Goal: Information Seeking & Learning: Find specific fact

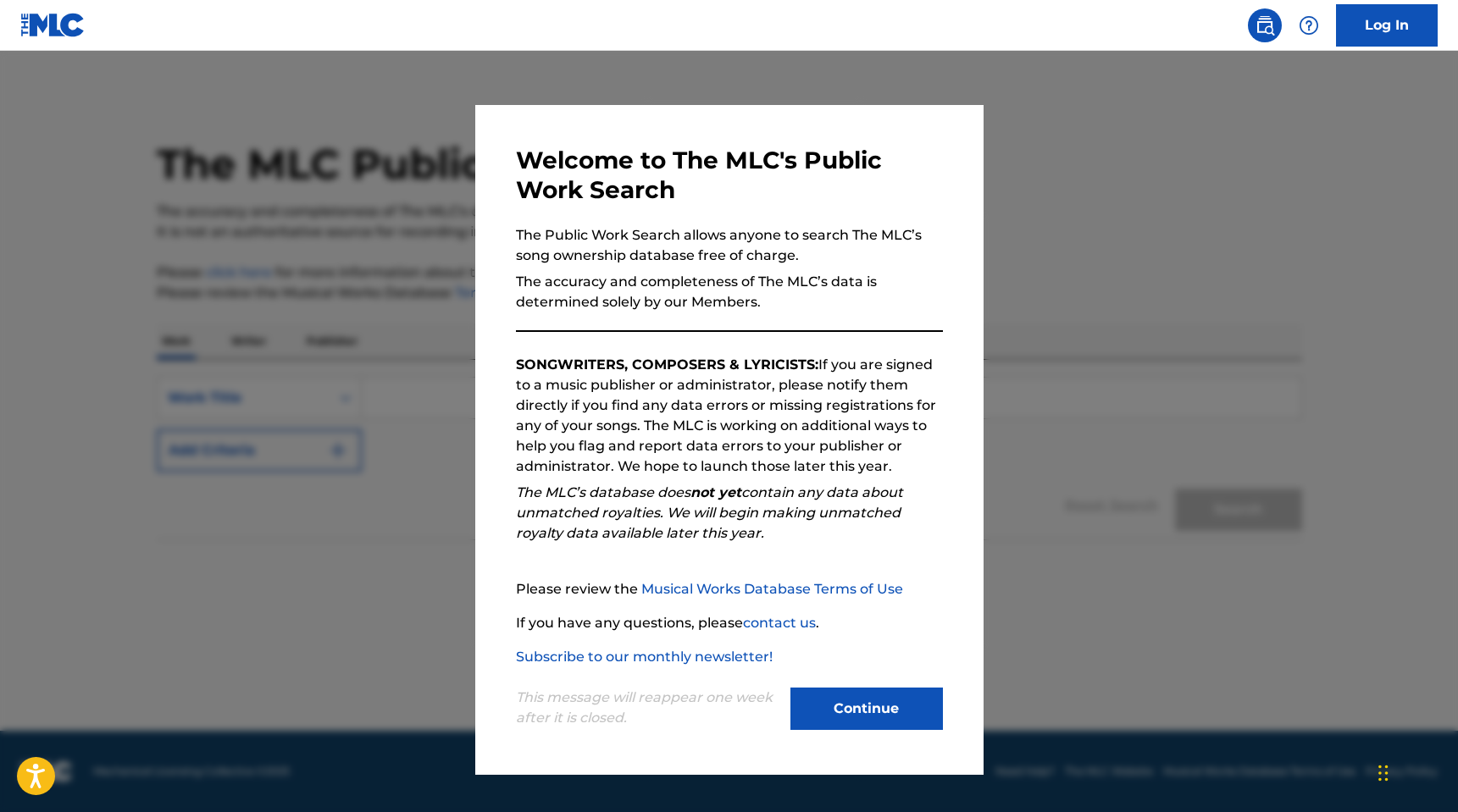
click at [859, 711] on button "Continue" at bounding box center [867, 709] width 152 height 43
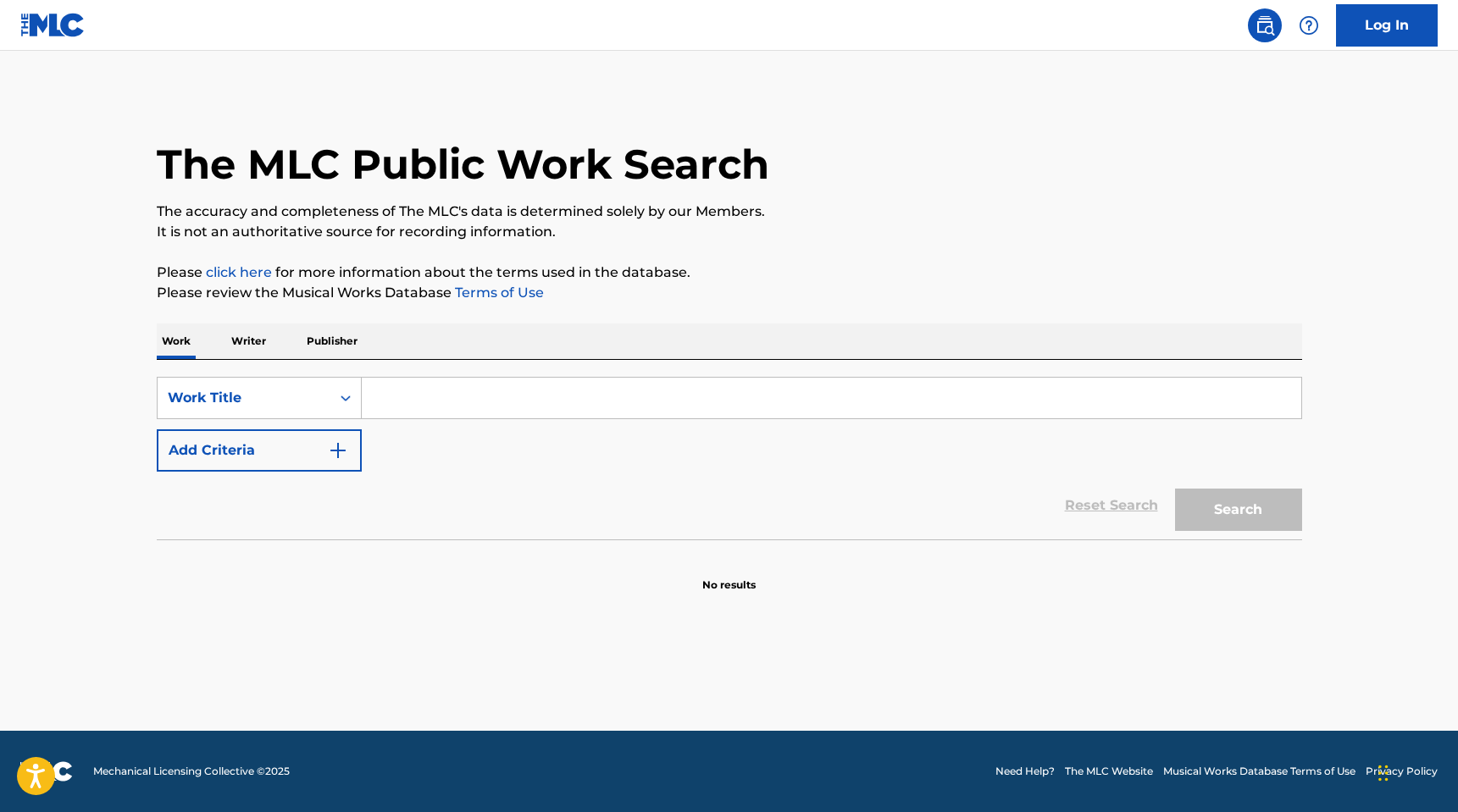
click at [251, 342] on p "Writer" at bounding box center [248, 341] width 45 height 35
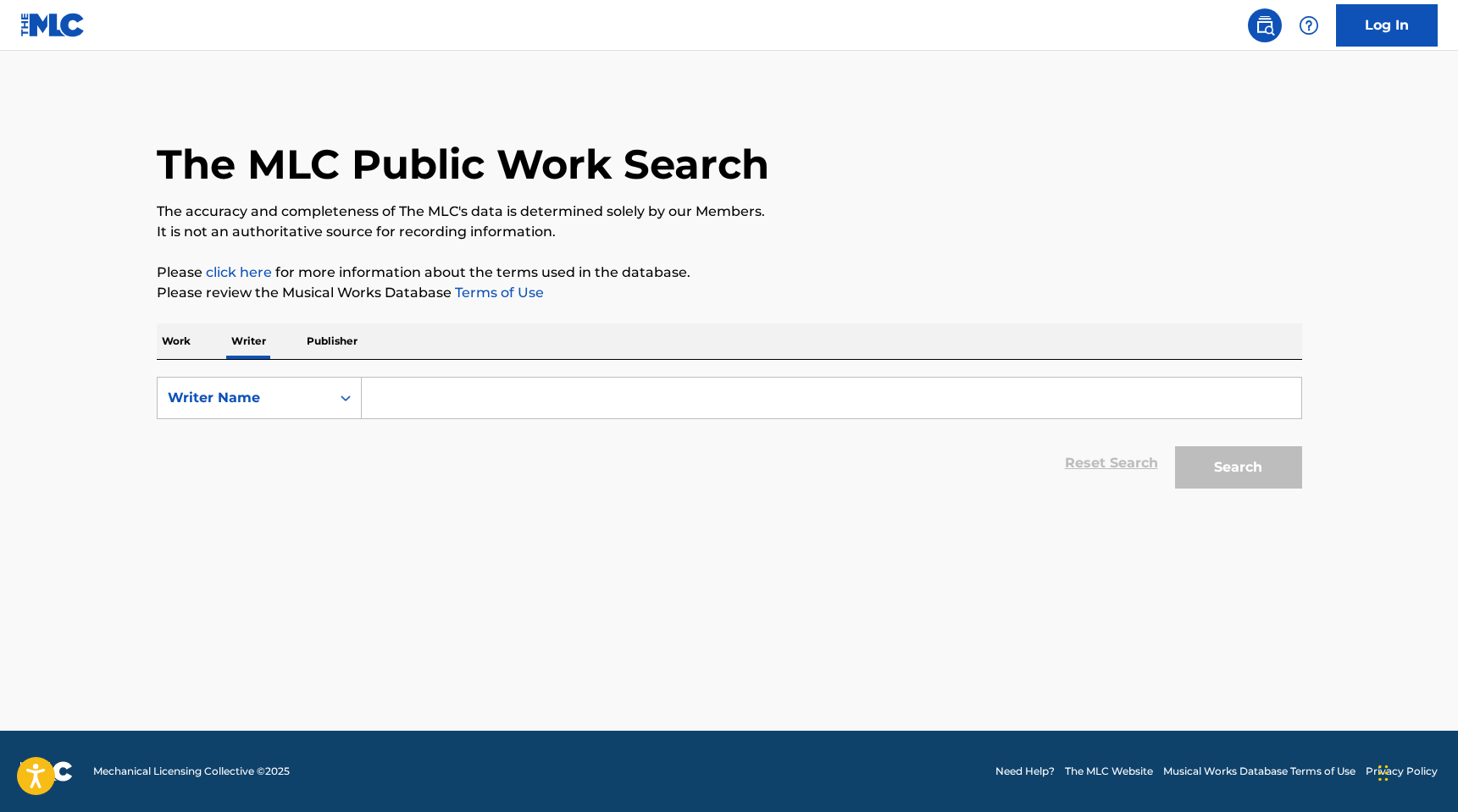
click at [404, 401] on input "Search Form" at bounding box center [831, 398] width 939 height 41
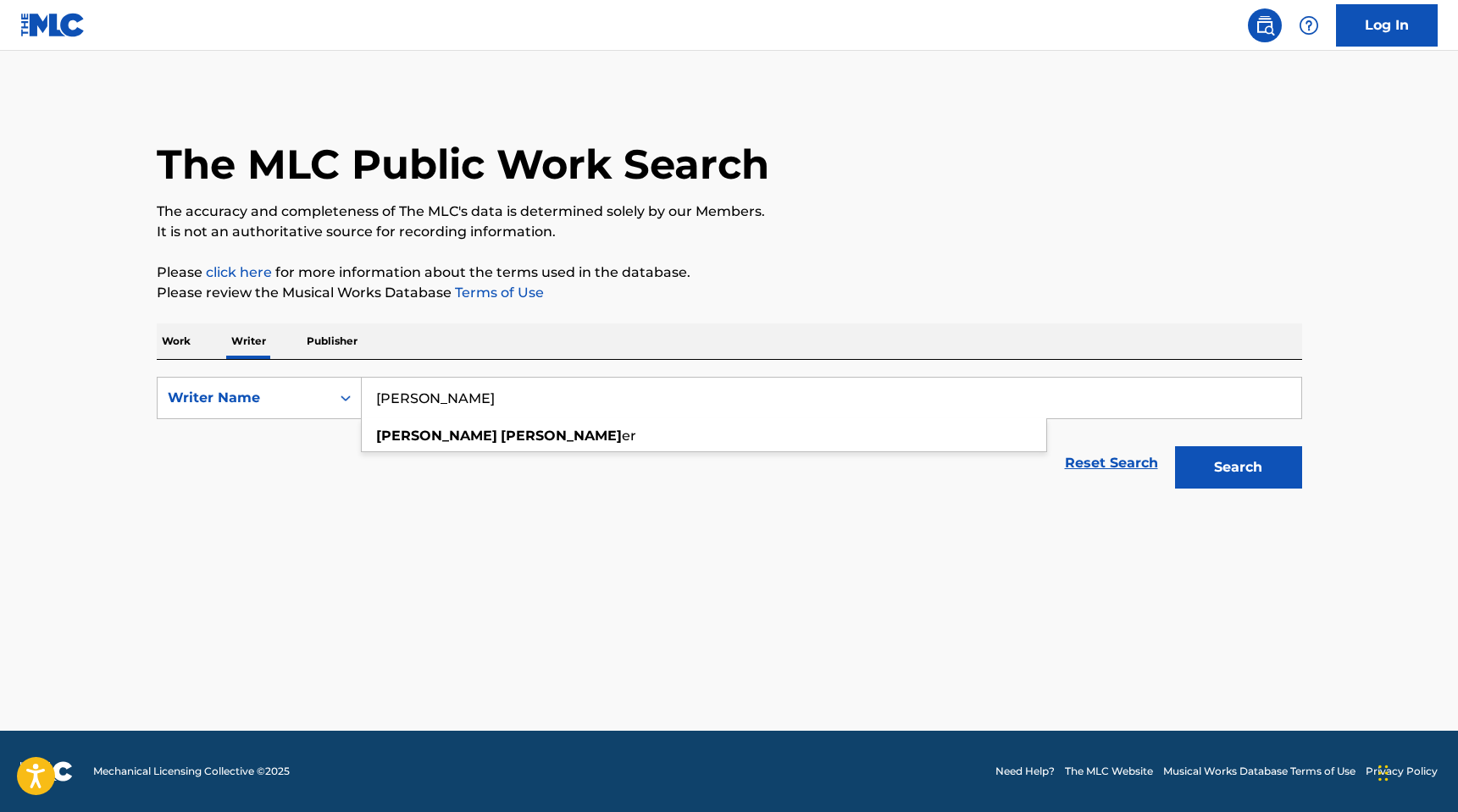
type input "[PERSON_NAME]"
click at [1175, 446] on button "Search" at bounding box center [1239, 467] width 127 height 43
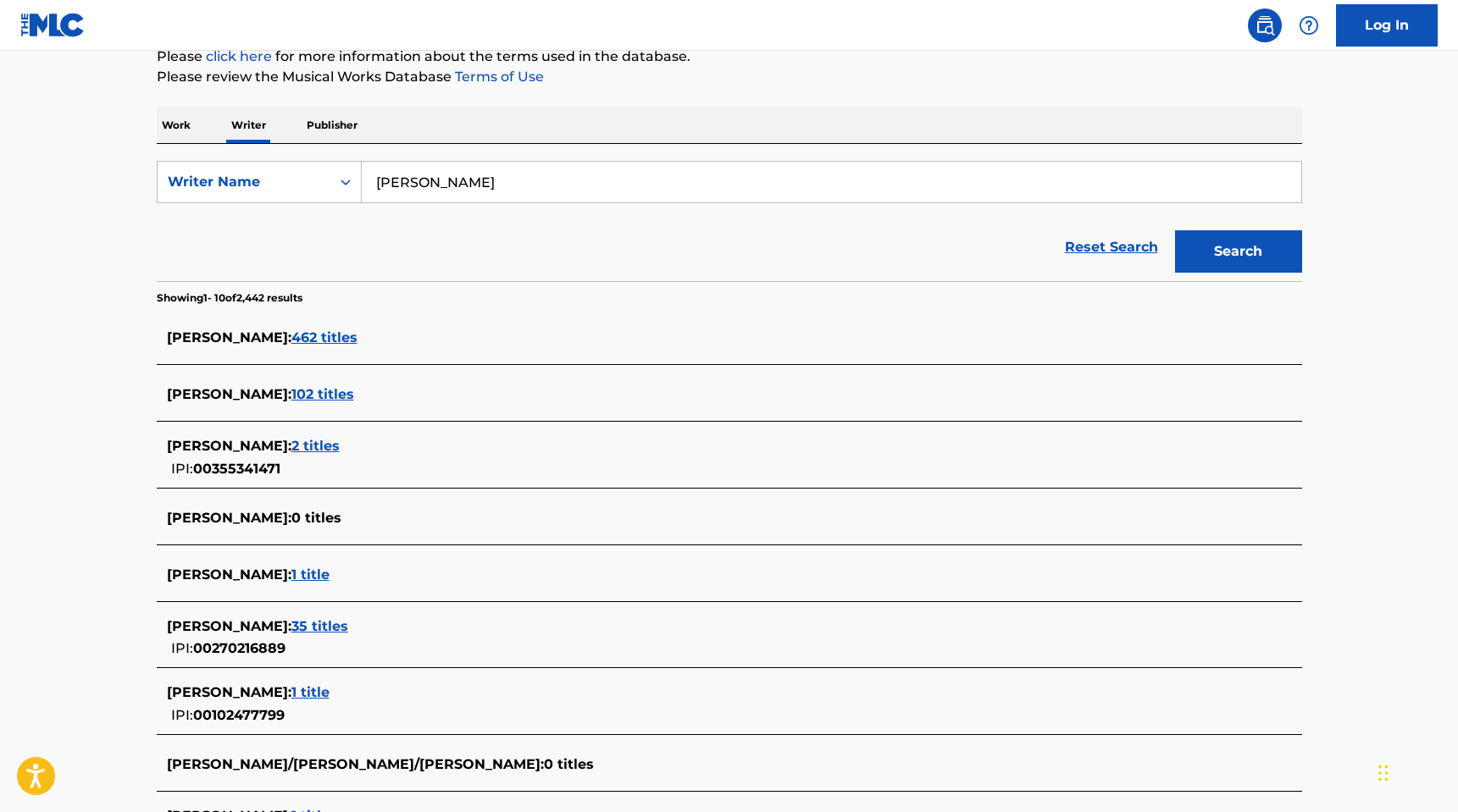
scroll to position [124, 0]
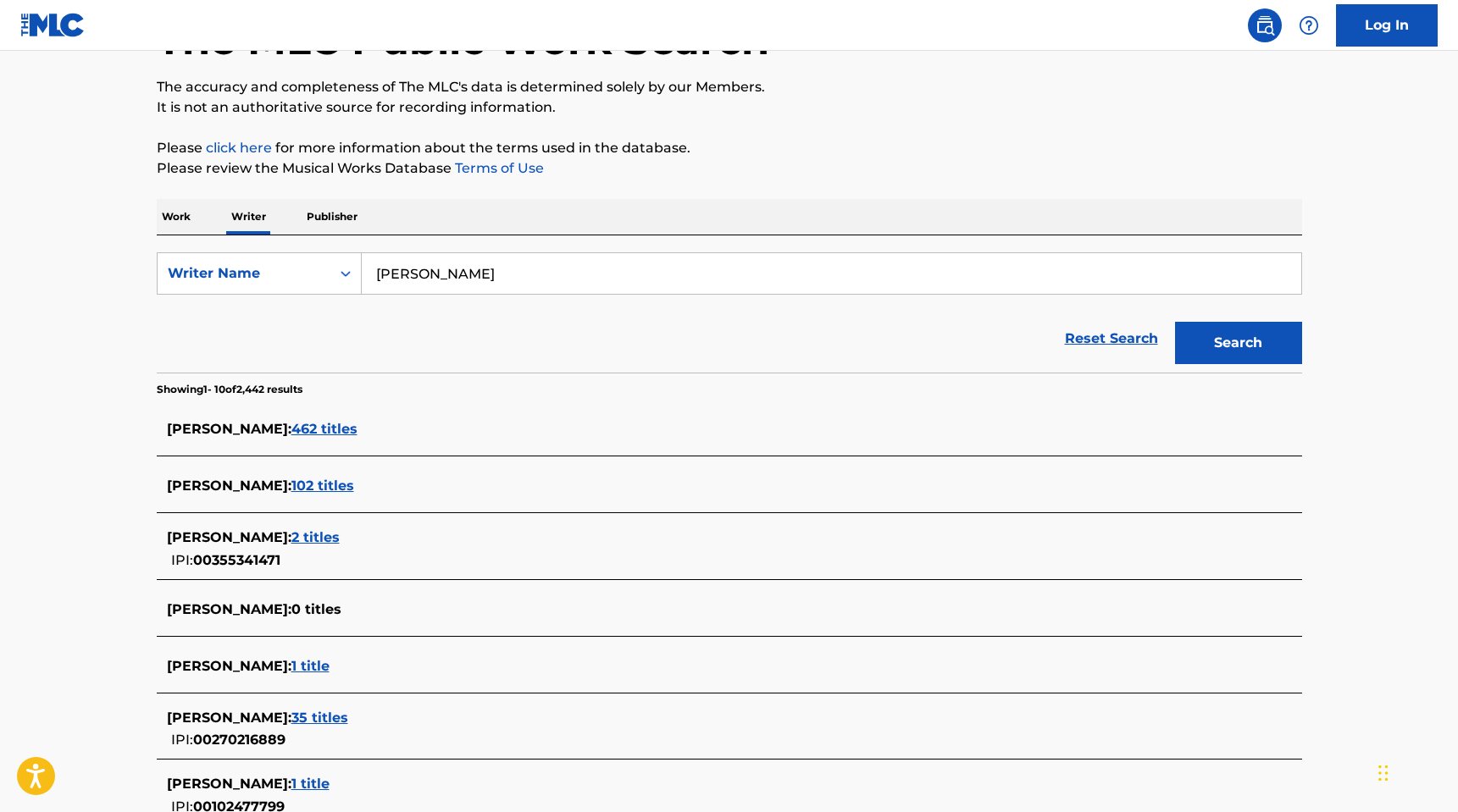
click at [291, 427] on span "462 titles" at bounding box center [324, 429] width 66 height 16
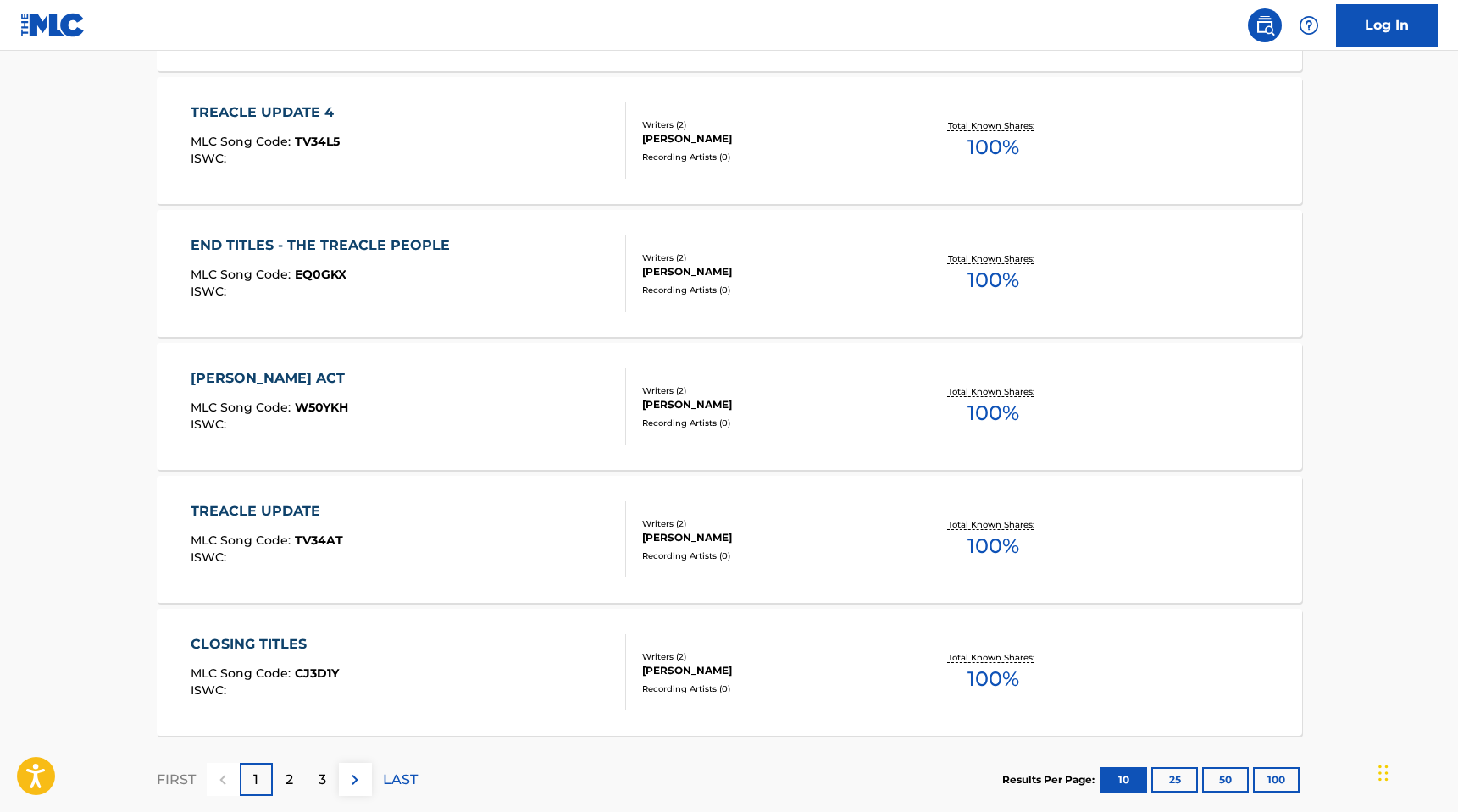
scroll to position [1261, 0]
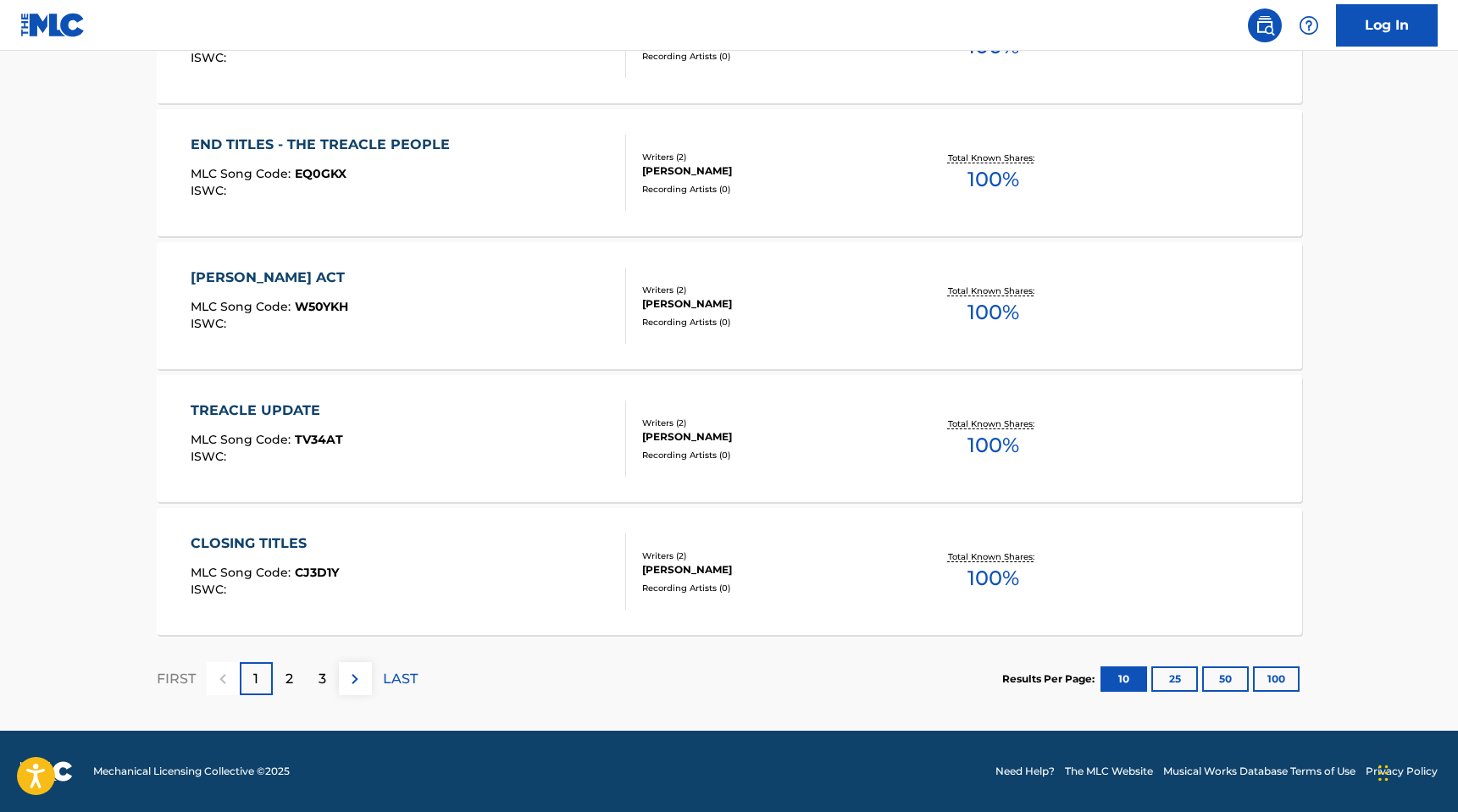
click at [403, 696] on div "FIRST 1 2 3 LAST" at bounding box center [287, 679] width 261 height 87
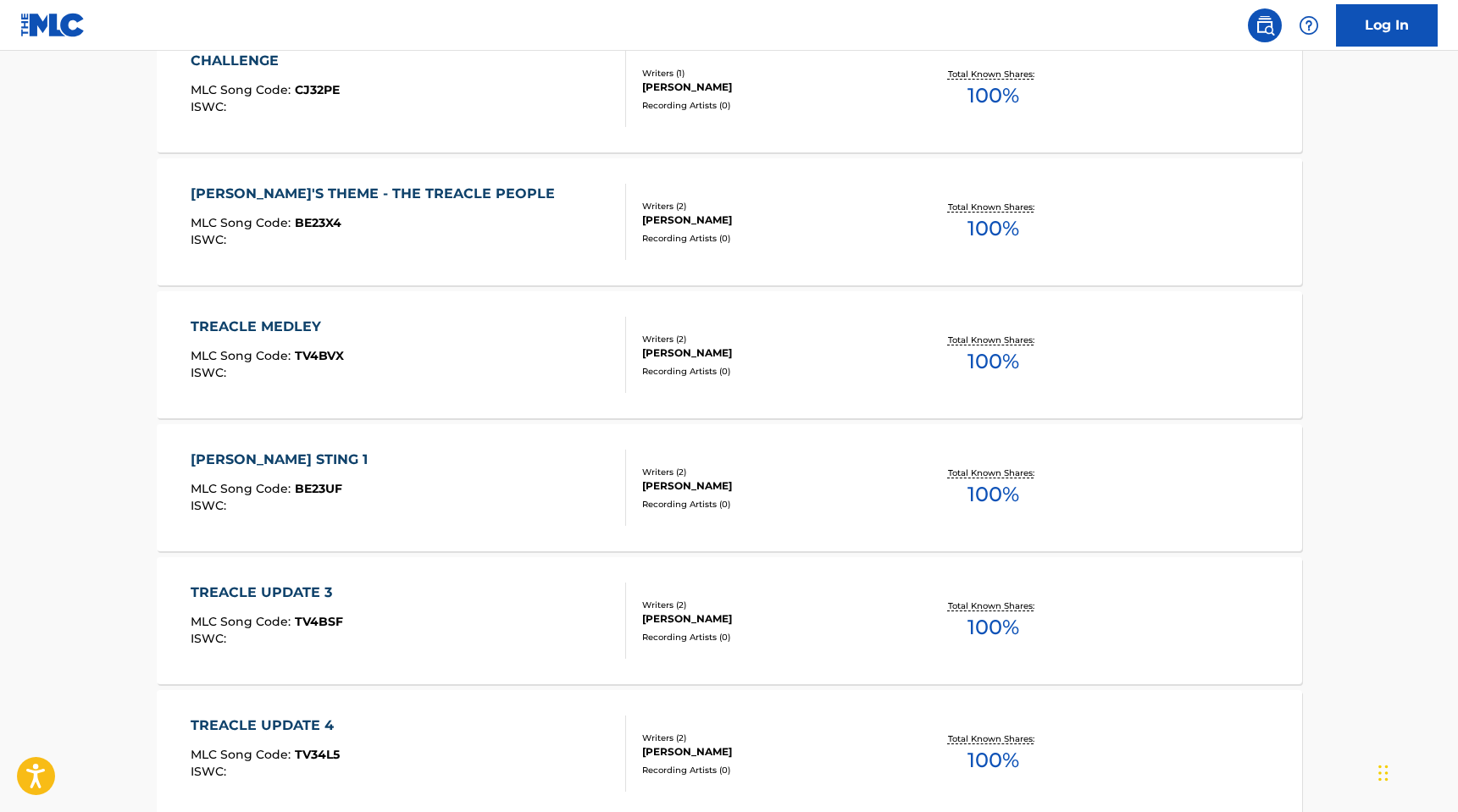
scroll to position [570, 0]
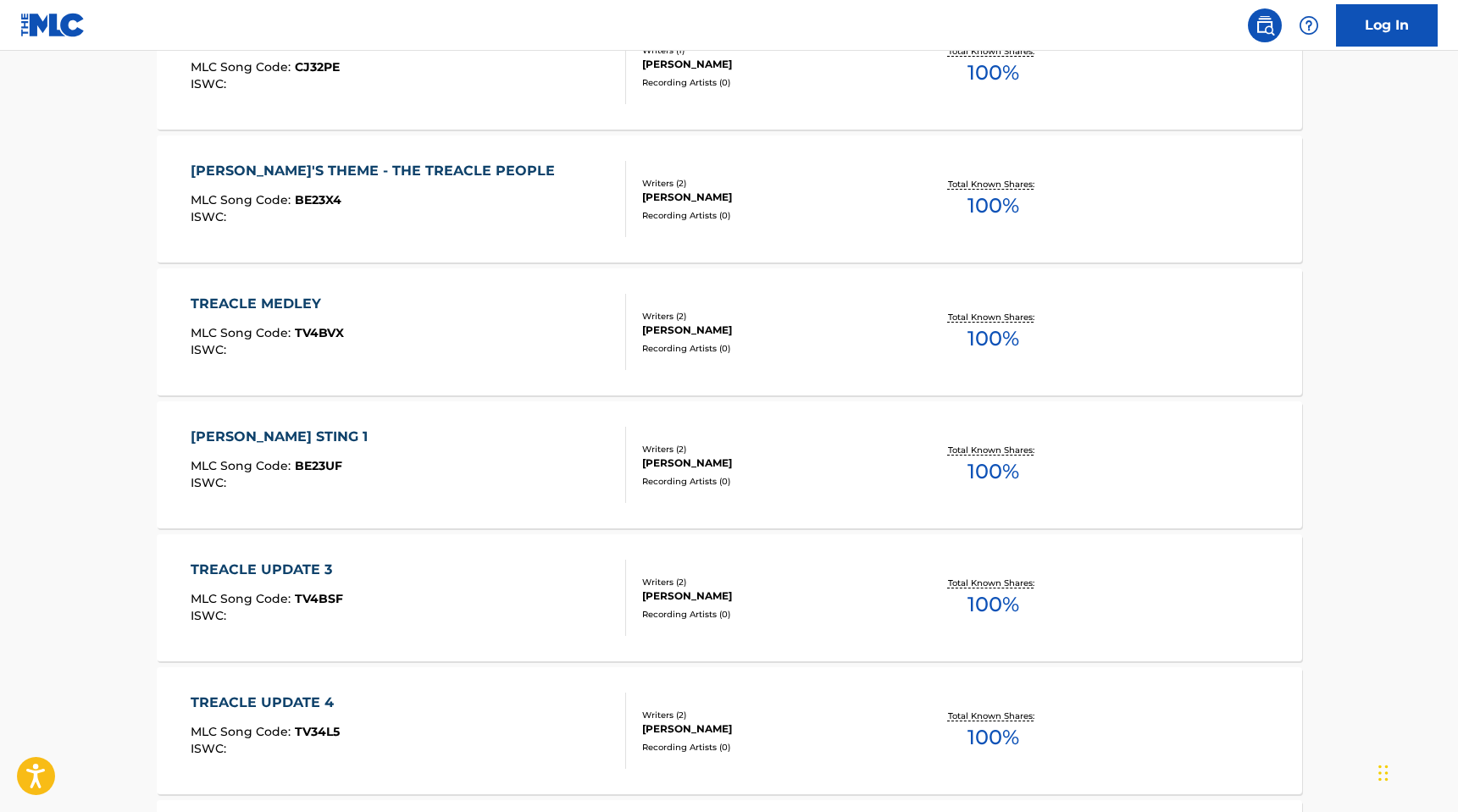
click at [264, 165] on div "[PERSON_NAME]'S THEME - THE TREACLE PEOPLE" at bounding box center [376, 171] width 373 height 20
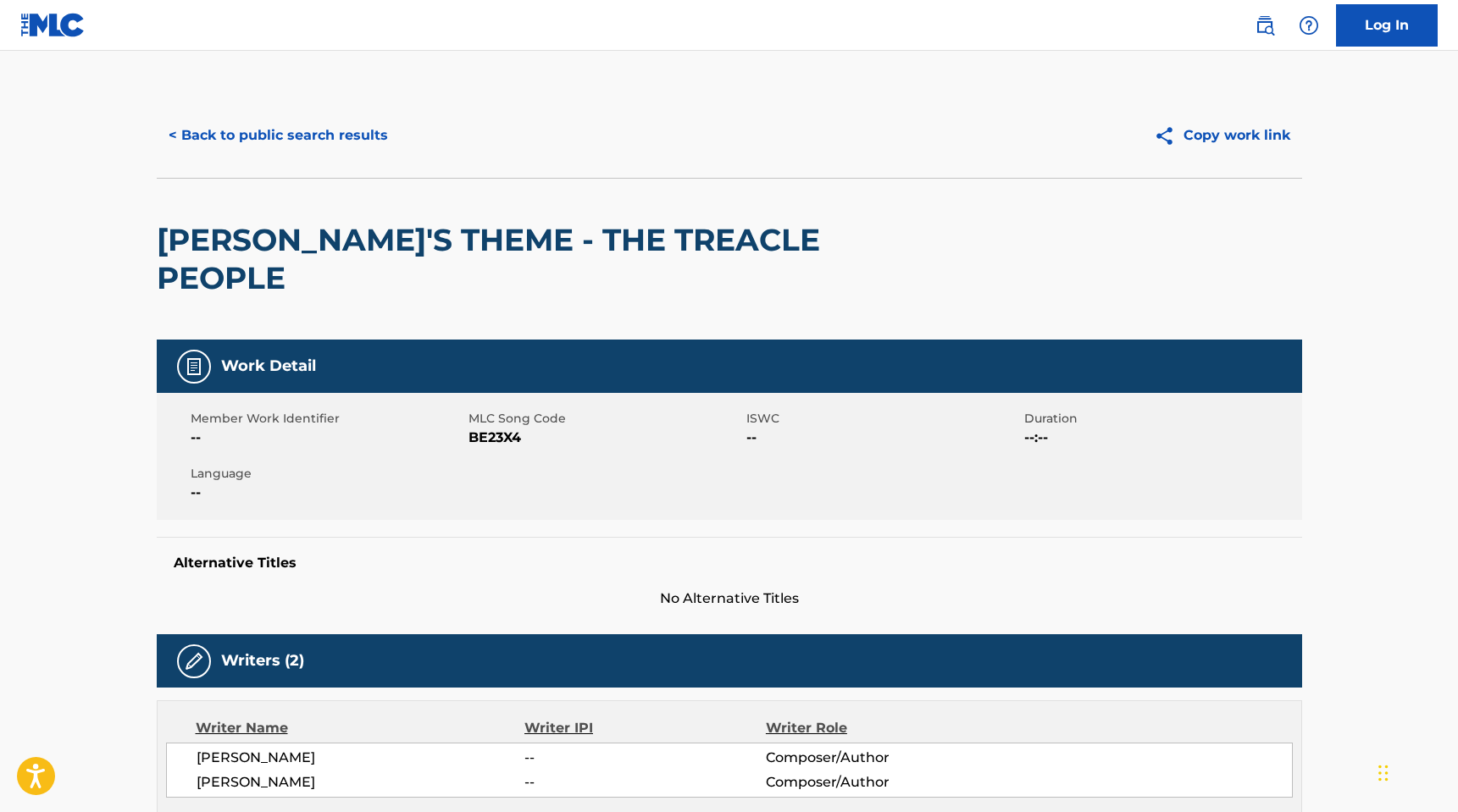
click at [218, 127] on button "< Back to public search results" at bounding box center [278, 135] width 243 height 43
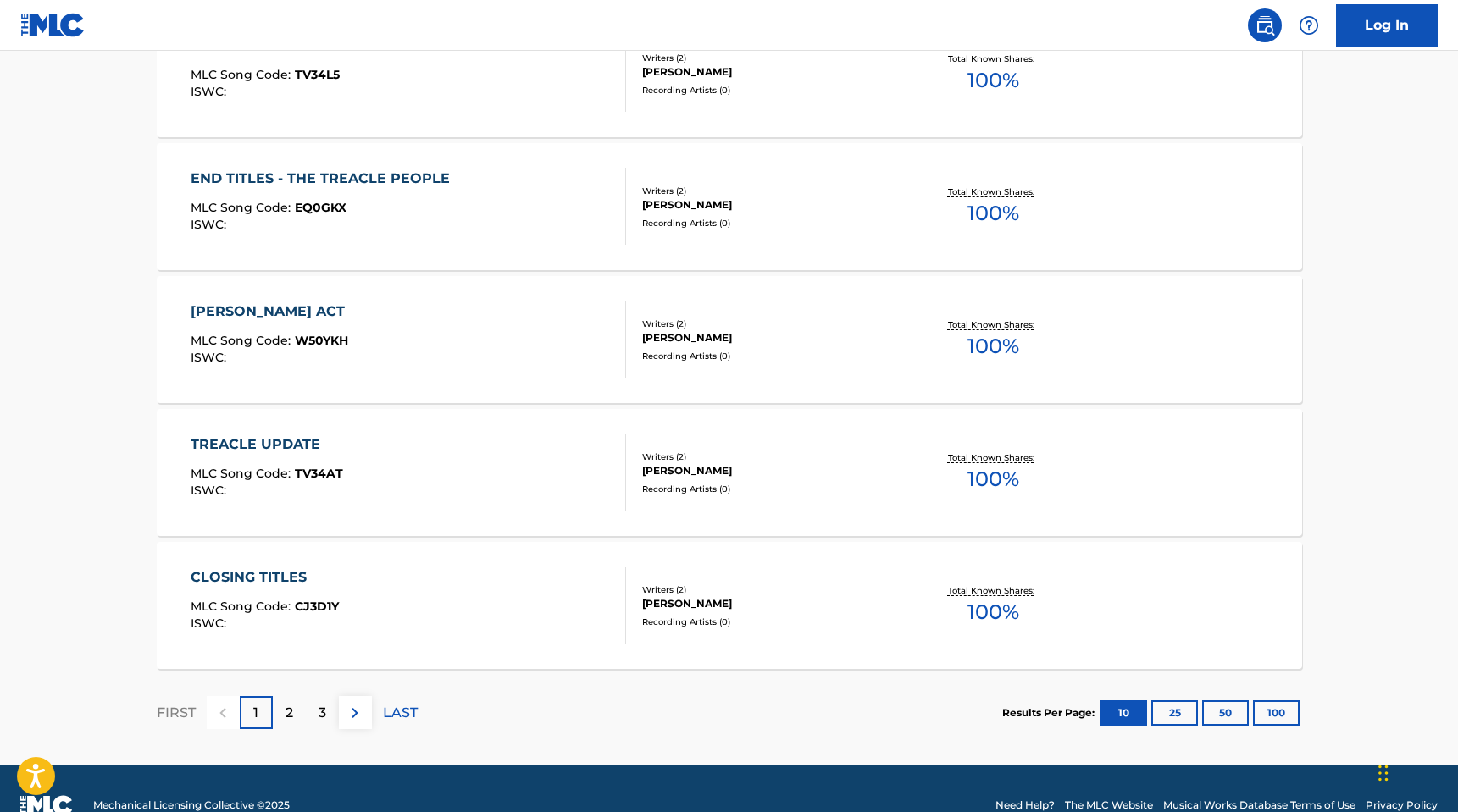
scroll to position [1261, 0]
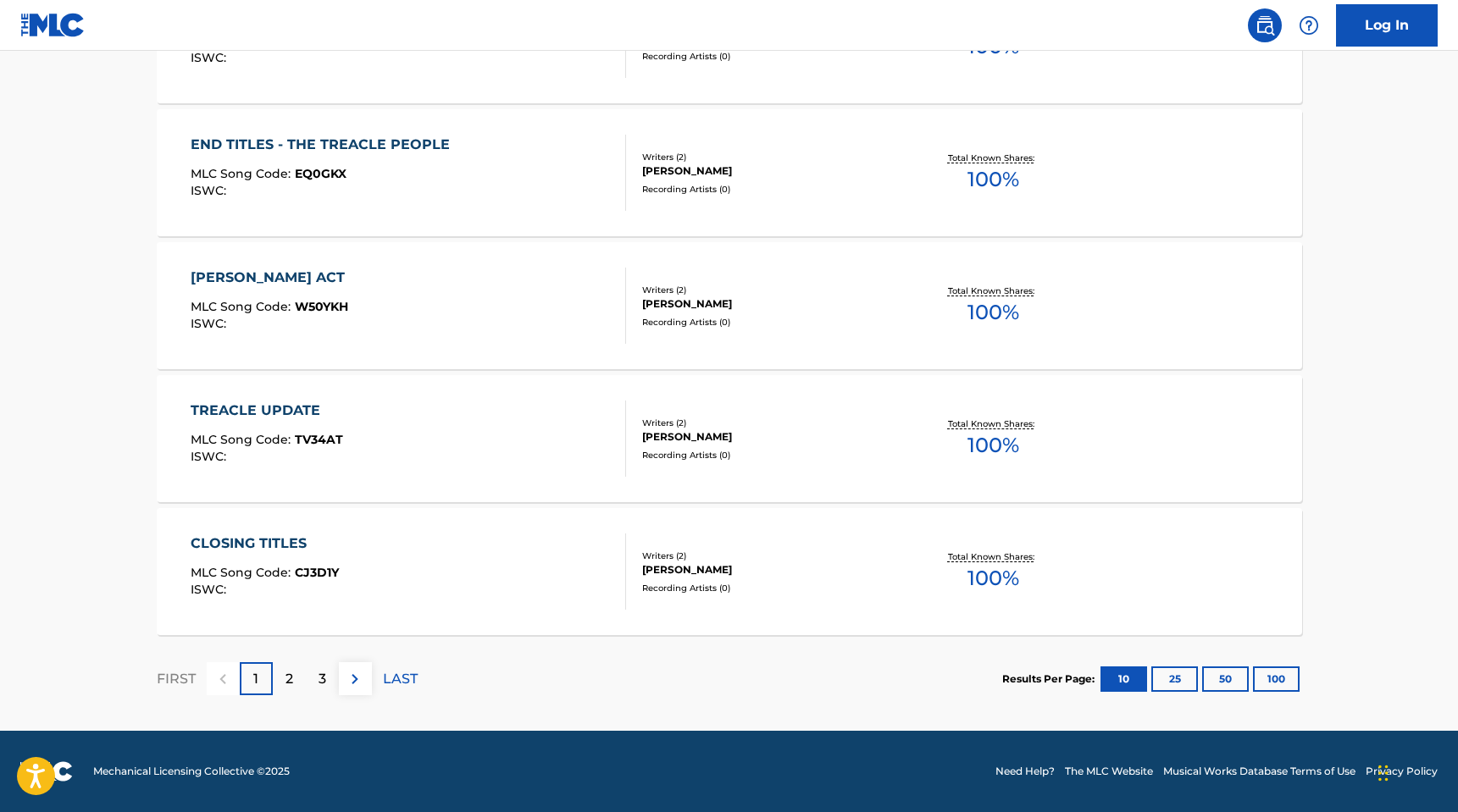
click at [291, 678] on p "2" at bounding box center [289, 679] width 7 height 20
click at [320, 677] on p "3" at bounding box center [322, 679] width 7 height 20
click at [319, 682] on p "4" at bounding box center [322, 679] width 9 height 20
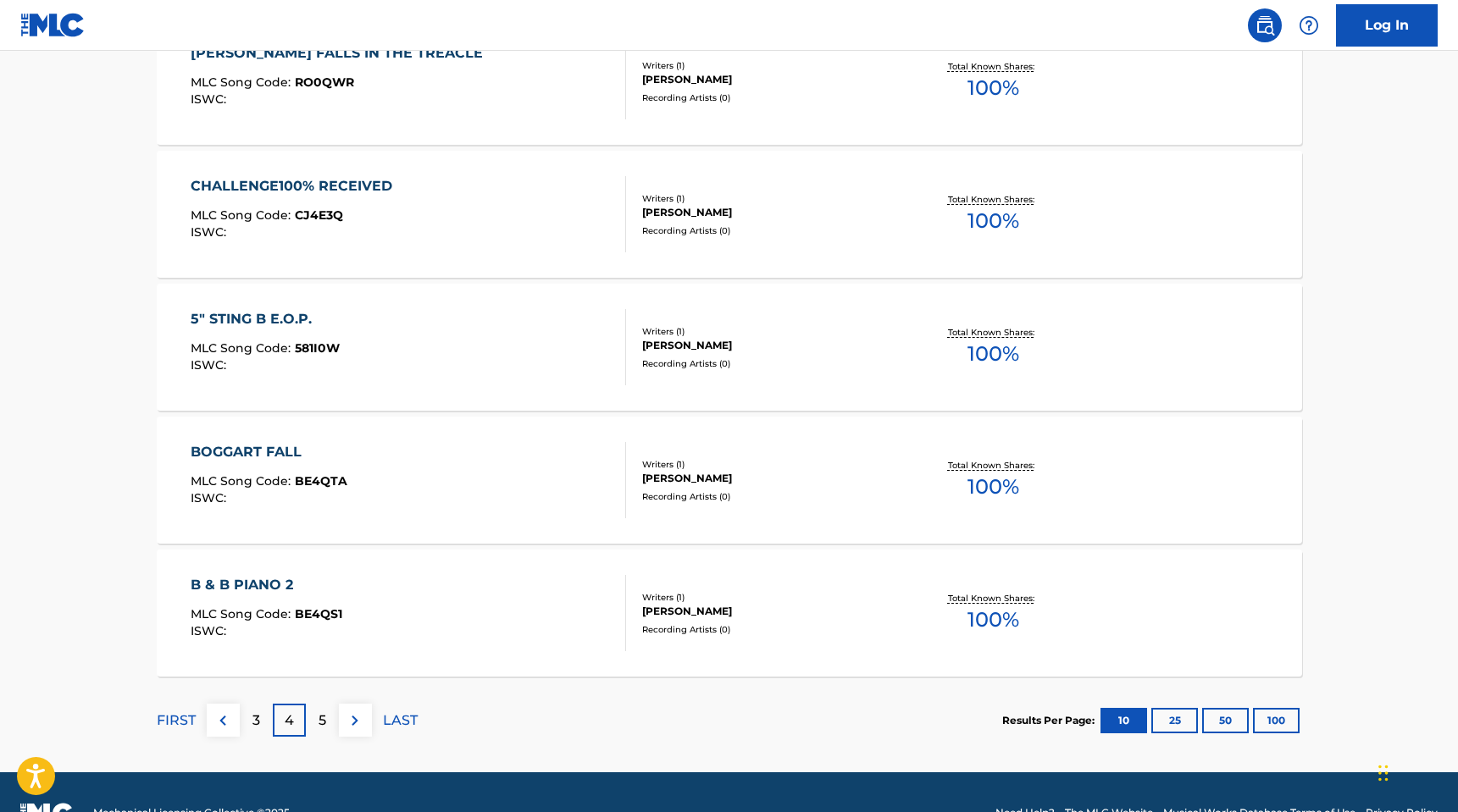
scroll to position [1228, 0]
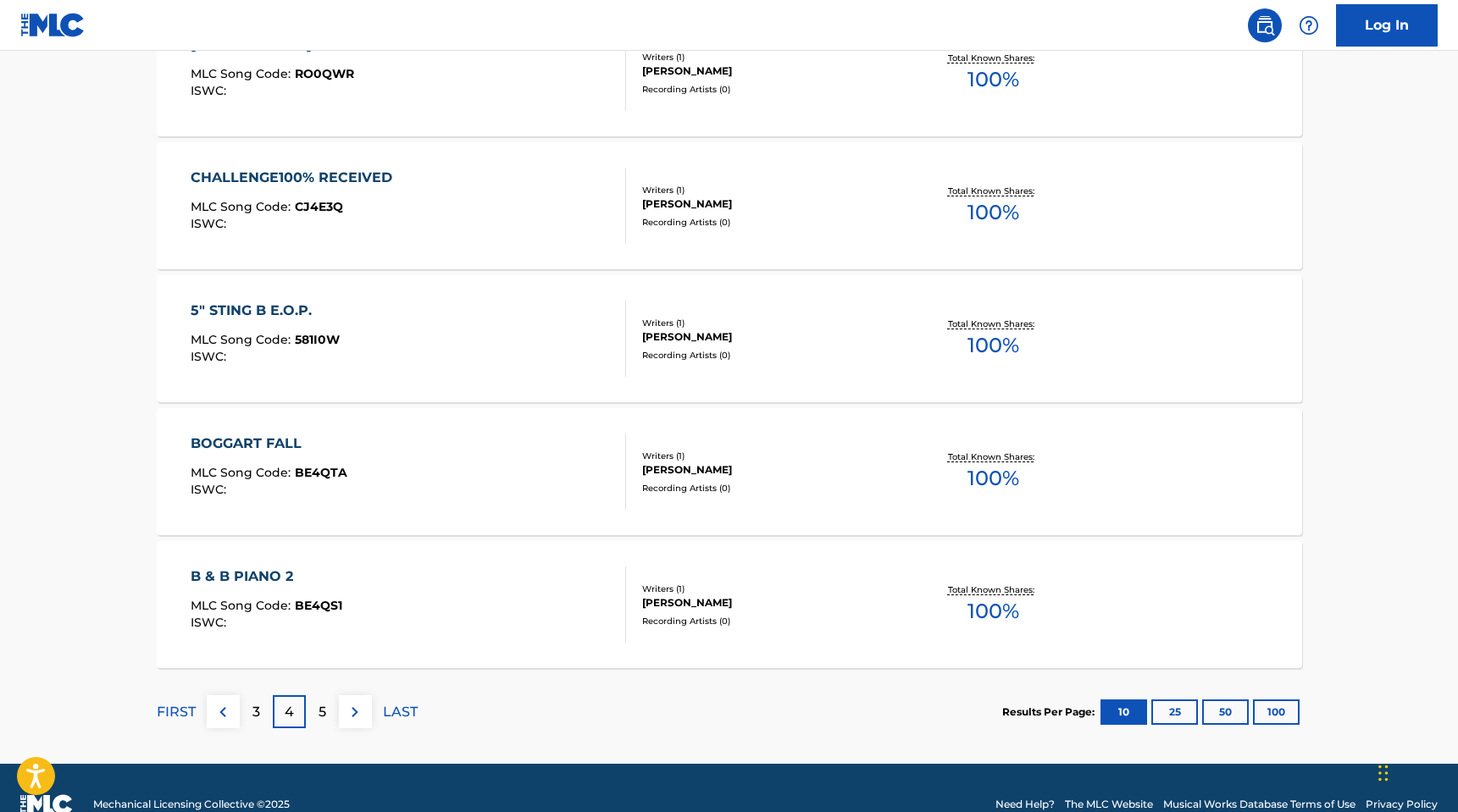
click at [316, 709] on div "5" at bounding box center [322, 711] width 33 height 33
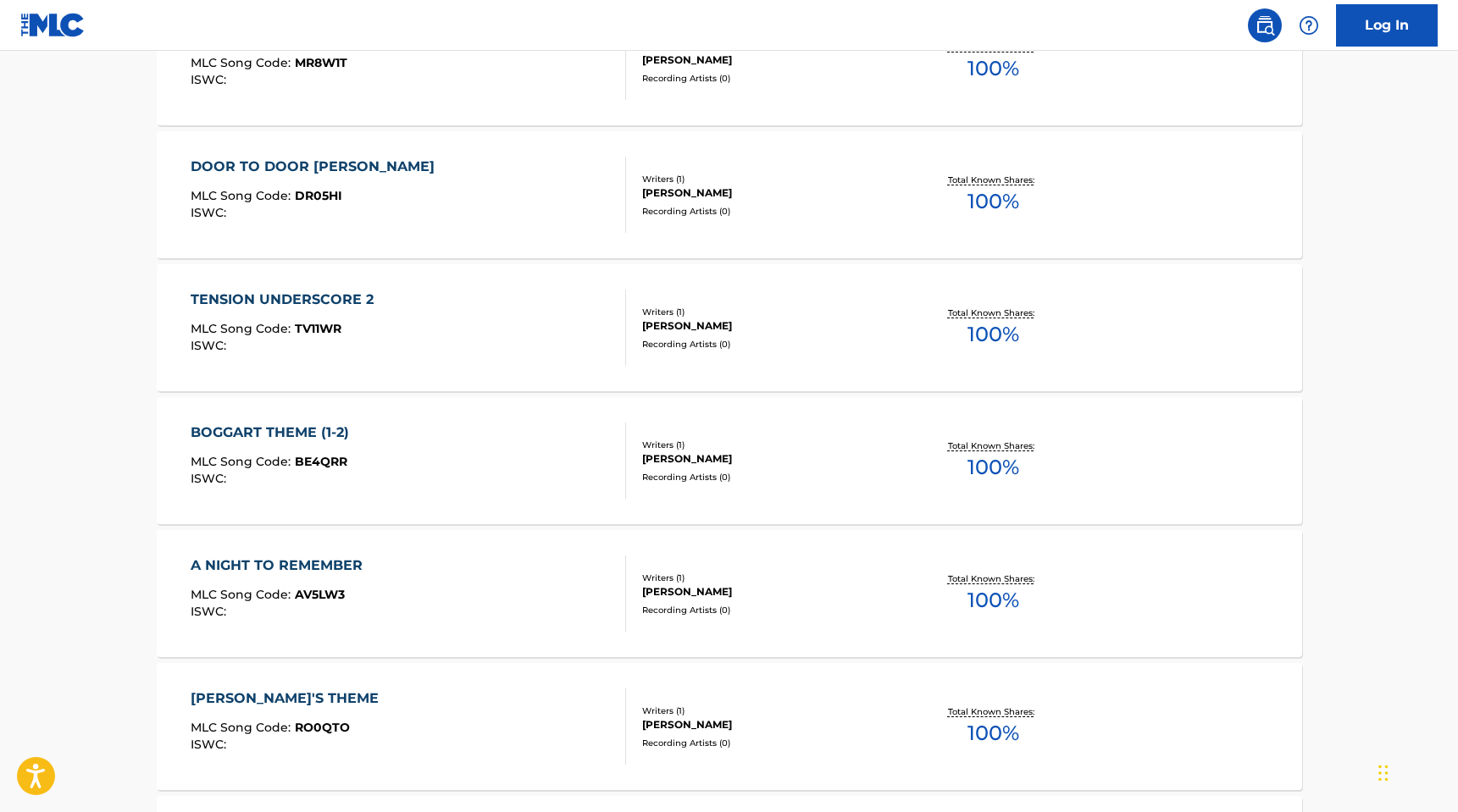
scroll to position [842, 0]
click at [293, 293] on div "TENSION UNDERSCORE 2" at bounding box center [286, 298] width 191 height 20
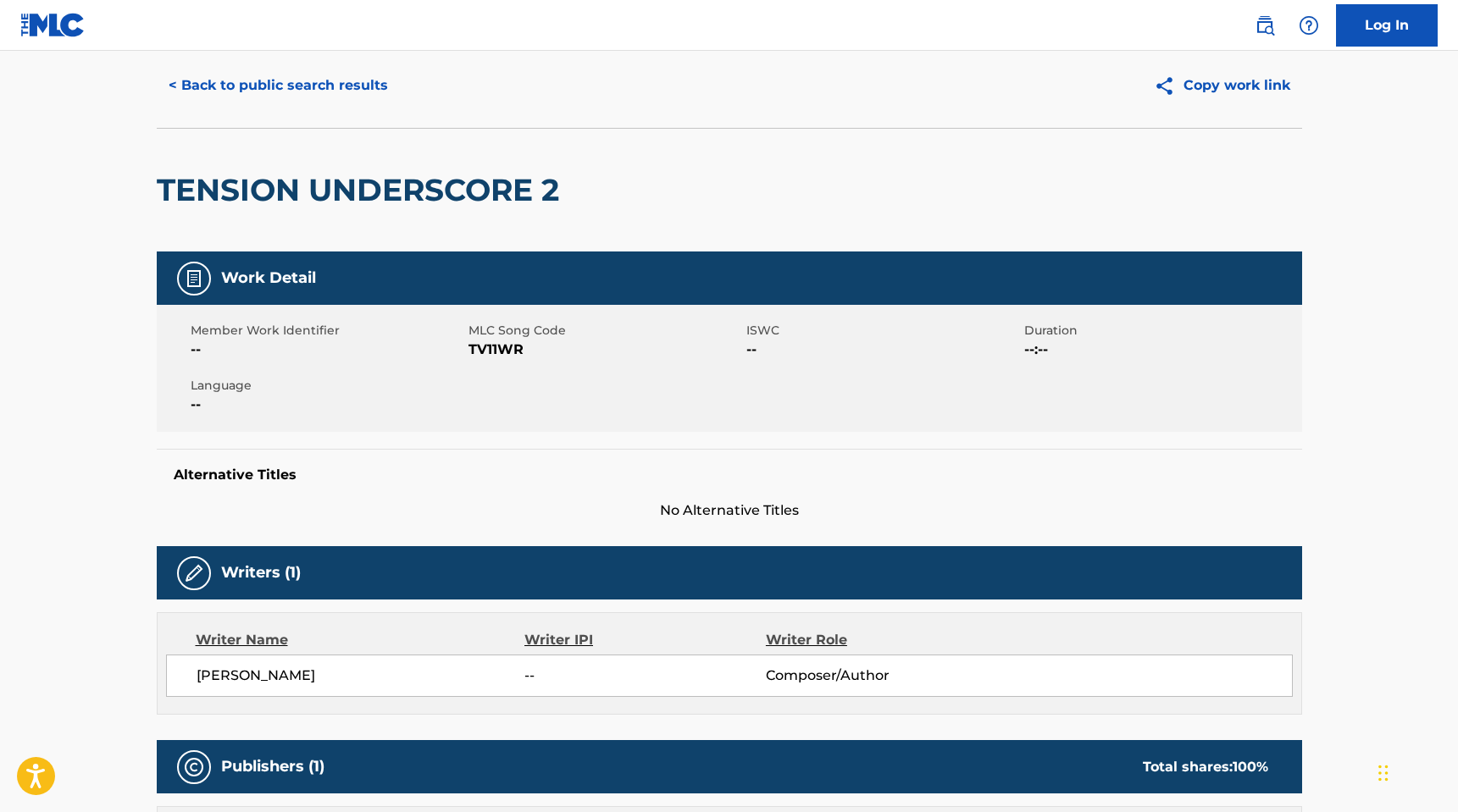
scroll to position [52, 0]
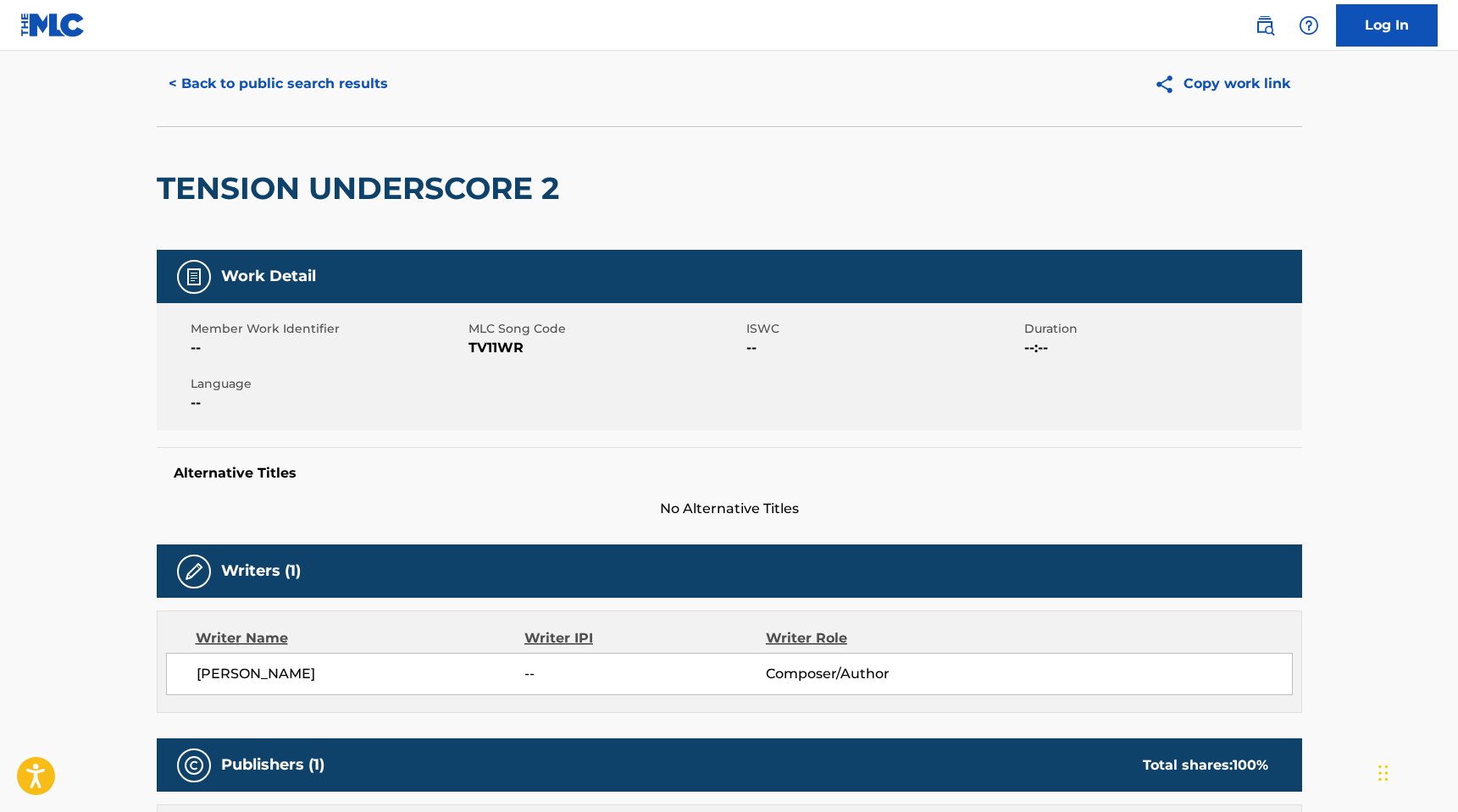
click at [234, 80] on button "< Back to public search results" at bounding box center [278, 83] width 243 height 43
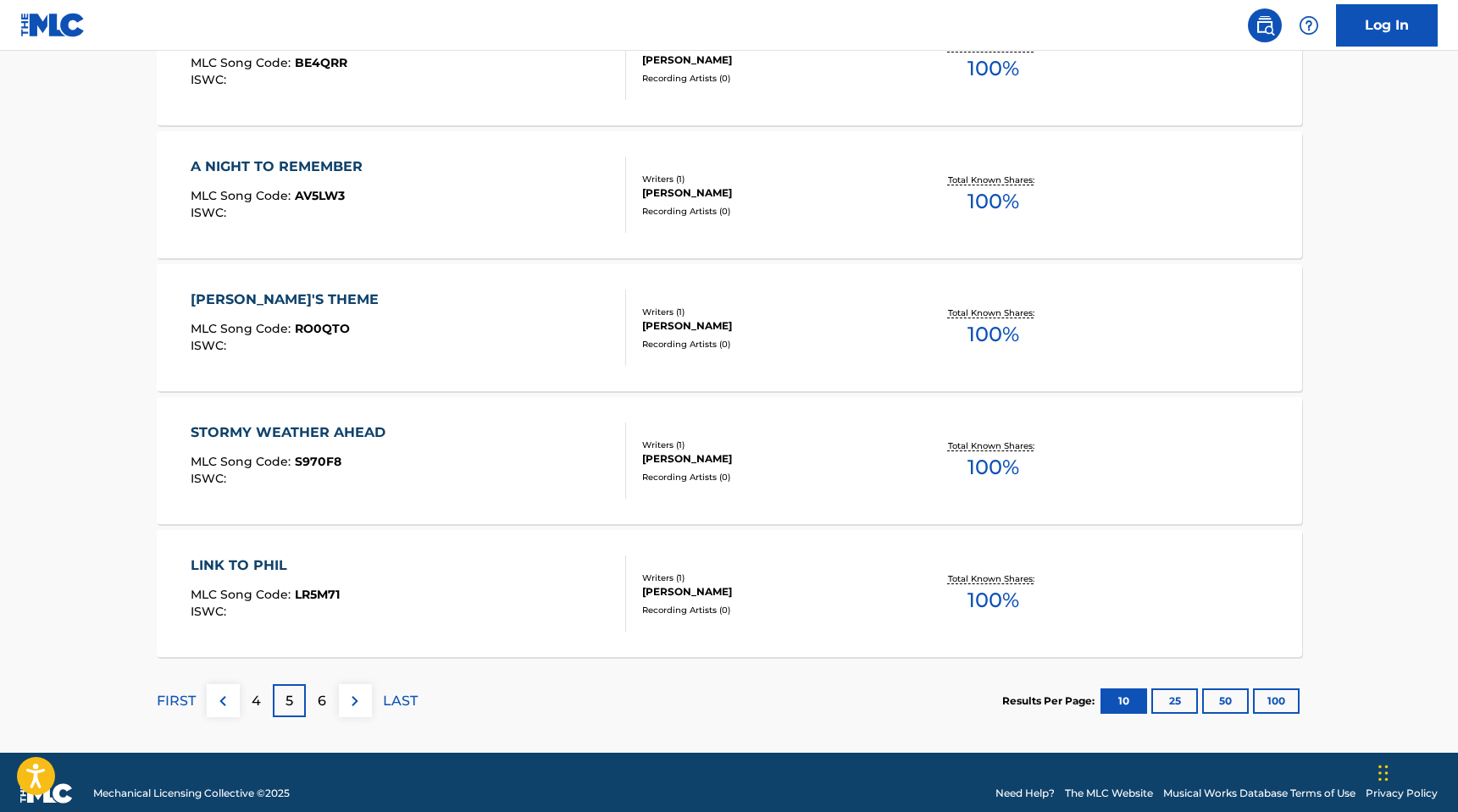
scroll to position [1261, 0]
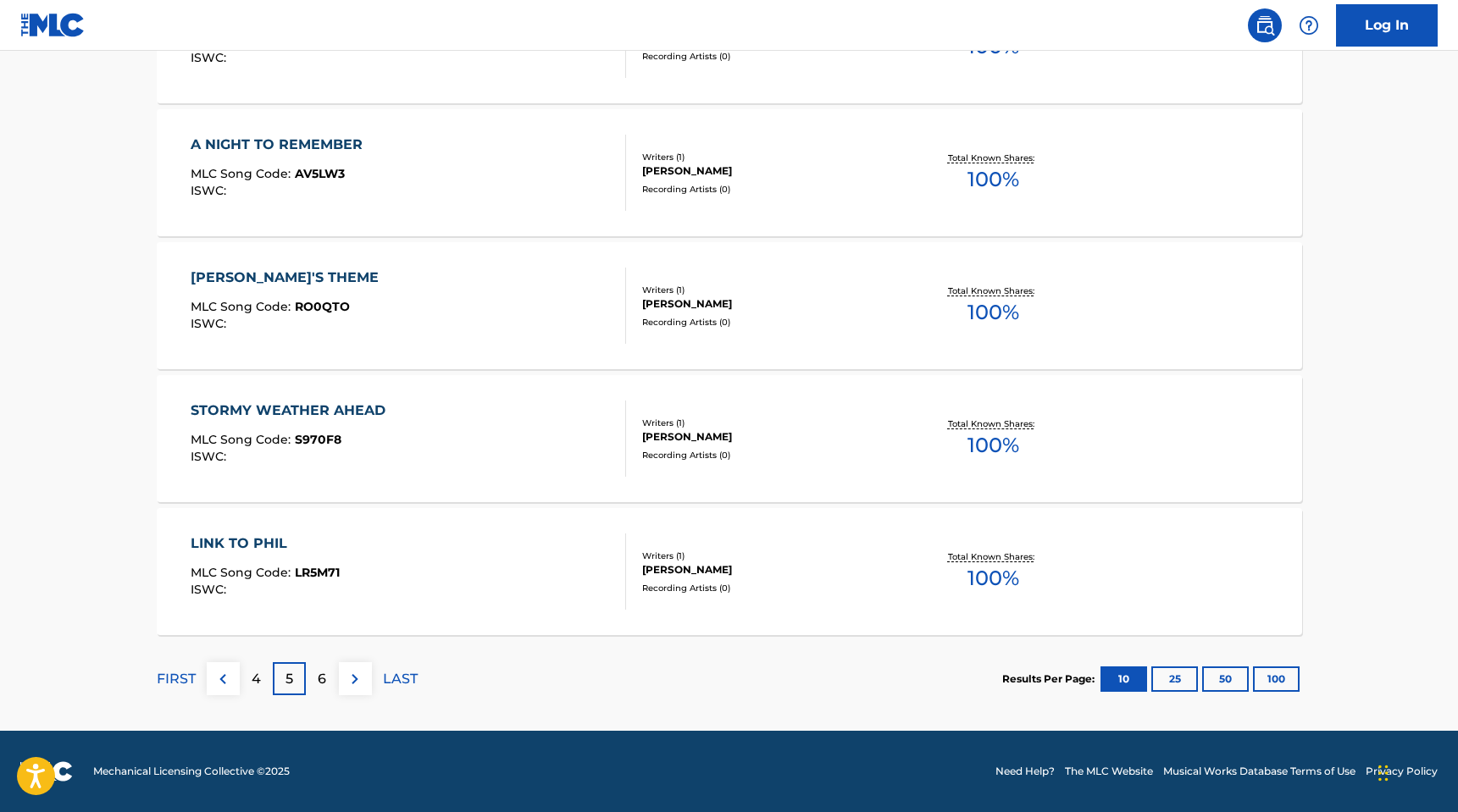
click at [260, 264] on div "[PERSON_NAME]'S THEME MLC Song Code : RO0QTO ISWC : Writers ( 1 ) [PERSON_NAME]…" at bounding box center [729, 305] width 1145 height 127
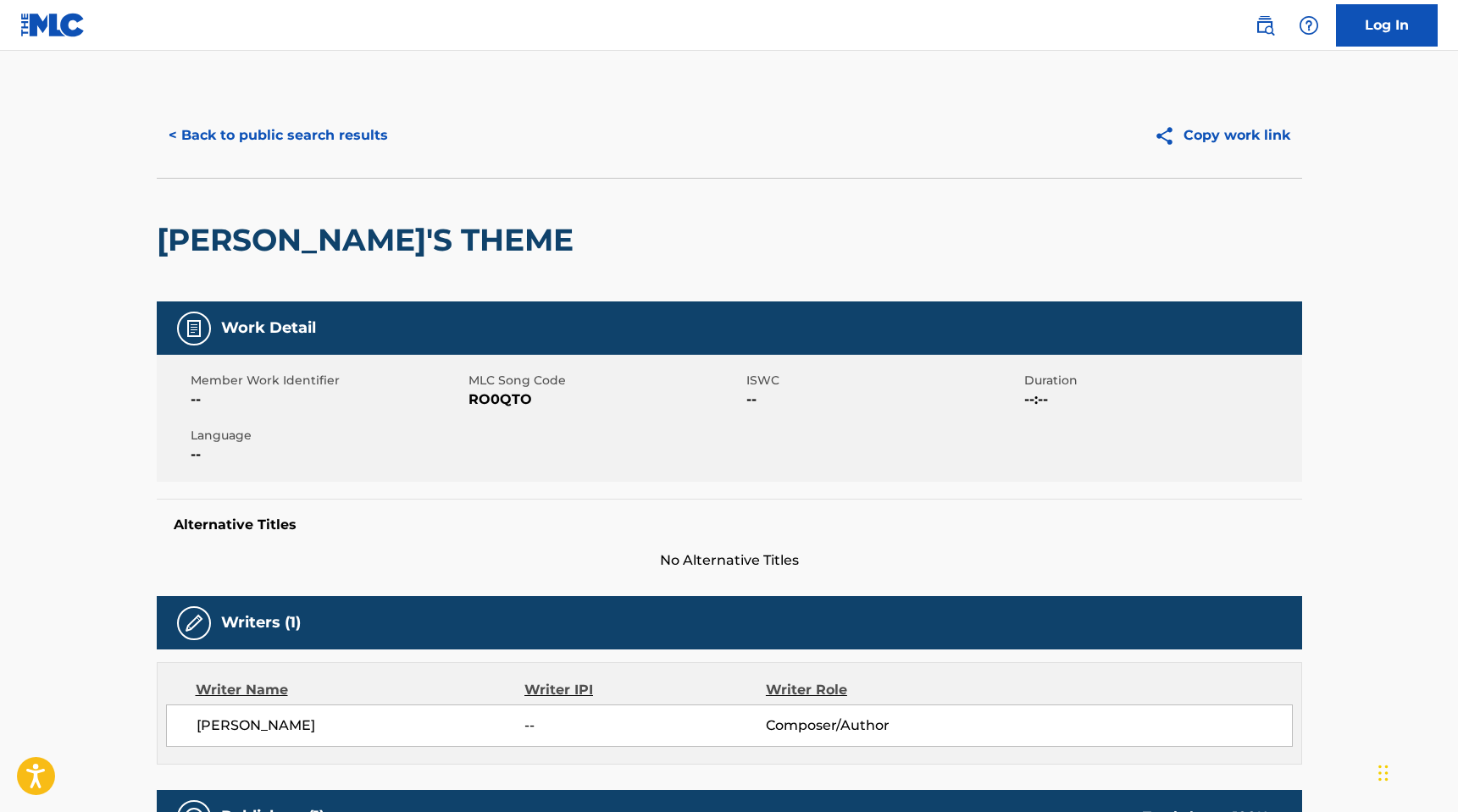
click at [211, 135] on button "< Back to public search results" at bounding box center [278, 135] width 243 height 43
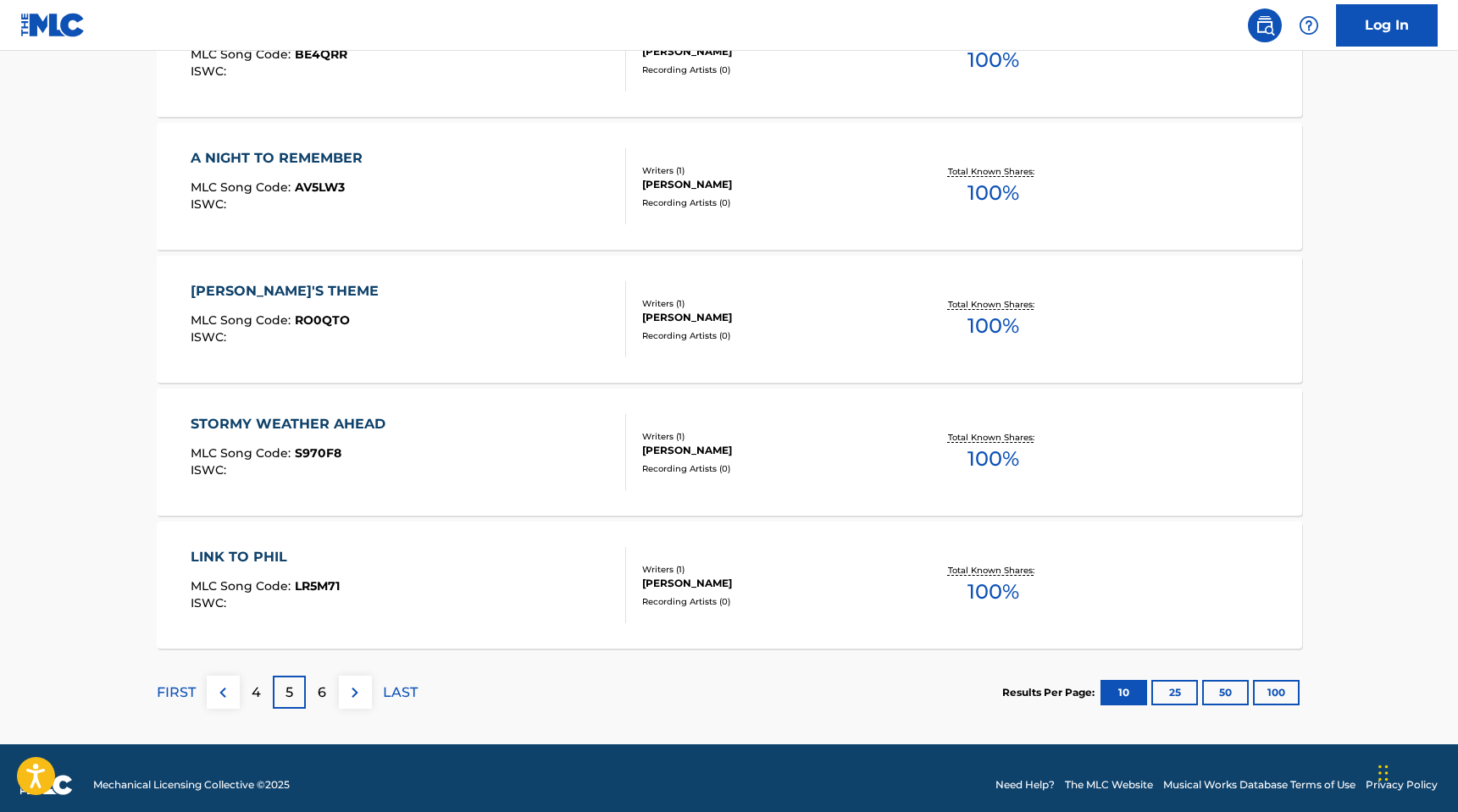
scroll to position [1261, 0]
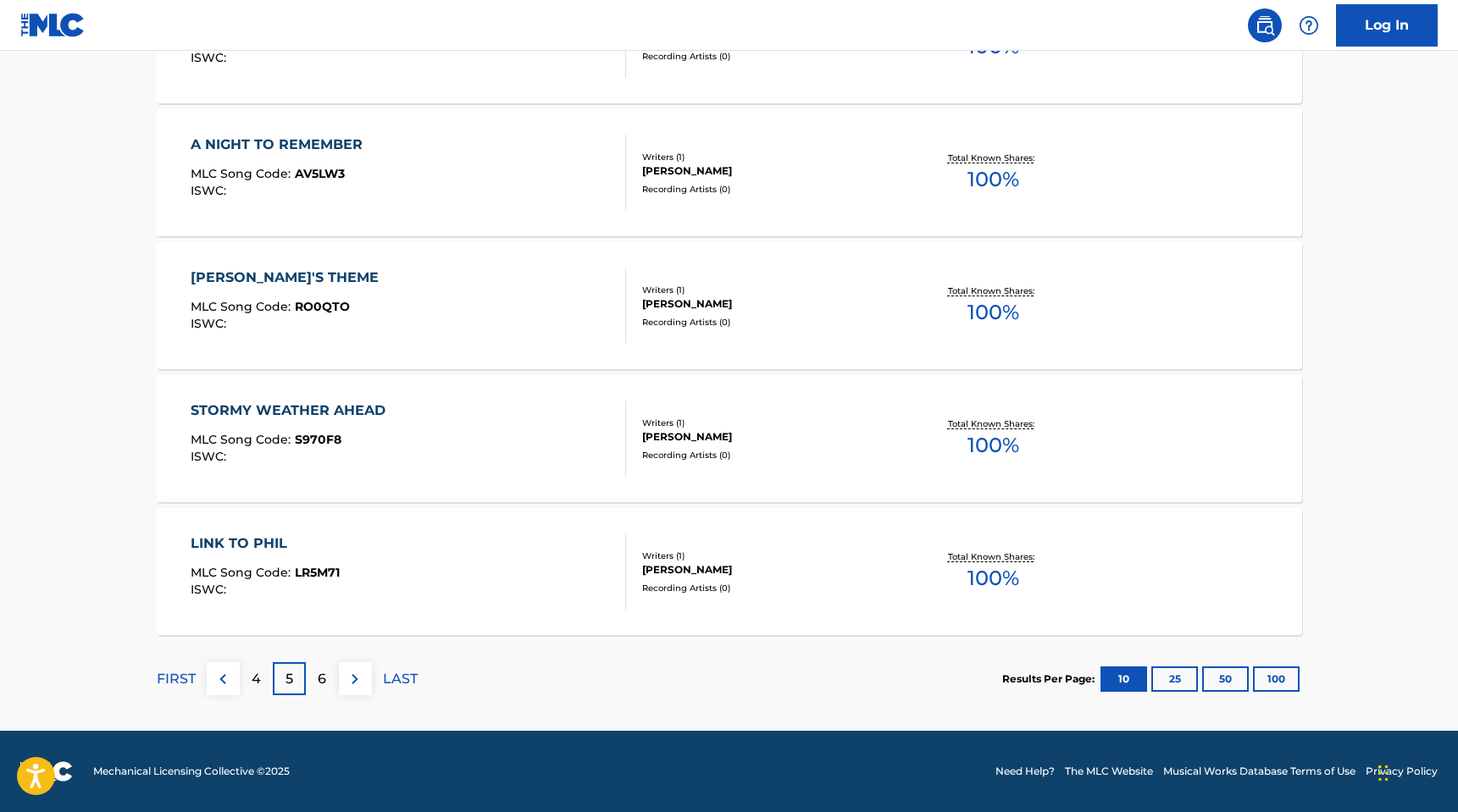
click at [318, 682] on p "6" at bounding box center [321, 679] width 8 height 20
click at [316, 676] on div "7" at bounding box center [322, 679] width 33 height 33
click at [316, 679] on div "8" at bounding box center [322, 679] width 33 height 33
click at [1177, 675] on button "25" at bounding box center [1174, 679] width 46 height 25
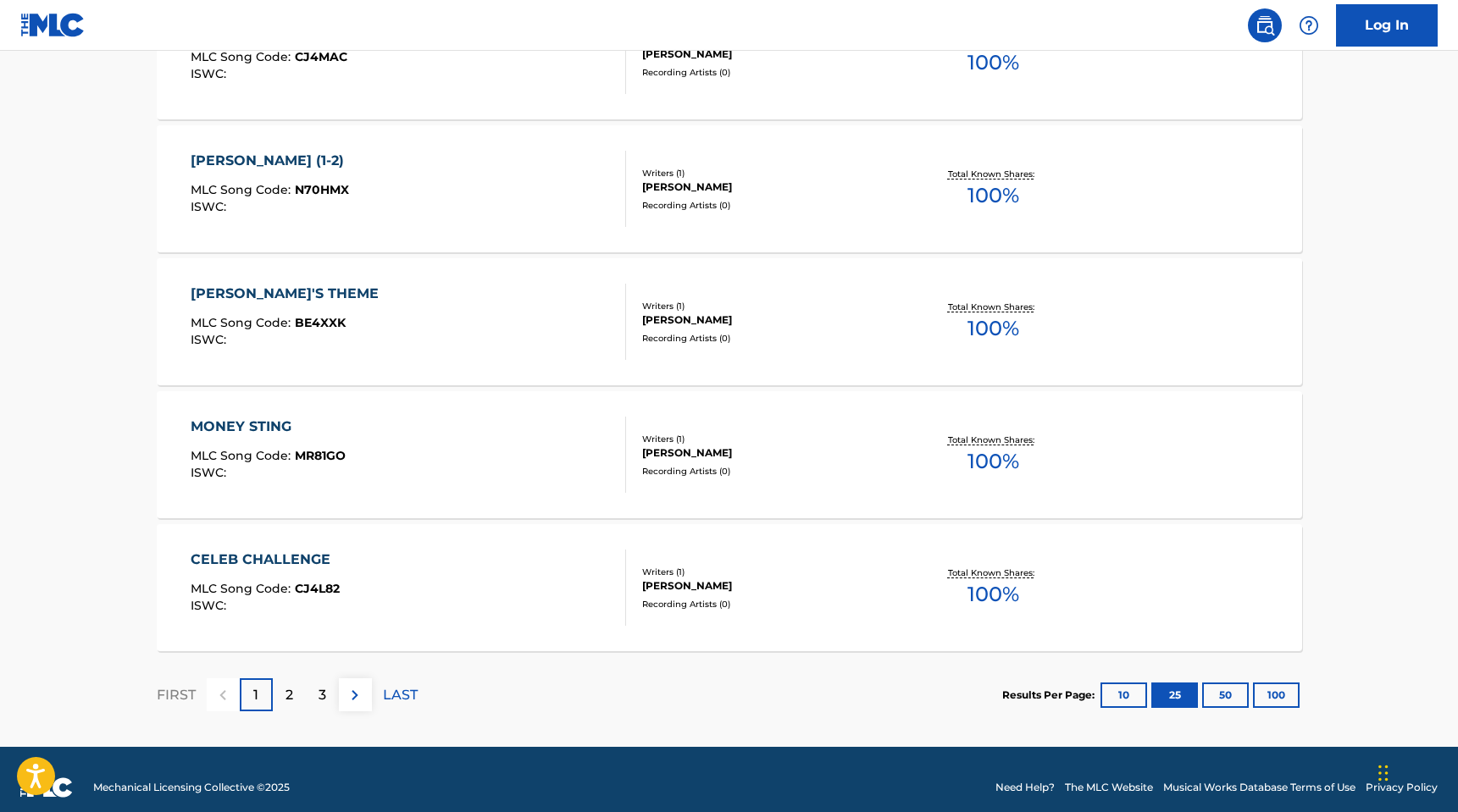
scroll to position [3254, 0]
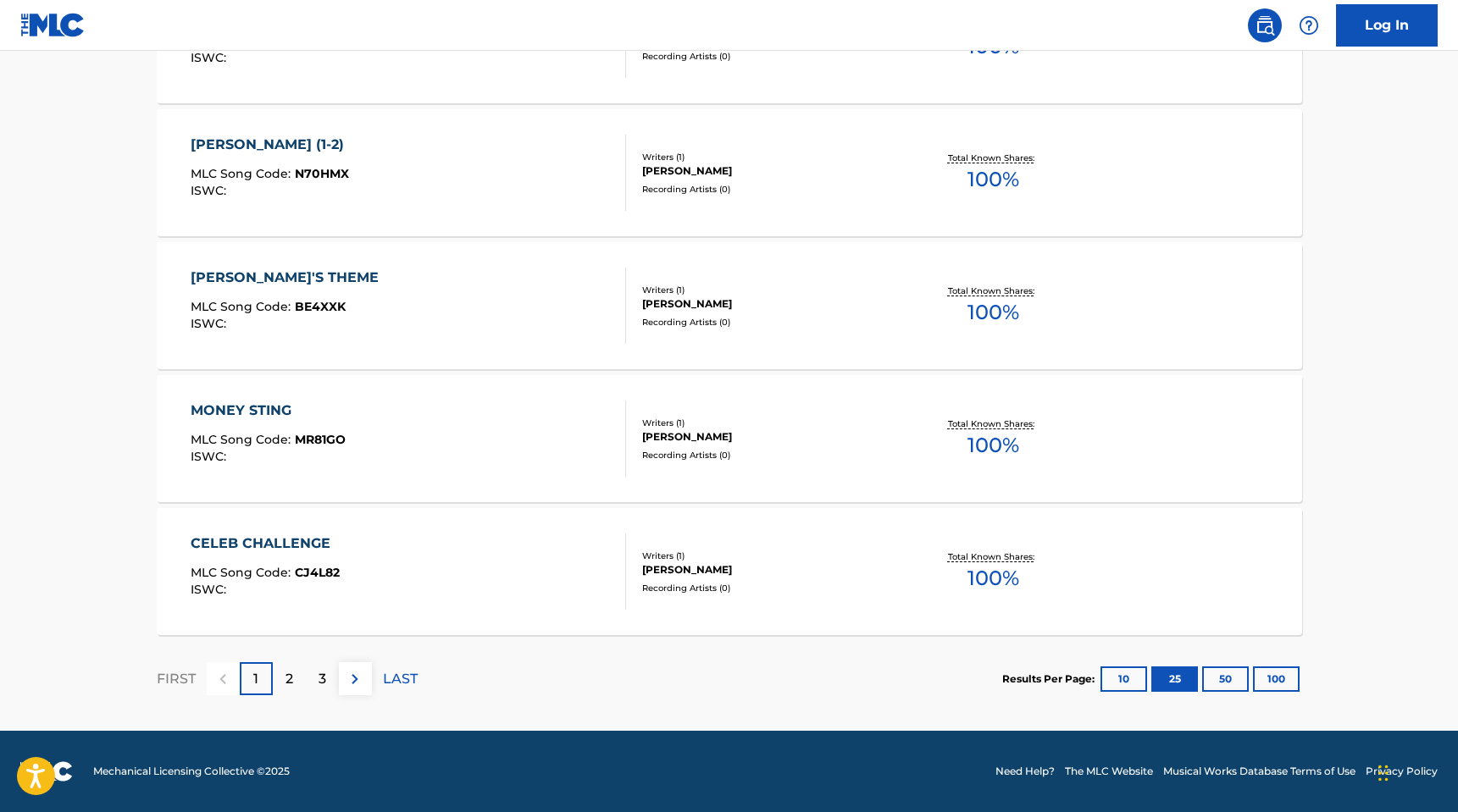
click at [1274, 679] on button "100" at bounding box center [1276, 679] width 46 height 25
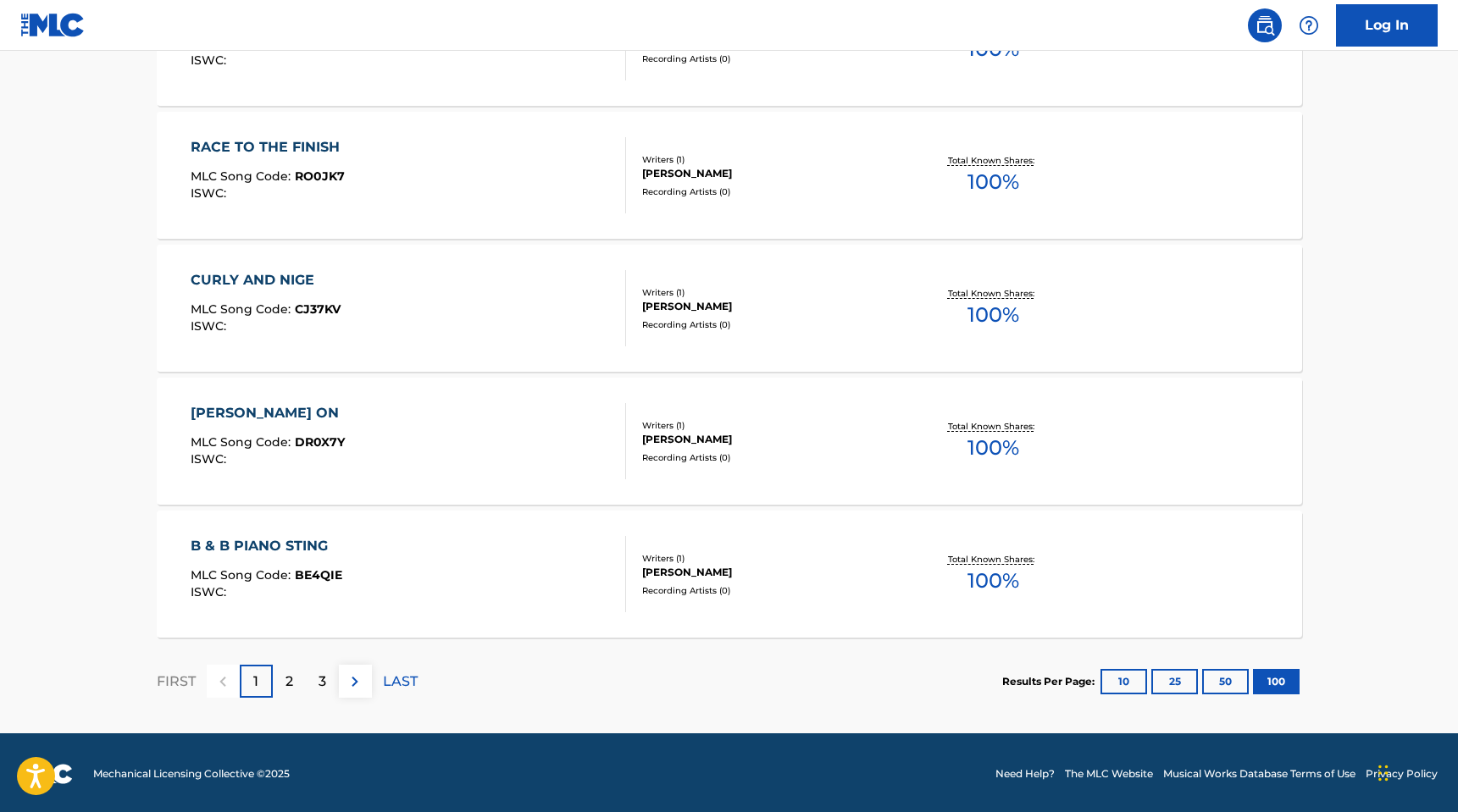
scroll to position [13224, 0]
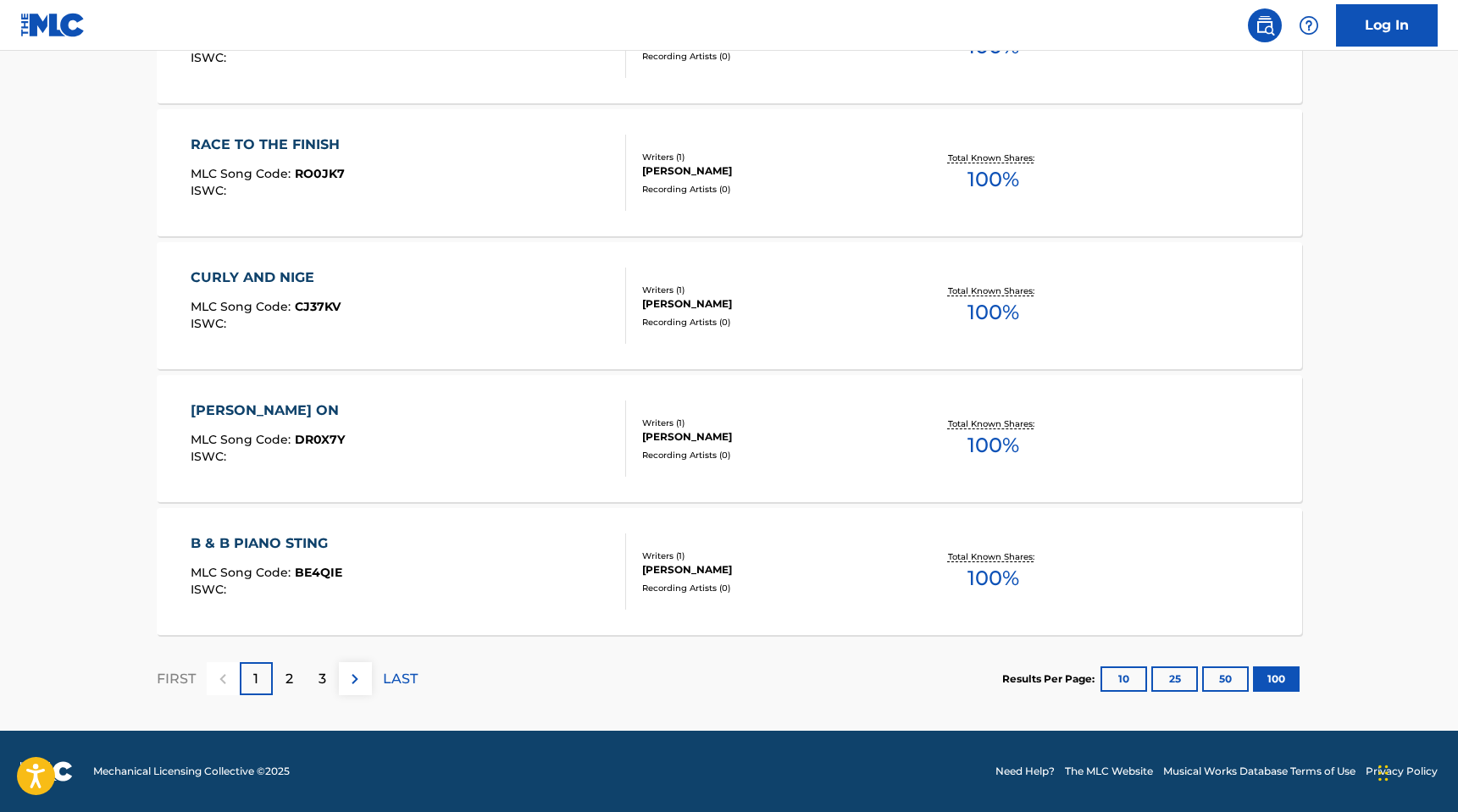
click at [291, 680] on p "2" at bounding box center [289, 679] width 7 height 20
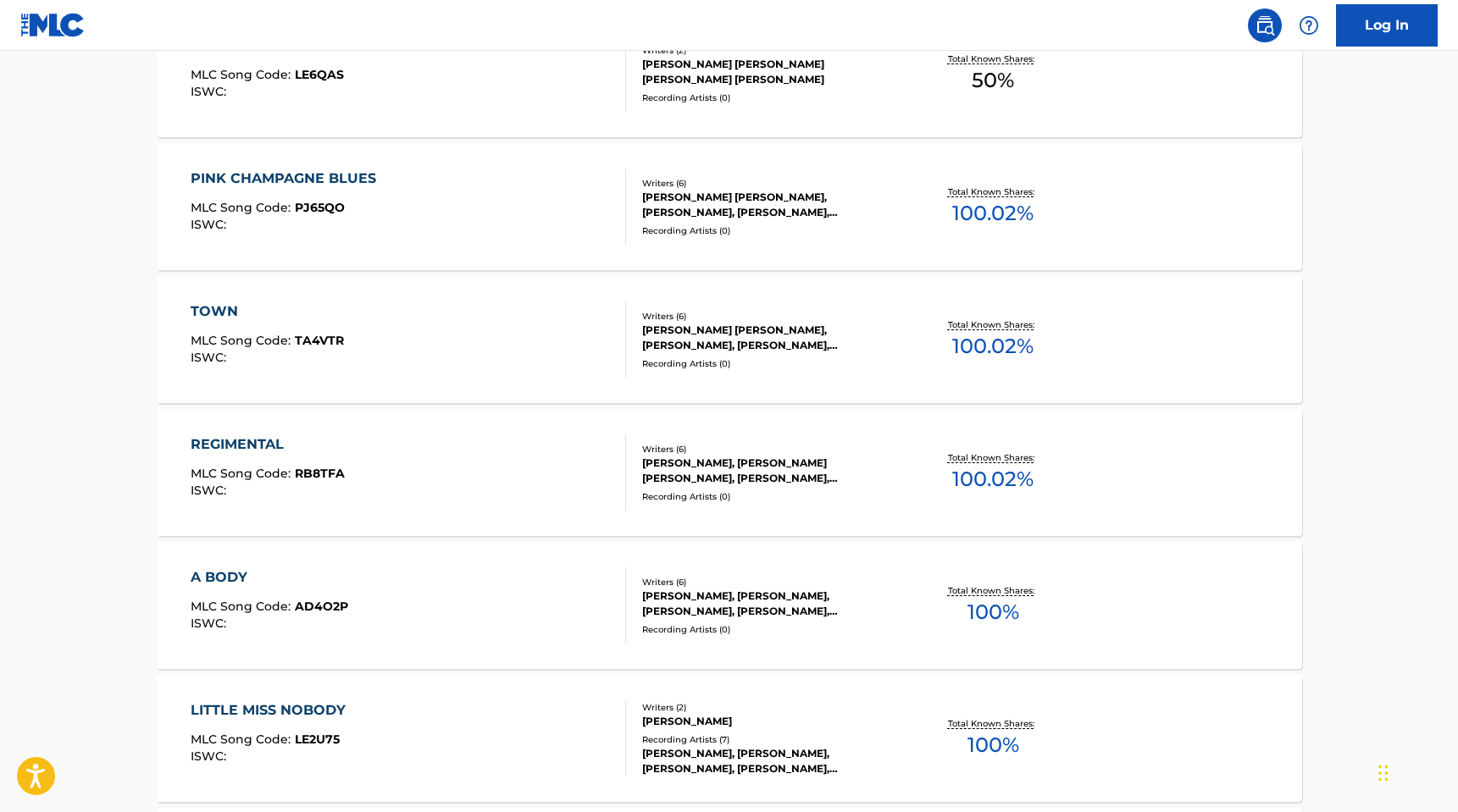
scroll to position [8000, 0]
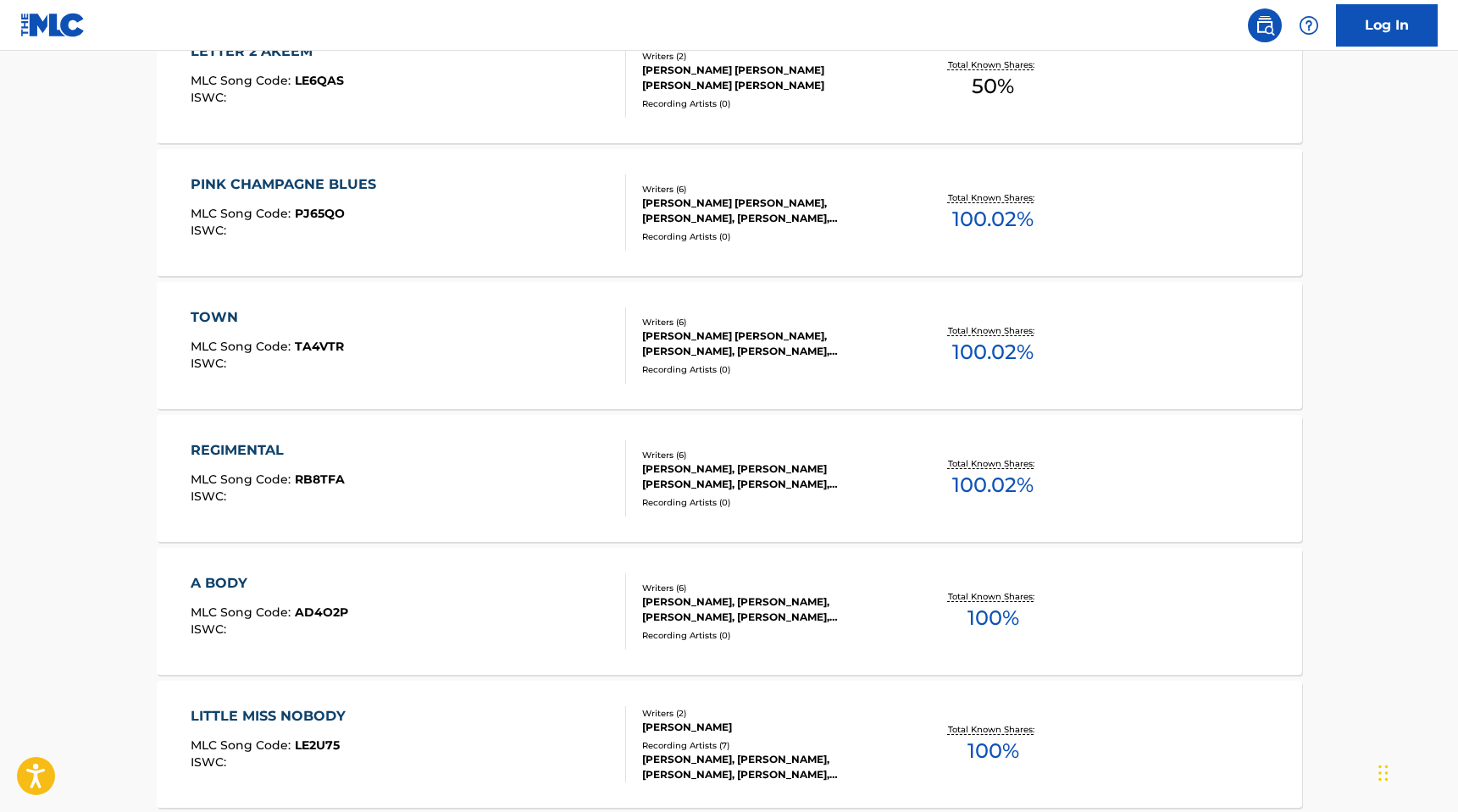
click at [223, 311] on div "TOWN" at bounding box center [267, 317] width 153 height 20
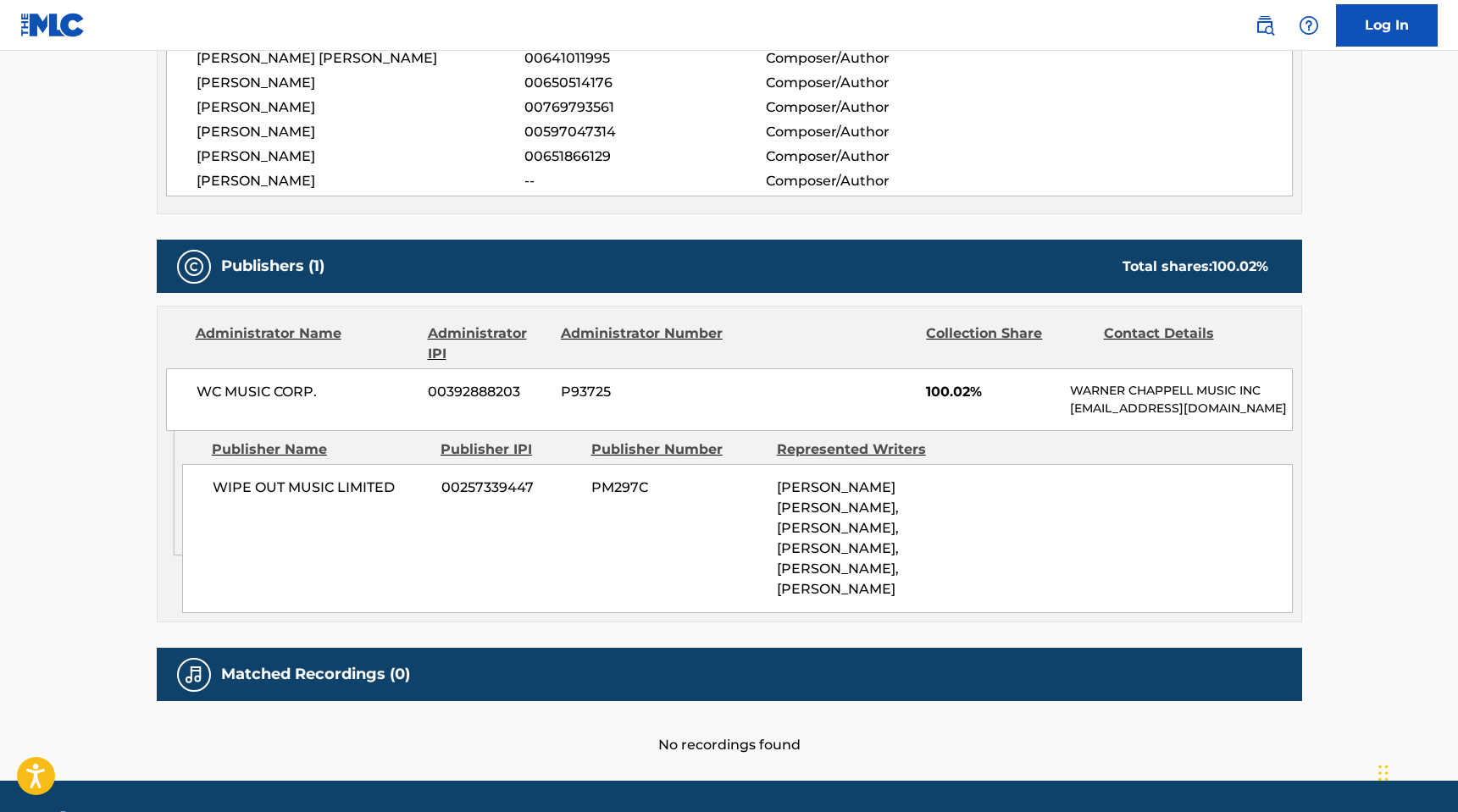
scroll to position [656, 0]
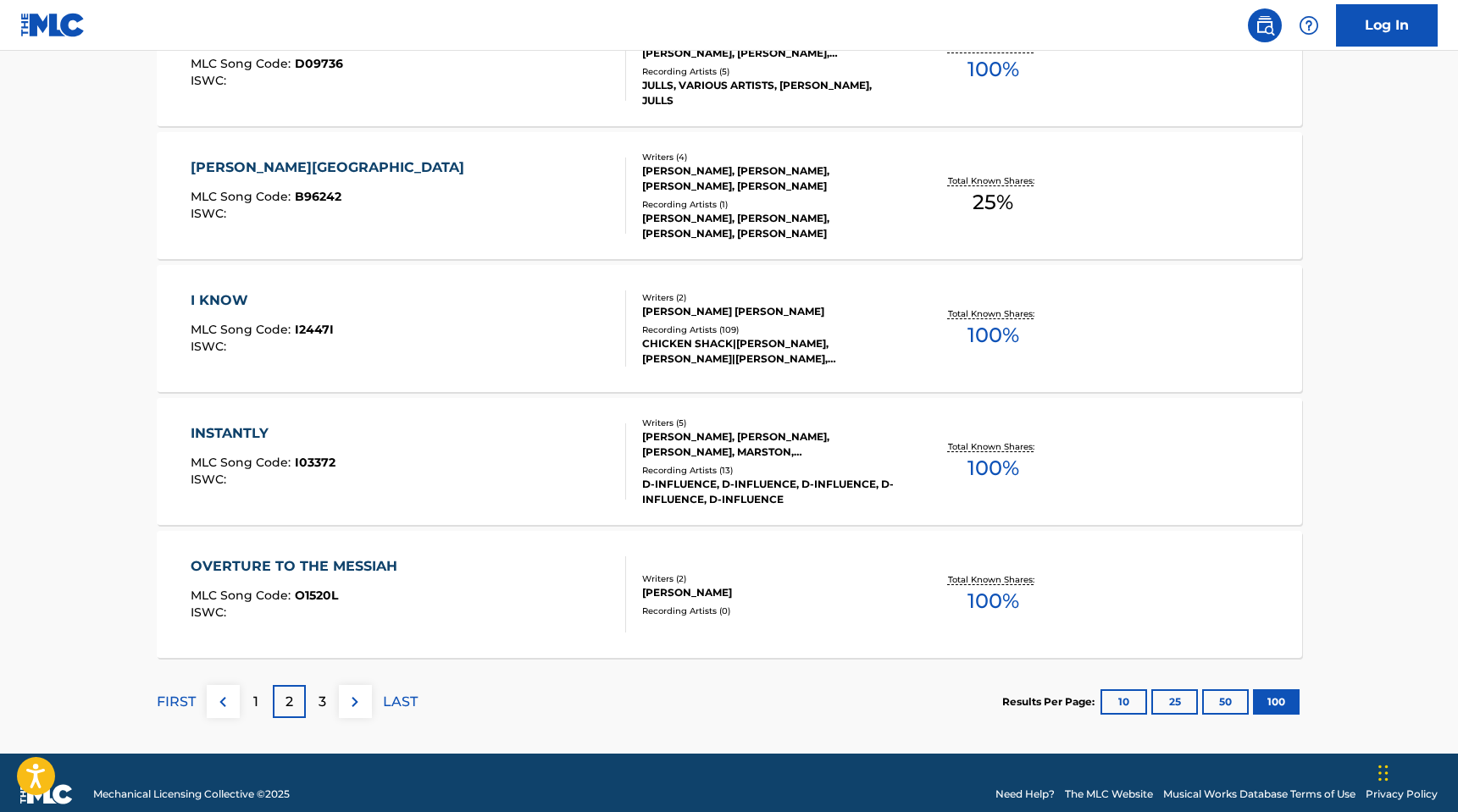
scroll to position [13224, 0]
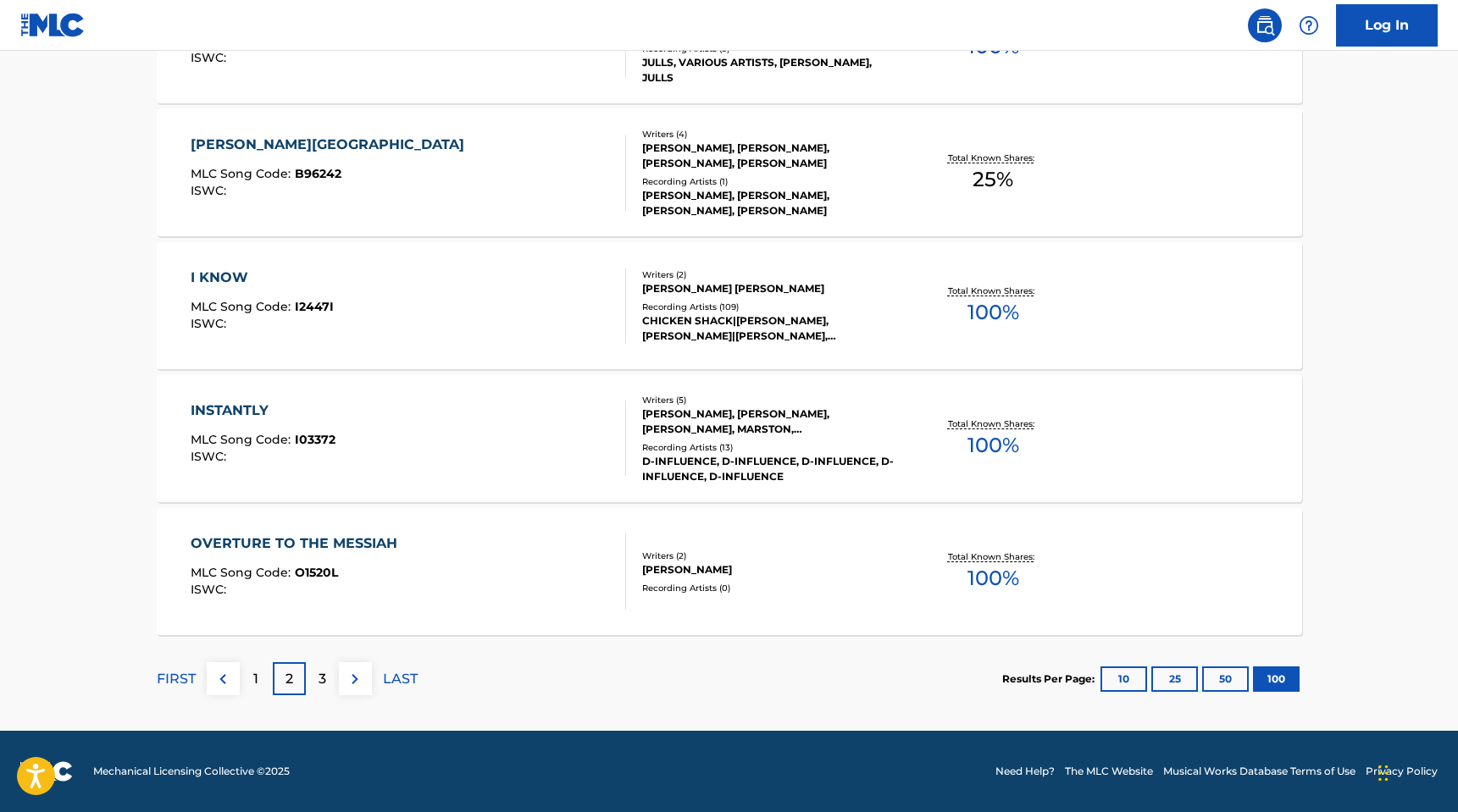
click at [321, 679] on p "3" at bounding box center [322, 679] width 7 height 20
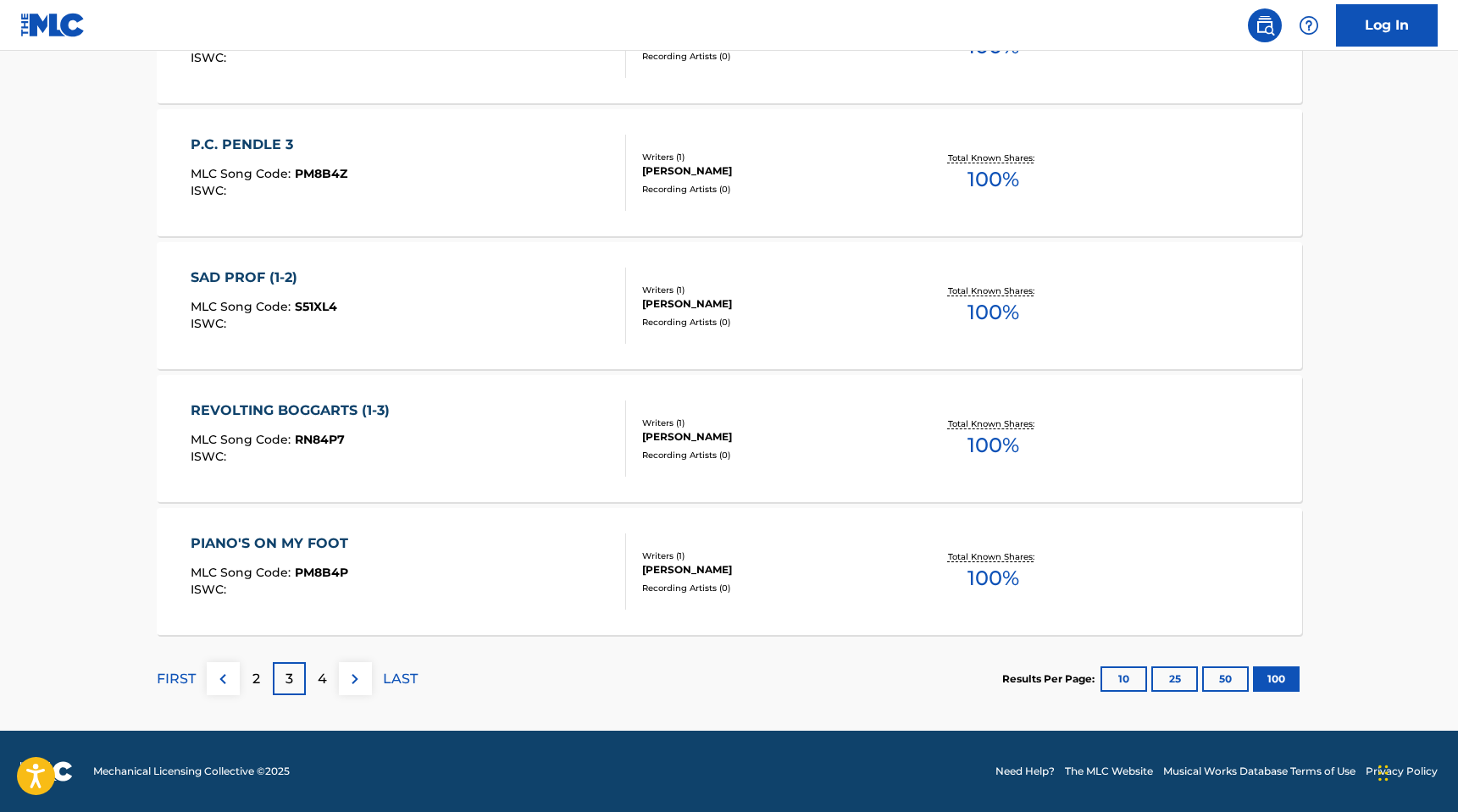
click at [314, 680] on div "4" at bounding box center [322, 679] width 33 height 33
click at [320, 676] on p "5" at bounding box center [322, 679] width 7 height 20
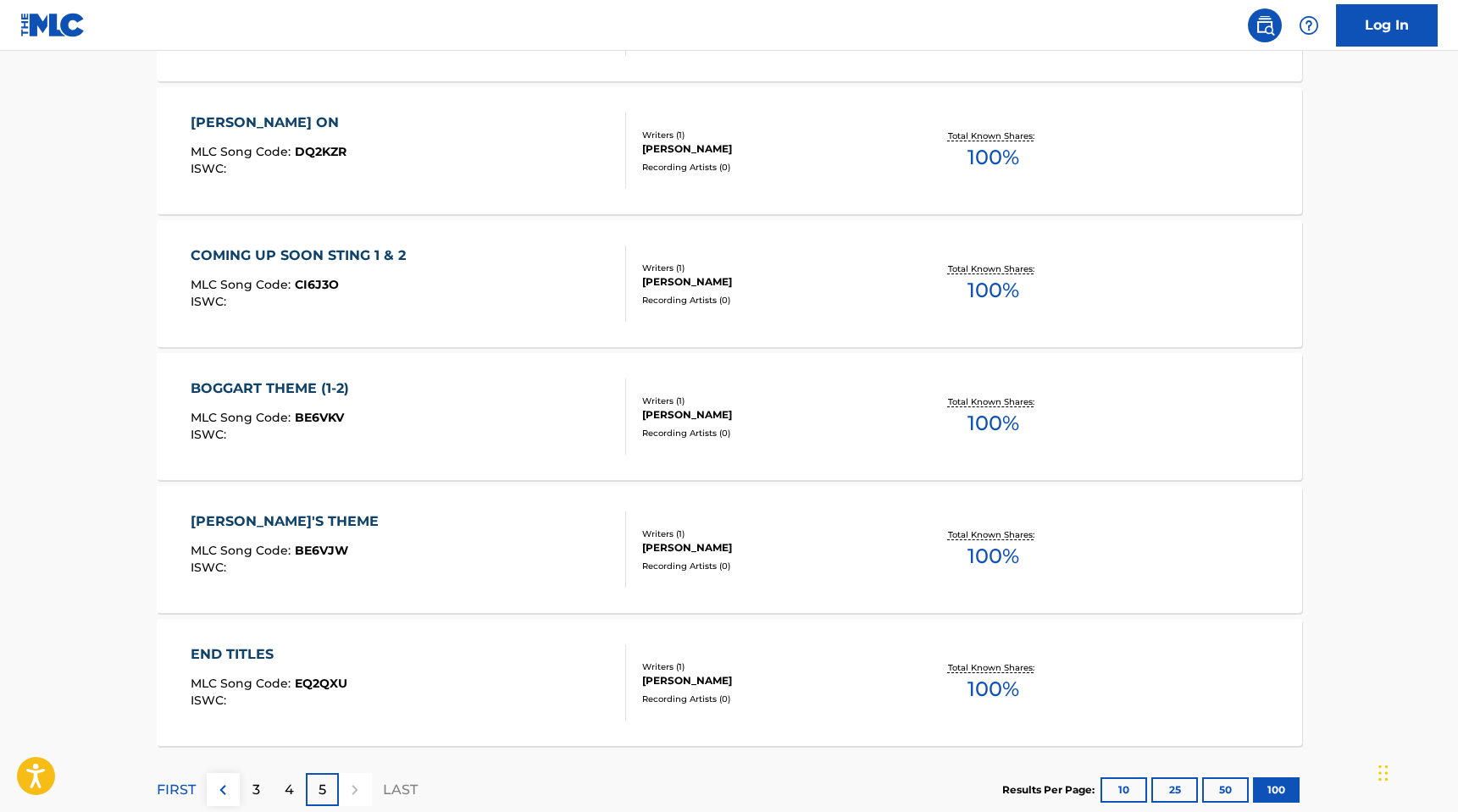
scroll to position [8173, 0]
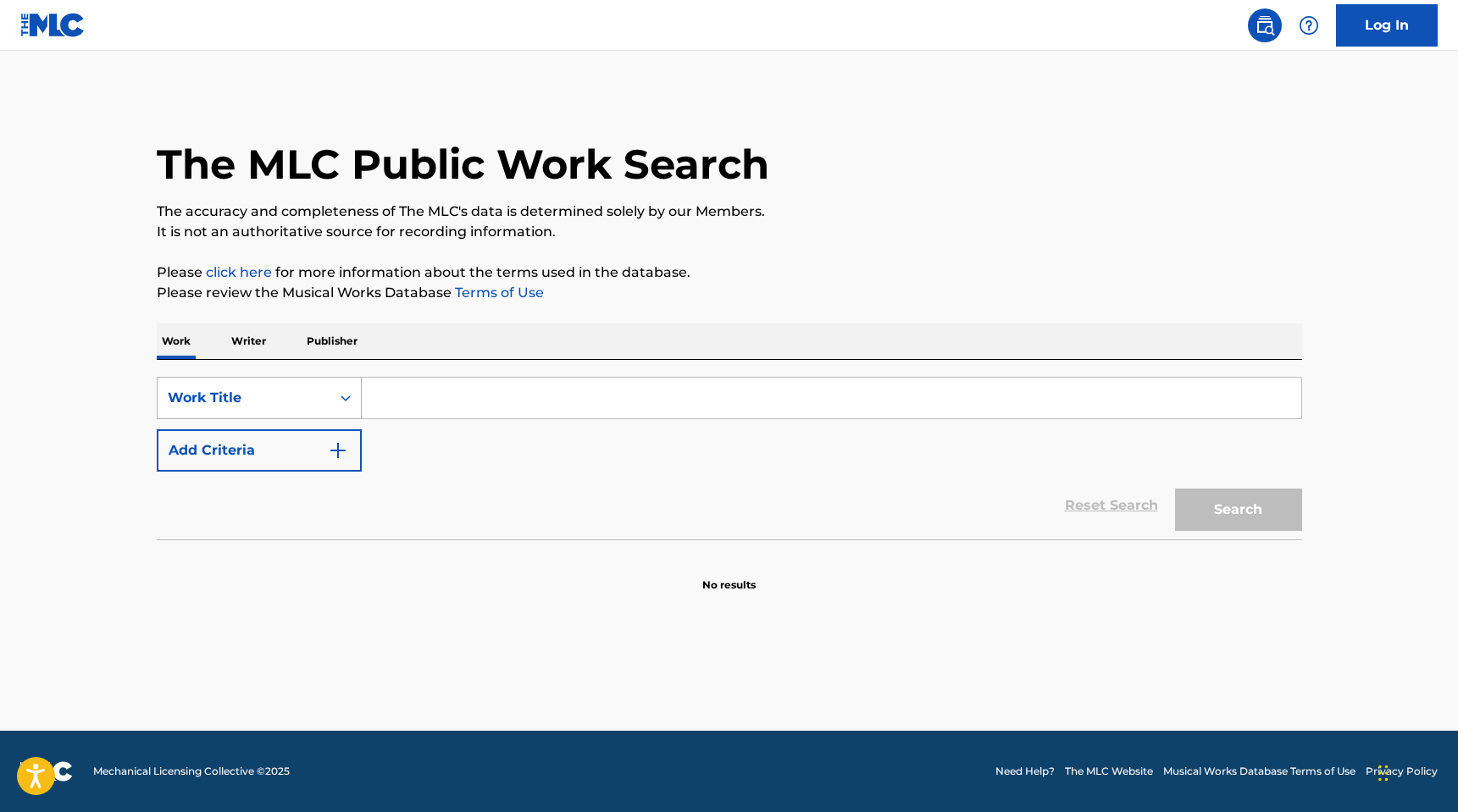
click at [342, 396] on icon "Search Form" at bounding box center [345, 398] width 17 height 17
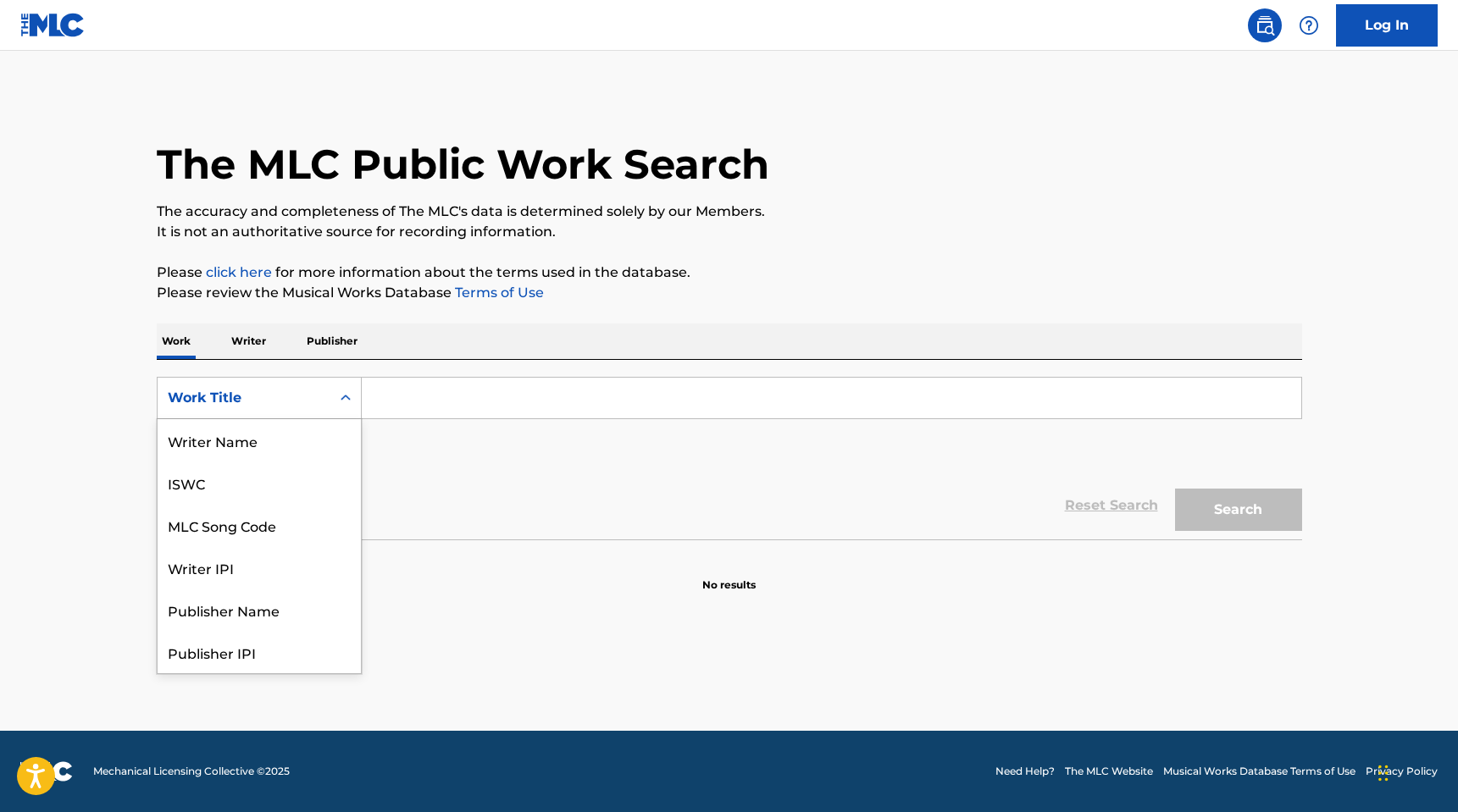
scroll to position [84, 0]
click at [290, 482] on div "Writer IPI" at bounding box center [259, 482] width 203 height 43
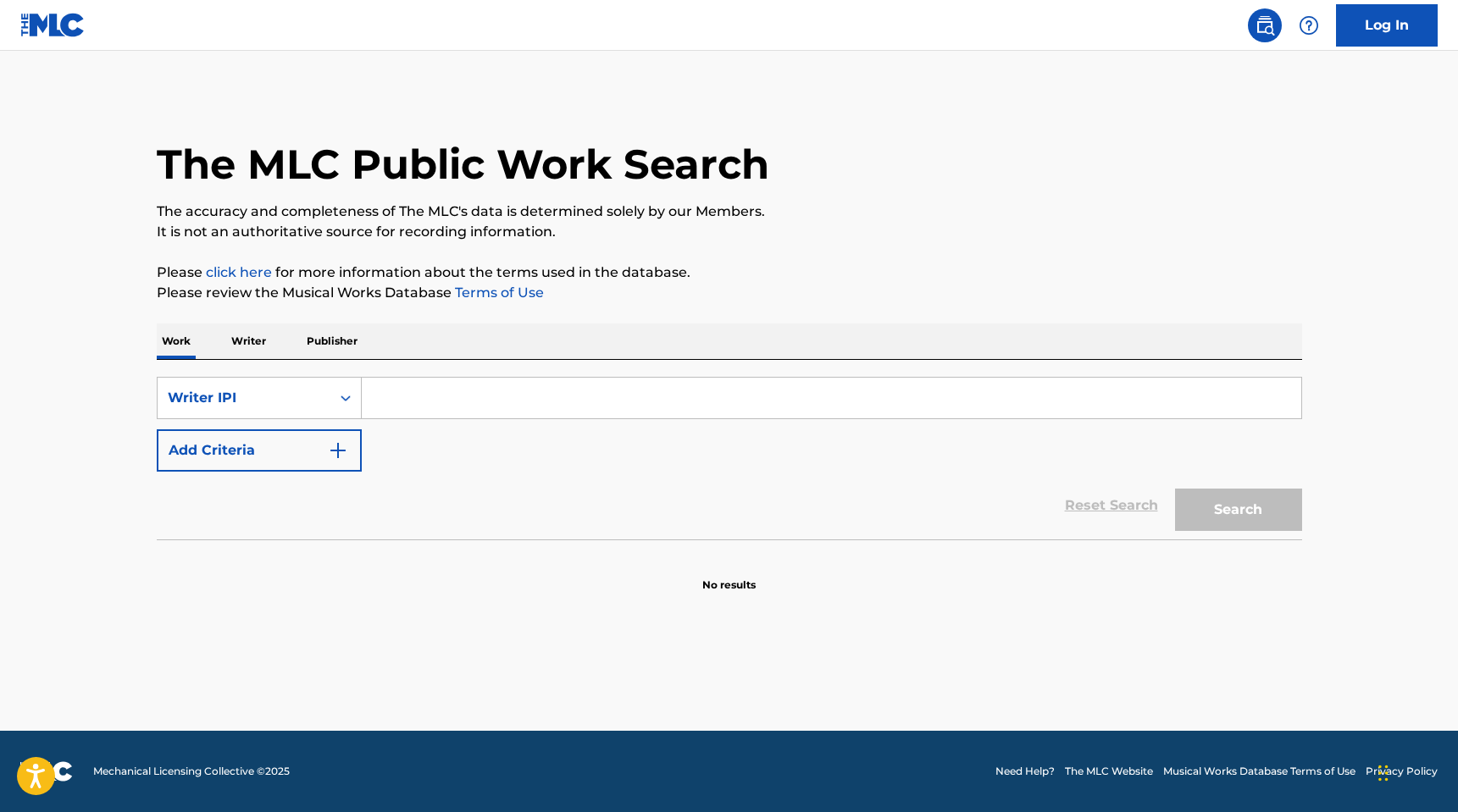
click at [342, 459] on img "Search Form" at bounding box center [338, 450] width 20 height 20
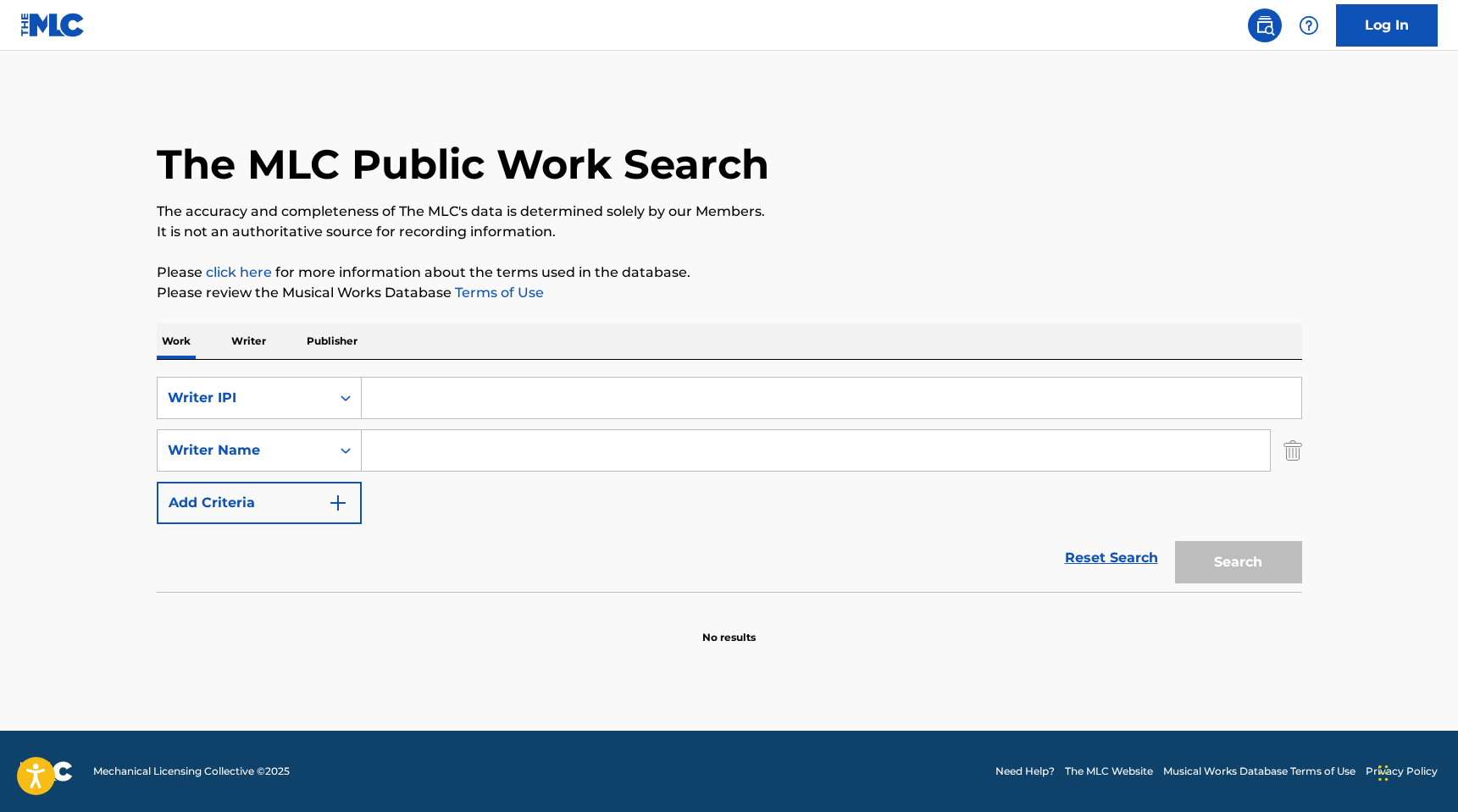
click at [424, 392] on input "Search Form" at bounding box center [831, 398] width 939 height 41
click at [334, 345] on p "Publisher" at bounding box center [332, 341] width 61 height 35
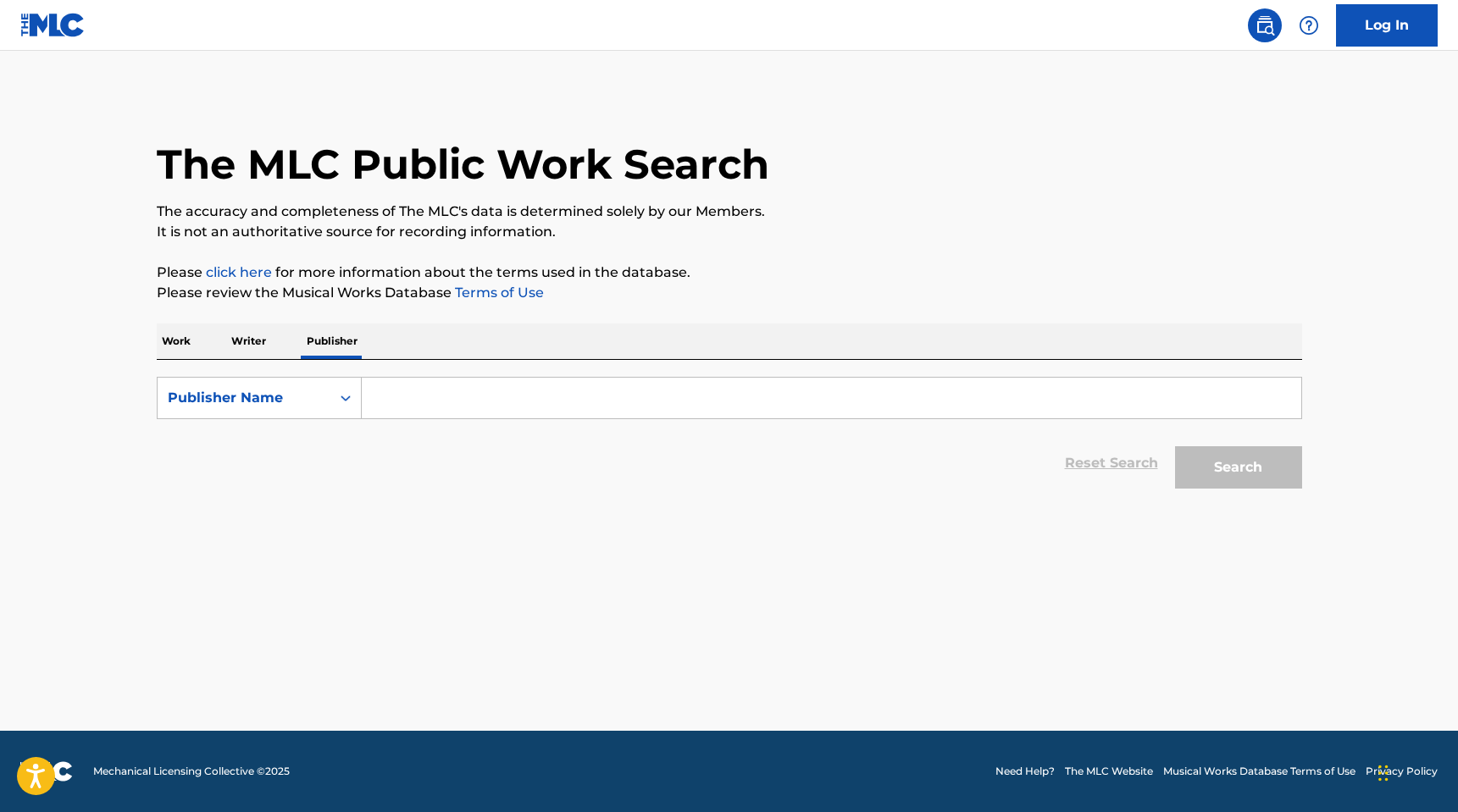
click at [241, 341] on p "Writer" at bounding box center [248, 341] width 45 height 35
click at [169, 342] on p "Work" at bounding box center [176, 341] width 39 height 35
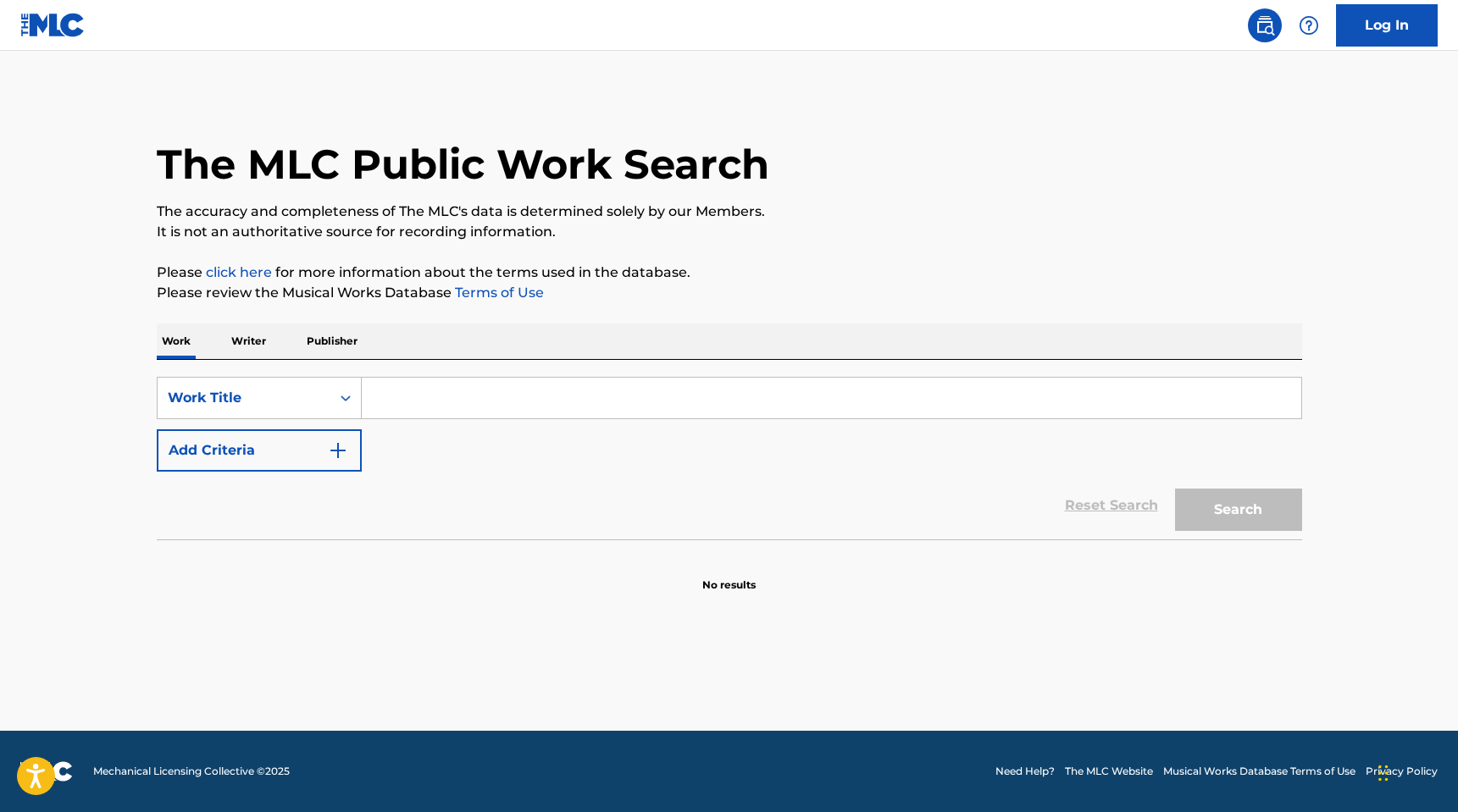
click at [231, 273] on link "click here" at bounding box center [238, 272] width 66 height 16
click at [539, 391] on input "Search Form" at bounding box center [831, 398] width 939 height 41
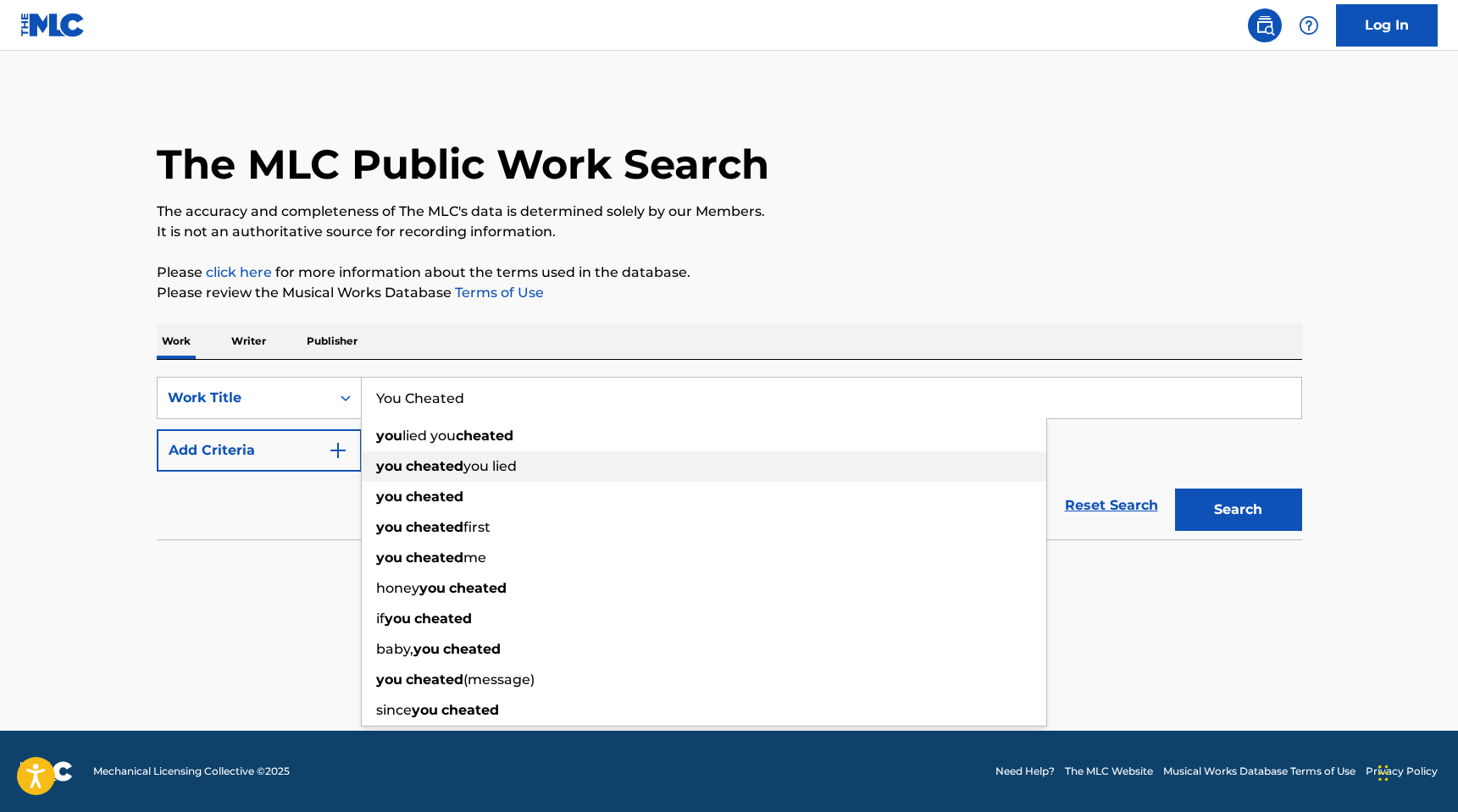
click at [438, 461] on strong "cheated" at bounding box center [435, 466] width 58 height 16
type input "you cheated you lied"
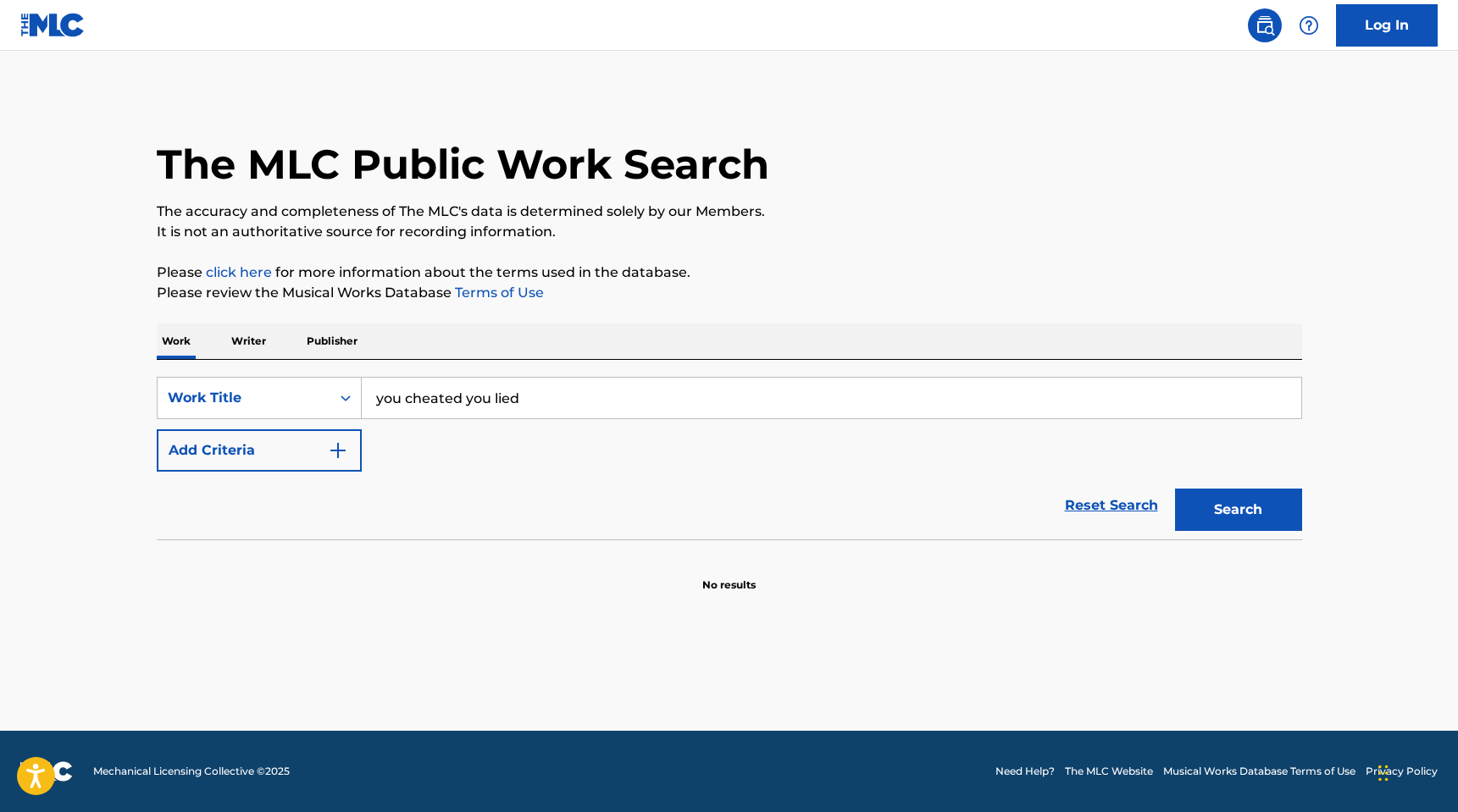
click at [1266, 498] on button "Search" at bounding box center [1239, 509] width 127 height 43
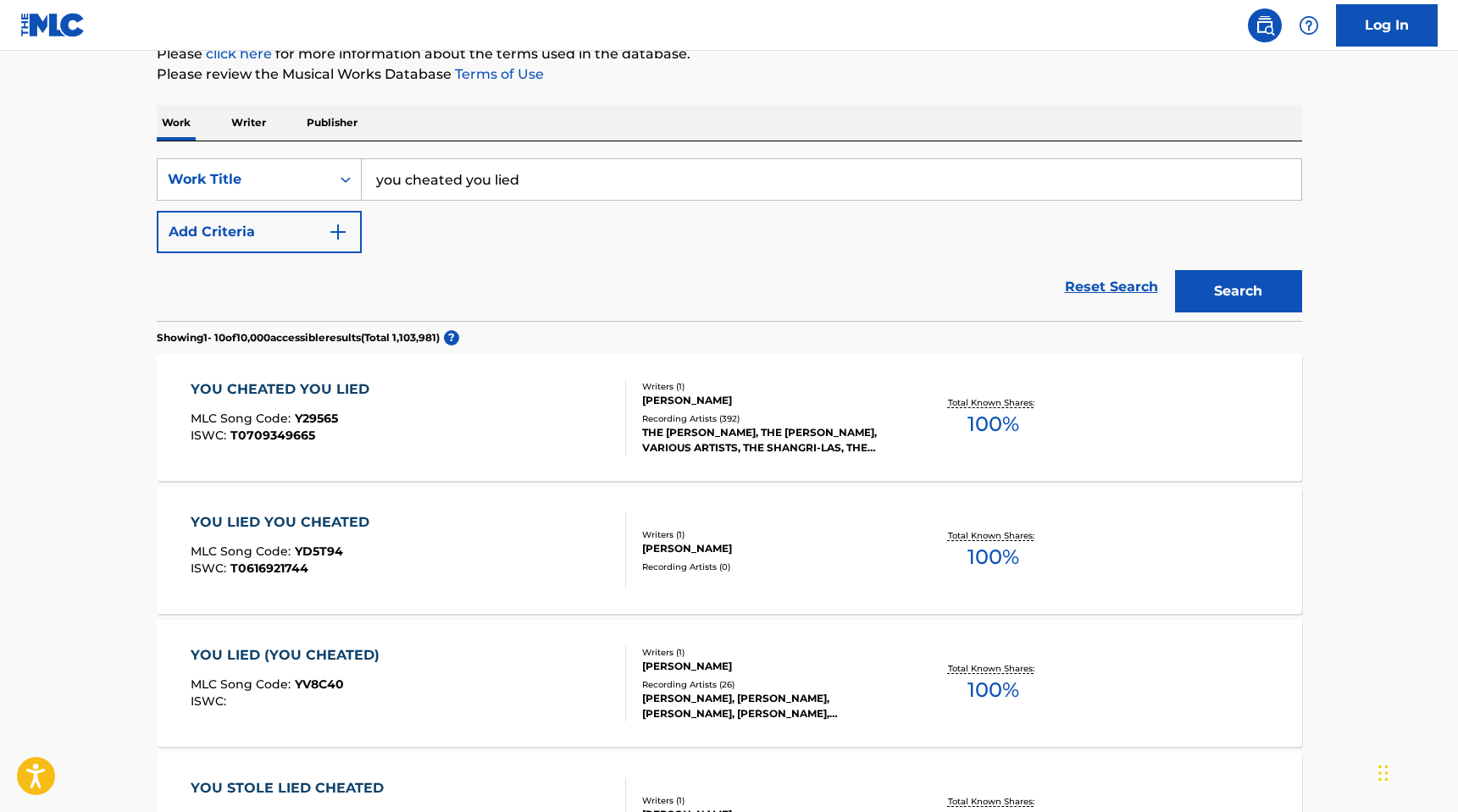
scroll to position [210, 0]
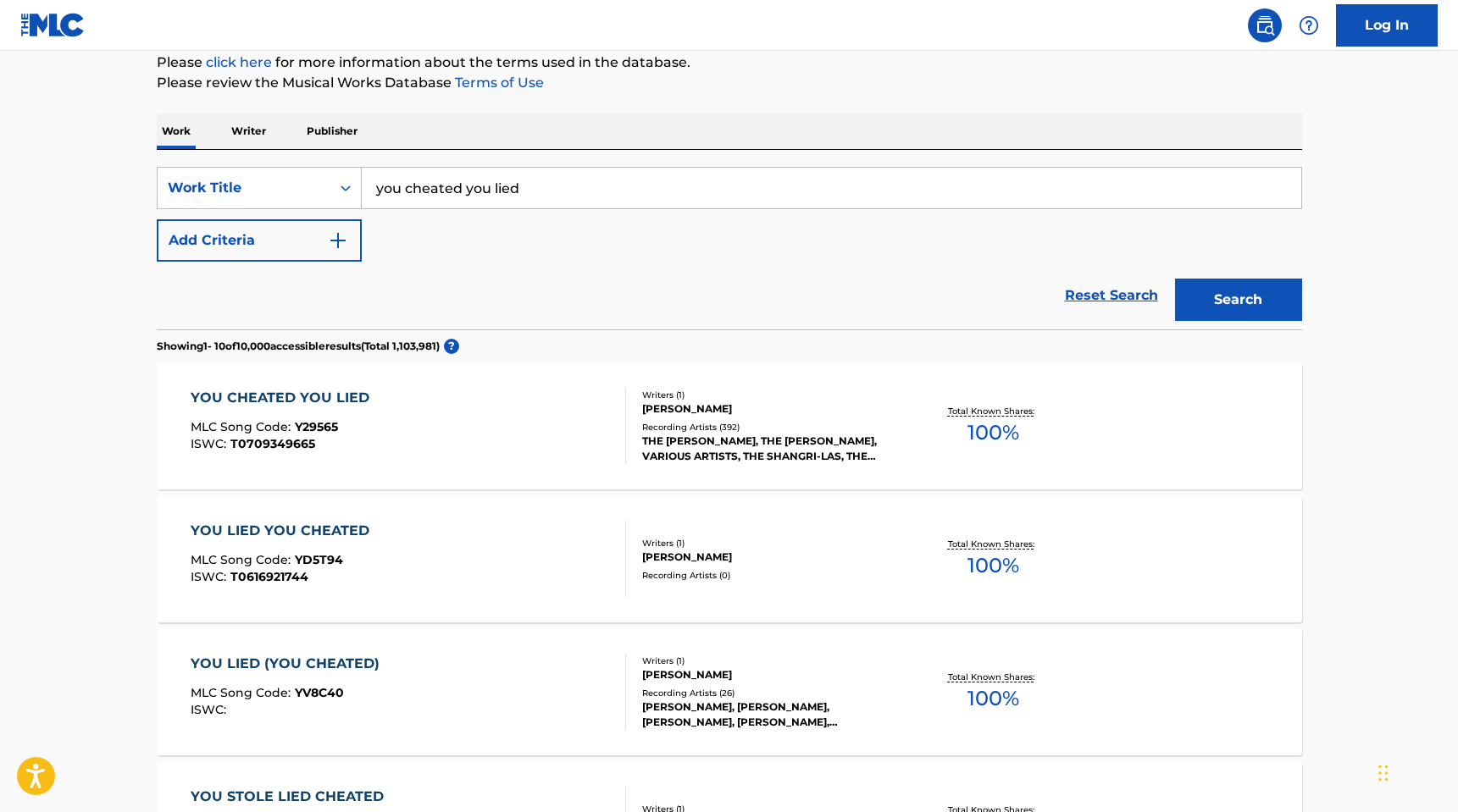
click at [264, 392] on div "YOU CHEATED YOU LIED" at bounding box center [284, 398] width 187 height 20
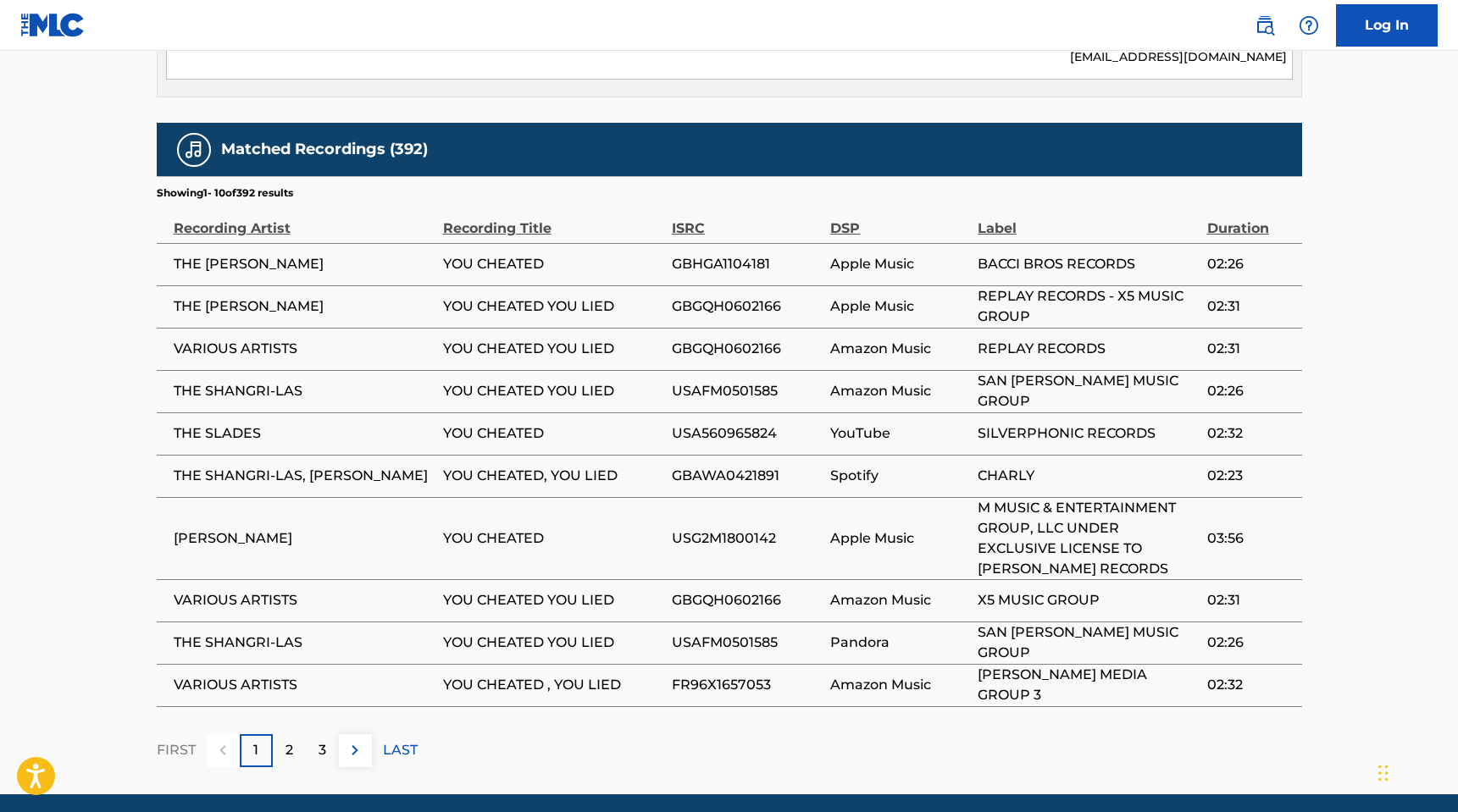
scroll to position [1032, 0]
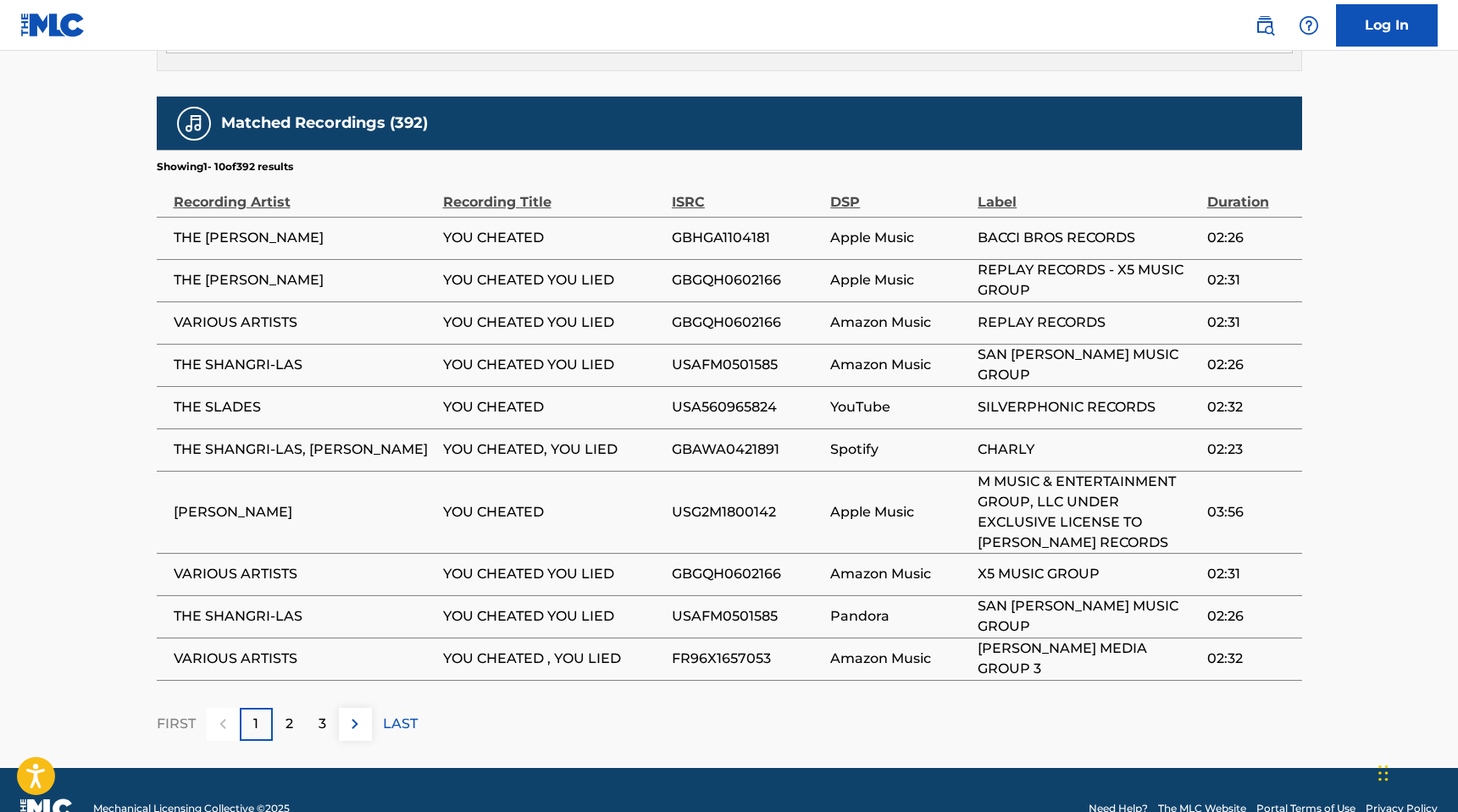
click at [295, 708] on div "2" at bounding box center [289, 724] width 33 height 33
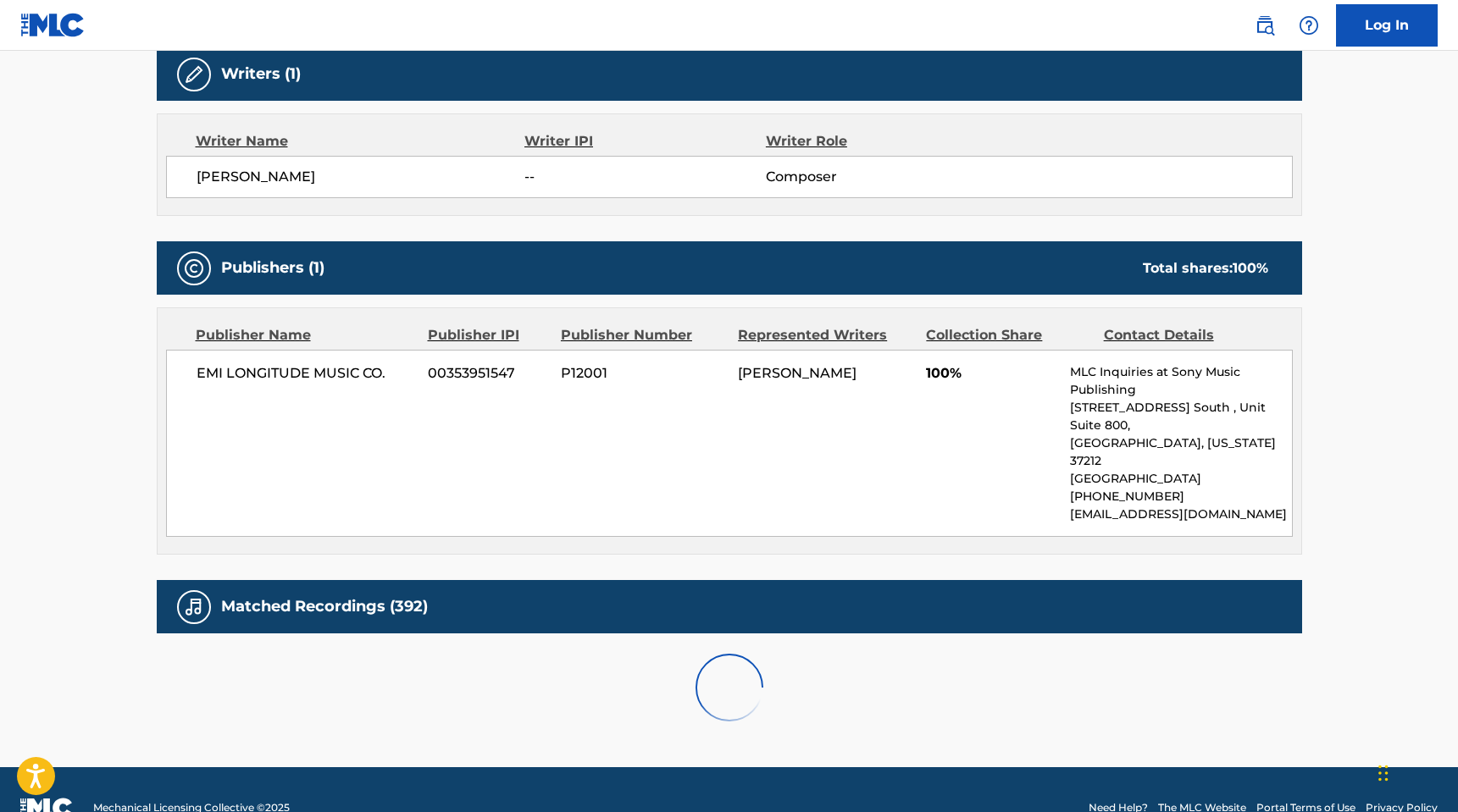
scroll to position [992, 0]
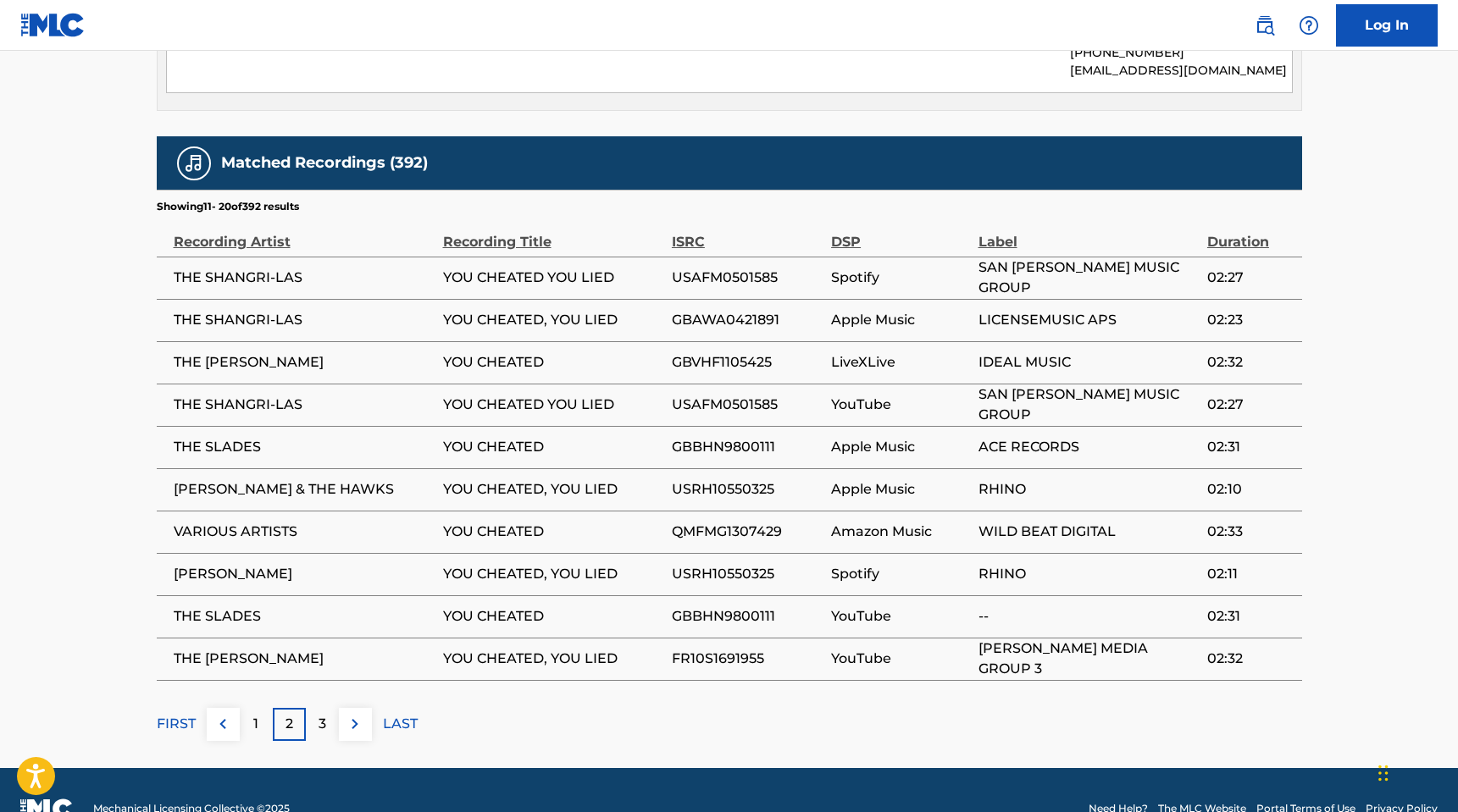
click at [316, 708] on div "3" at bounding box center [322, 724] width 33 height 33
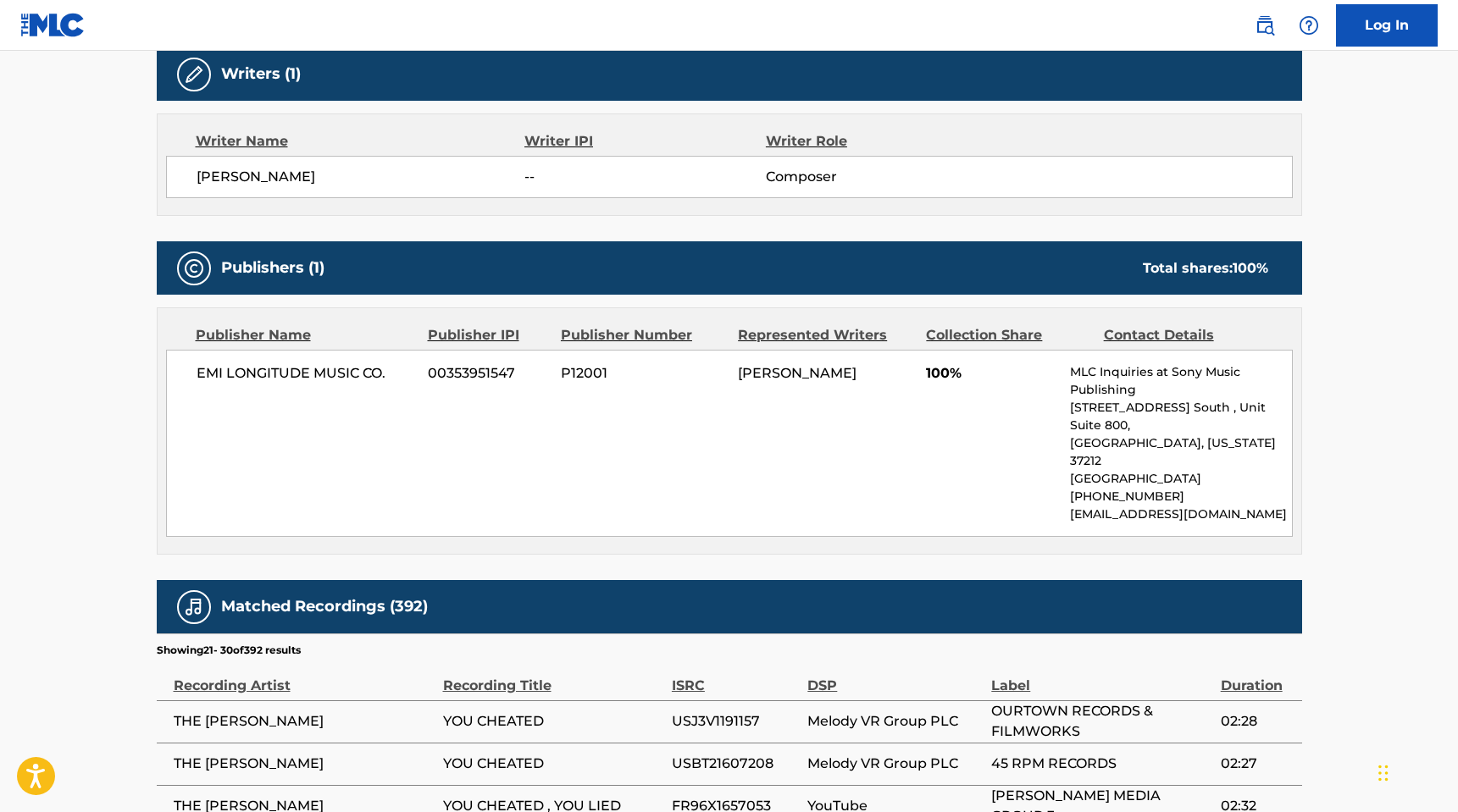
scroll to position [1011, 0]
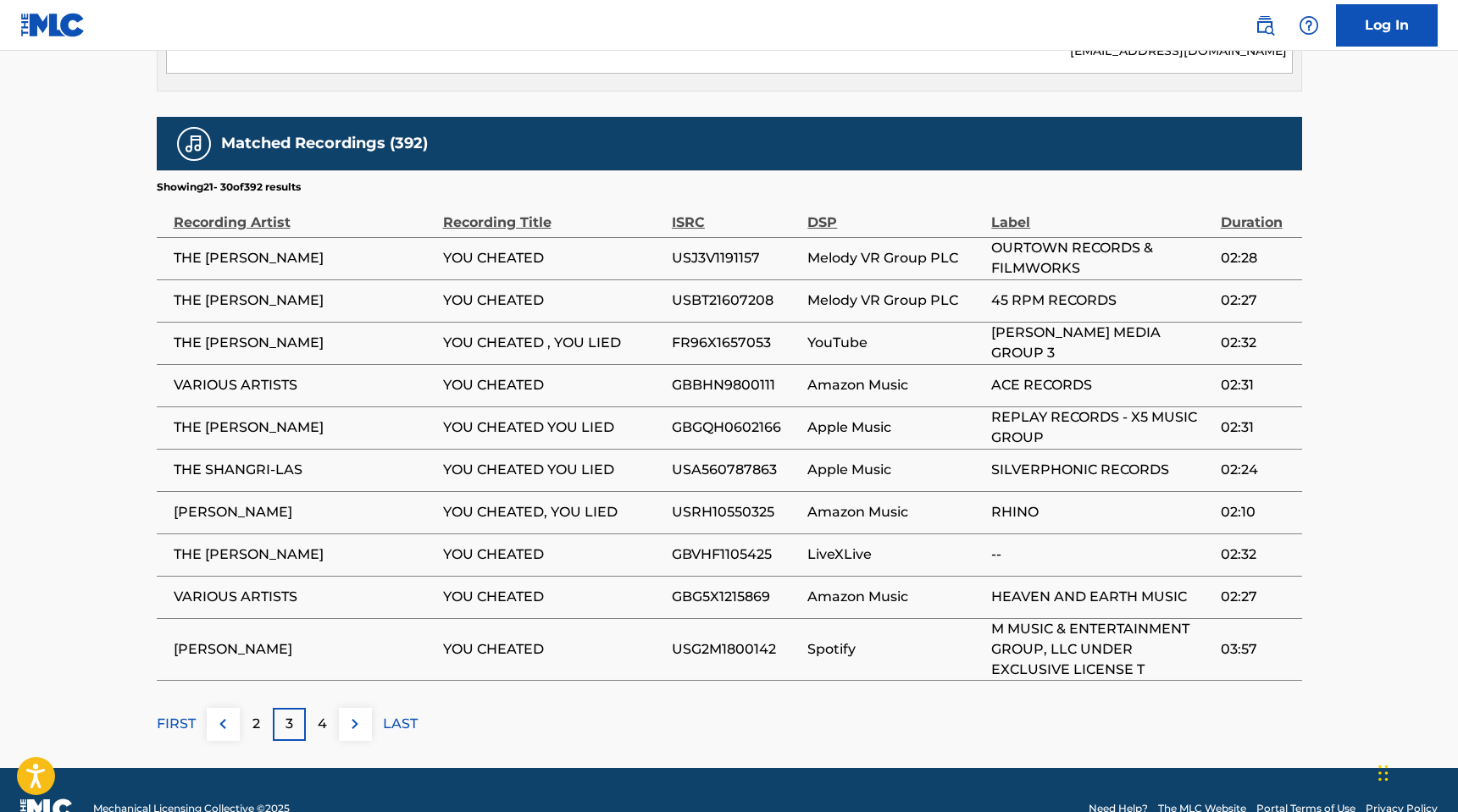
click at [318, 714] on p "4" at bounding box center [322, 724] width 9 height 20
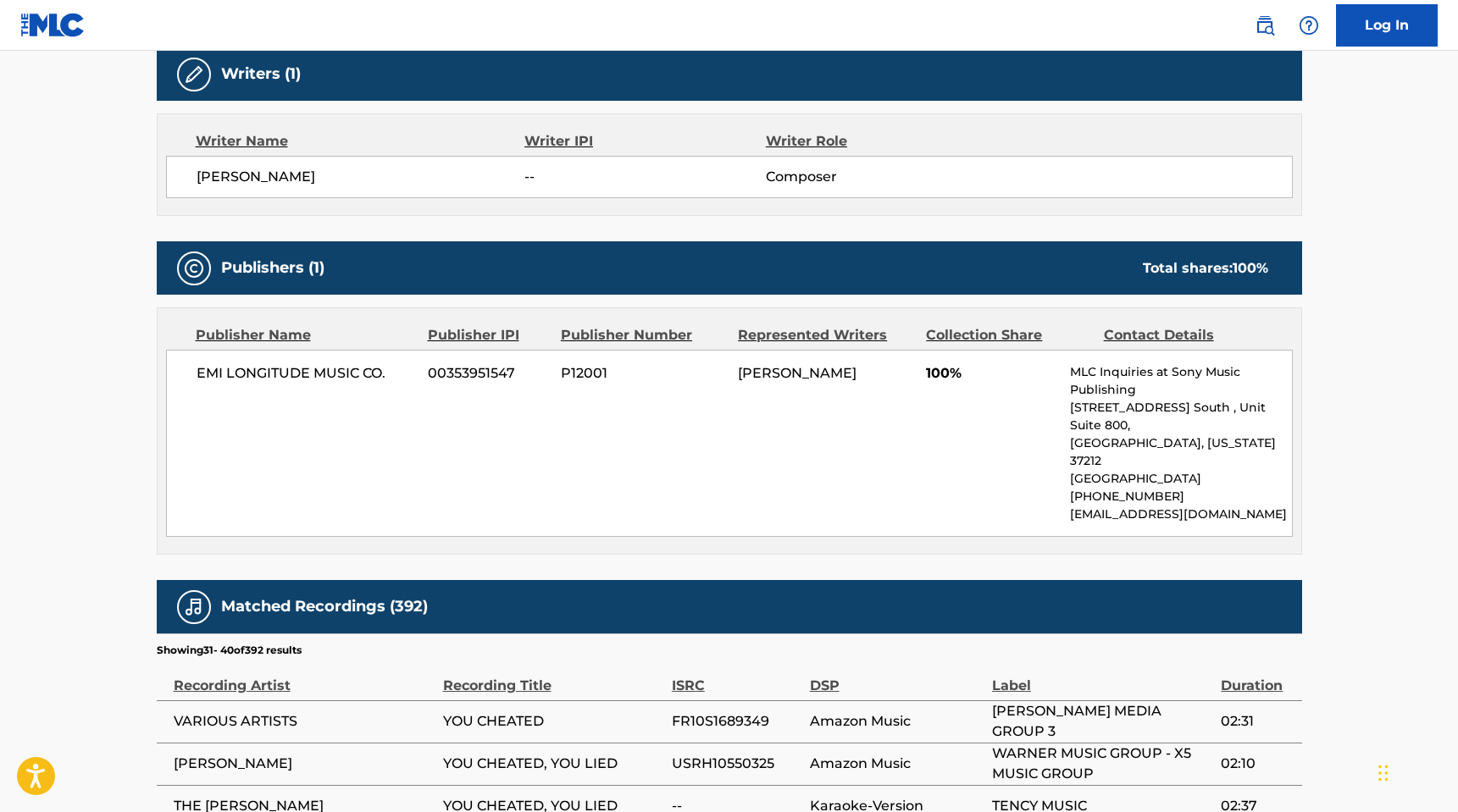
scroll to position [992, 0]
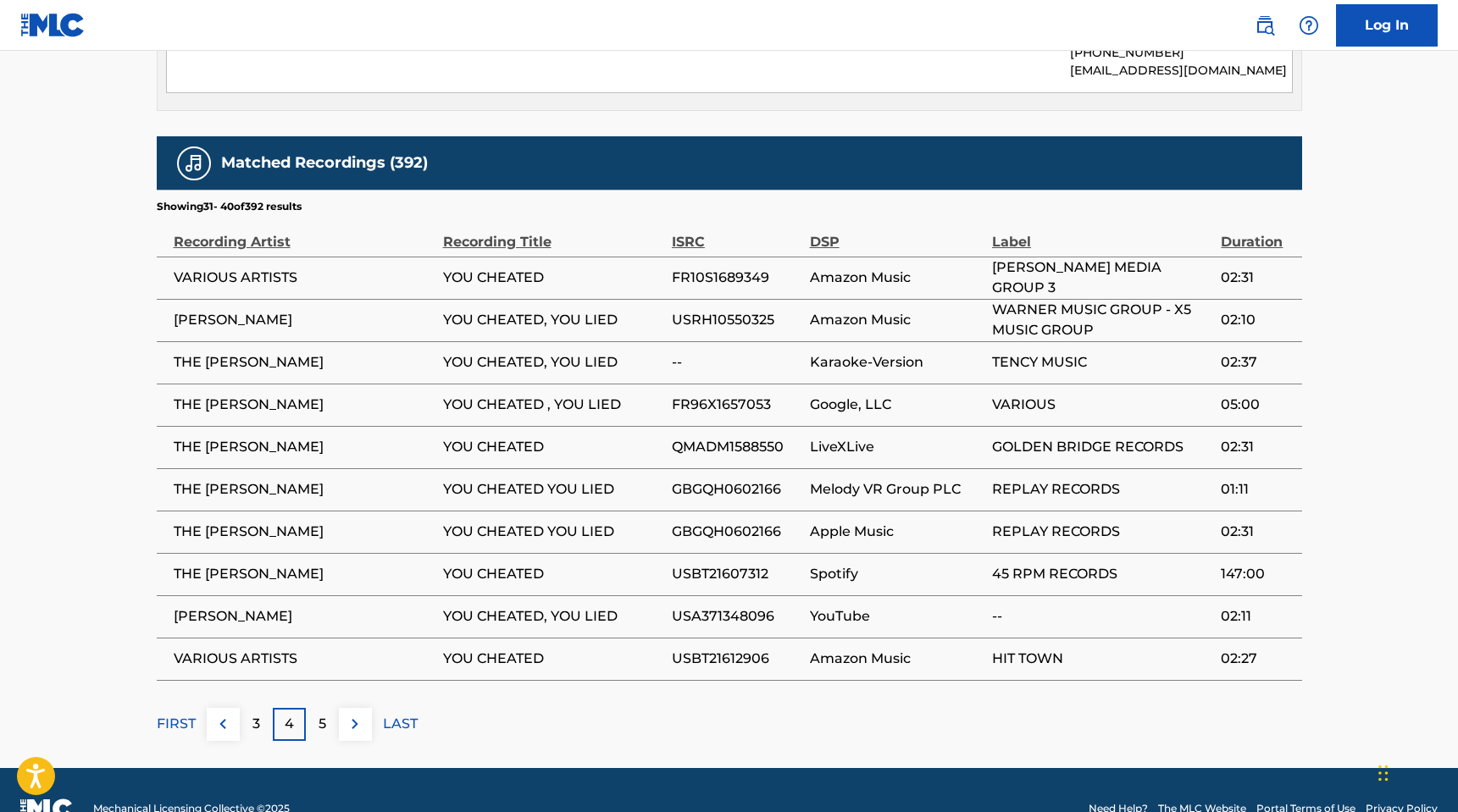
click at [323, 714] on p "5" at bounding box center [322, 724] width 7 height 20
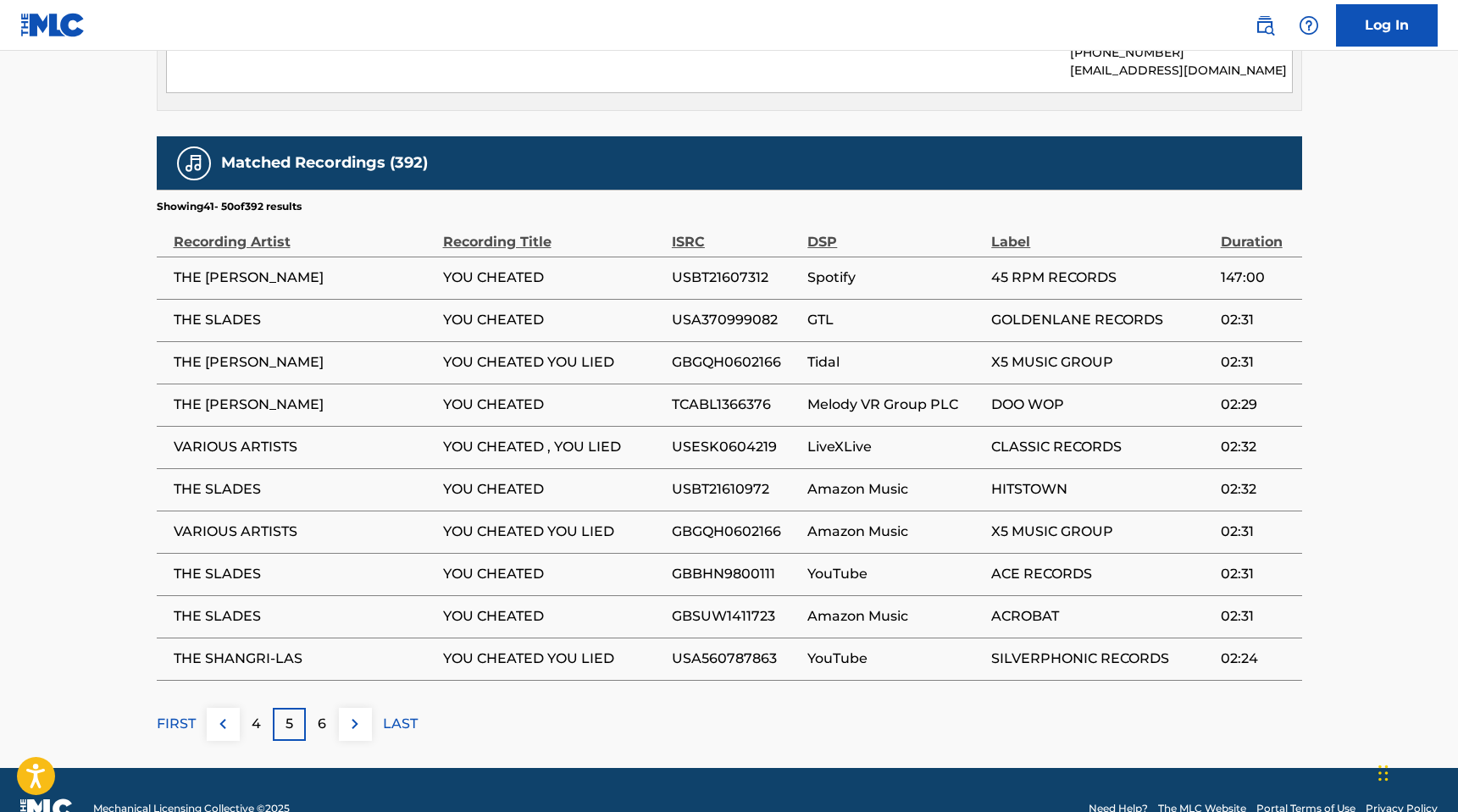
click at [398, 714] on p "LAST" at bounding box center [400, 724] width 34 height 20
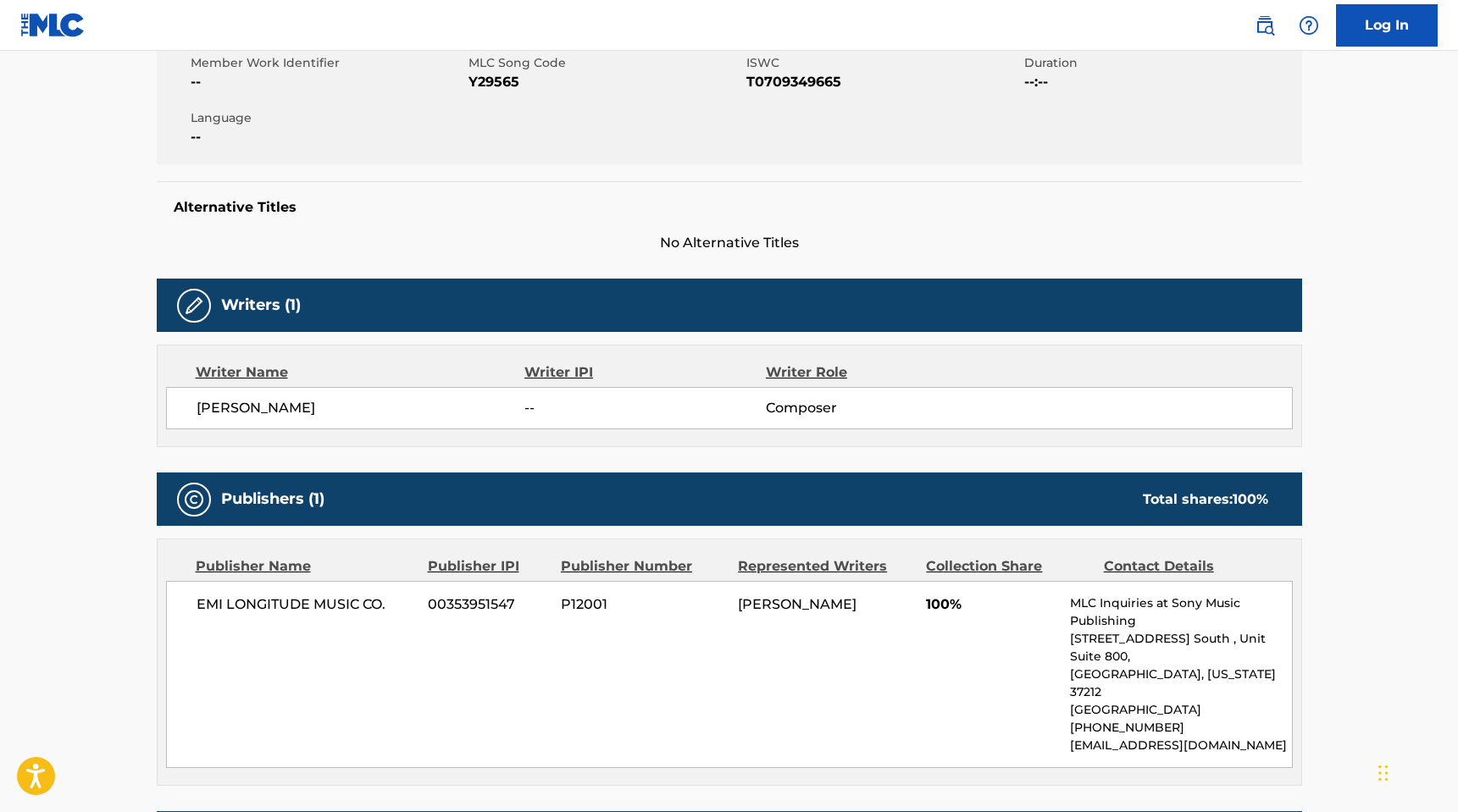
scroll to position [0, 0]
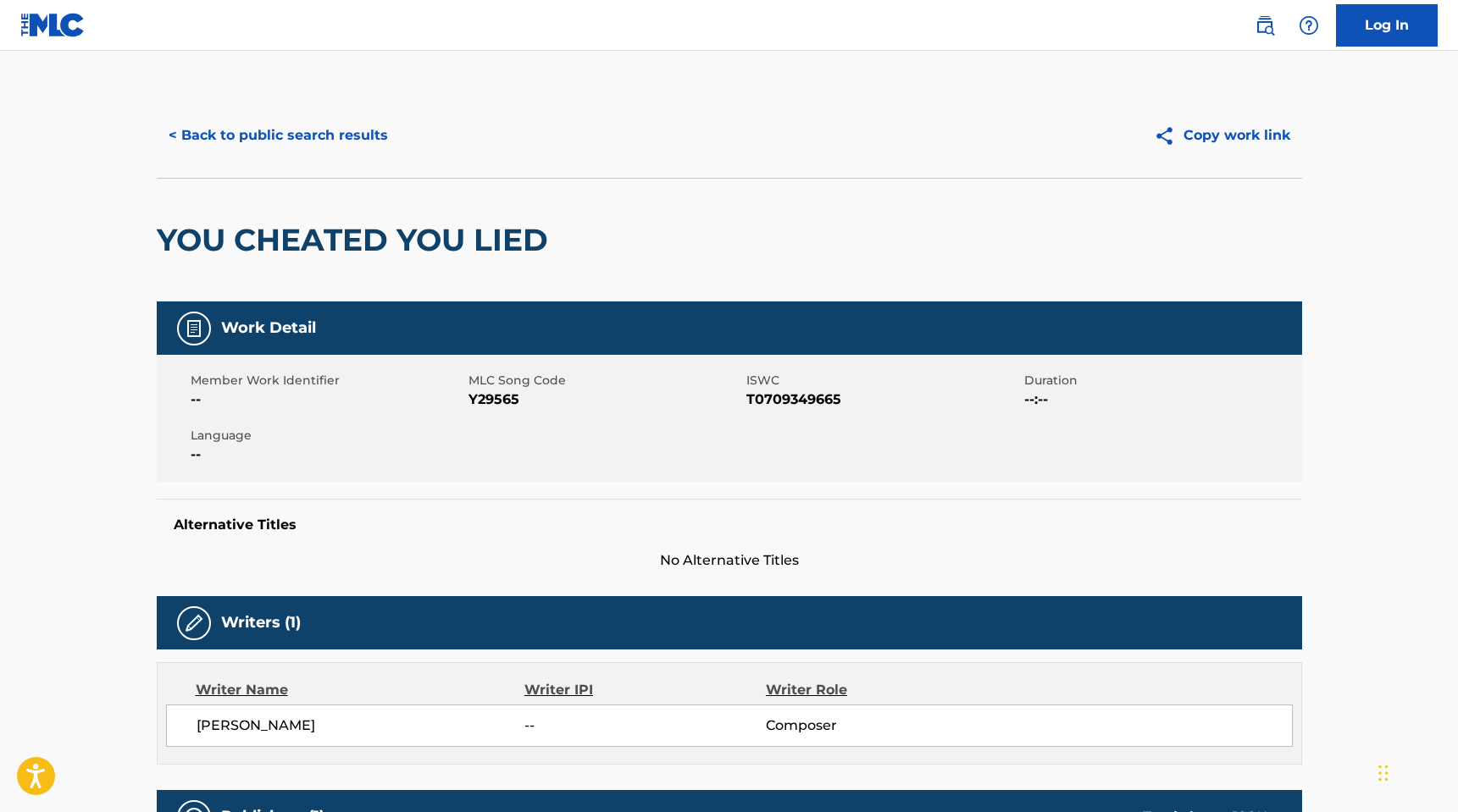
click at [1250, 132] on button "Copy work link" at bounding box center [1221, 135] width 160 height 43
click at [216, 130] on button "< Back to public search results" at bounding box center [278, 135] width 243 height 43
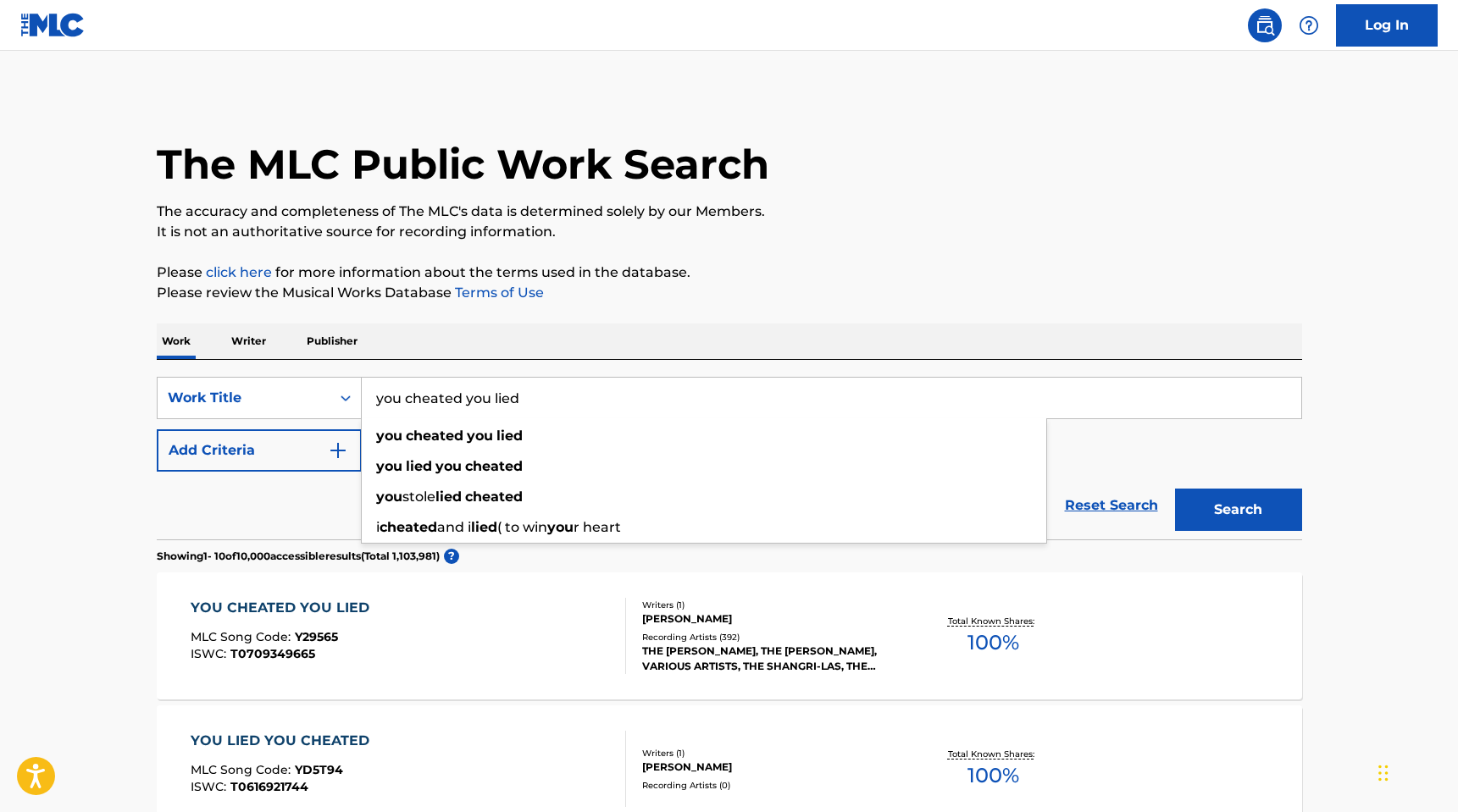
drag, startPoint x: 547, startPoint y: 398, endPoint x: 374, endPoint y: 376, distance: 174.4
click at [374, 376] on div "SearchWithCriteriad5fa8053-fc36-4f03-a689-fc83fa9c39e4 Work Title you cheated y…" at bounding box center [729, 450] width 1145 height 179
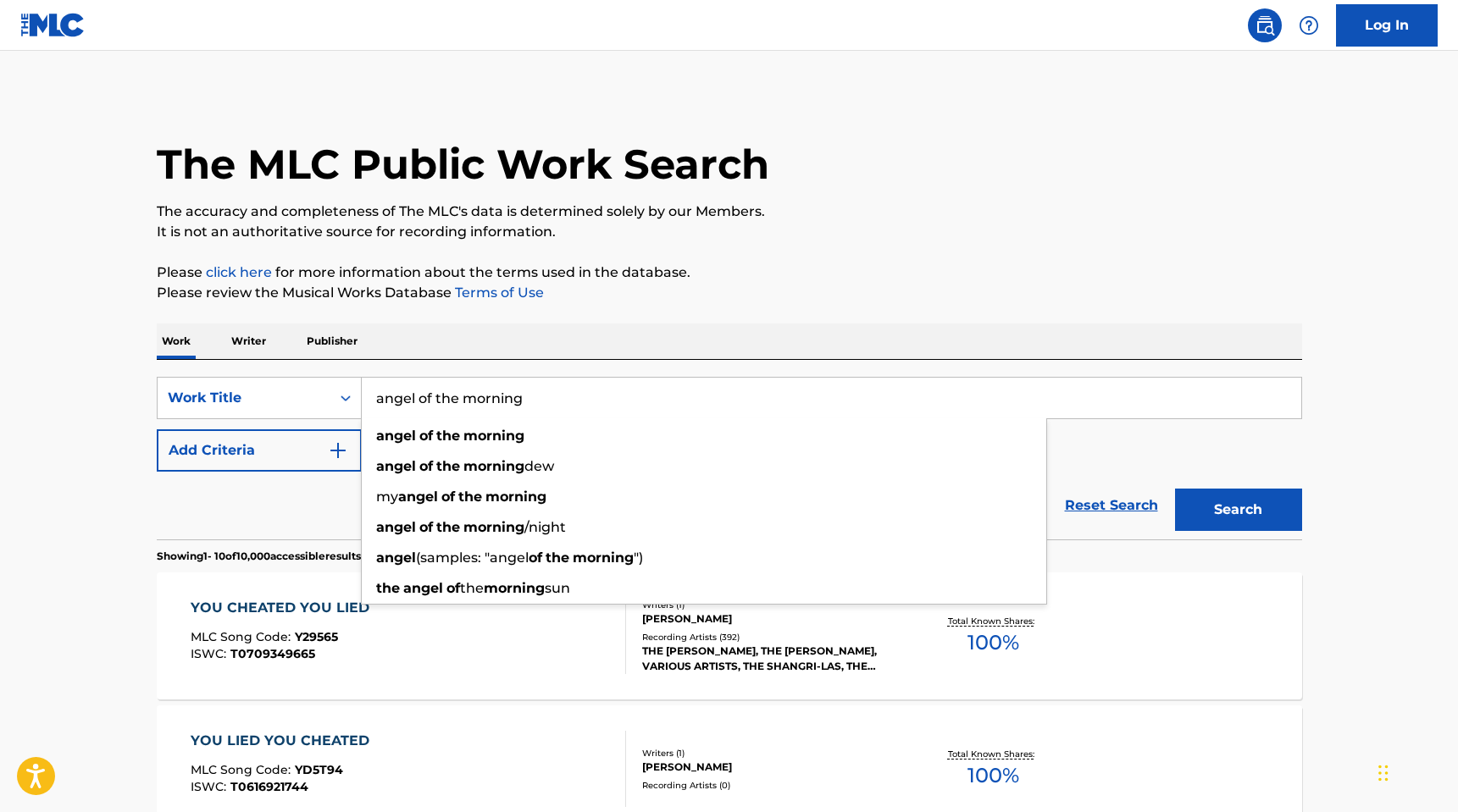
click at [1175, 488] on button "Search" at bounding box center [1239, 509] width 127 height 43
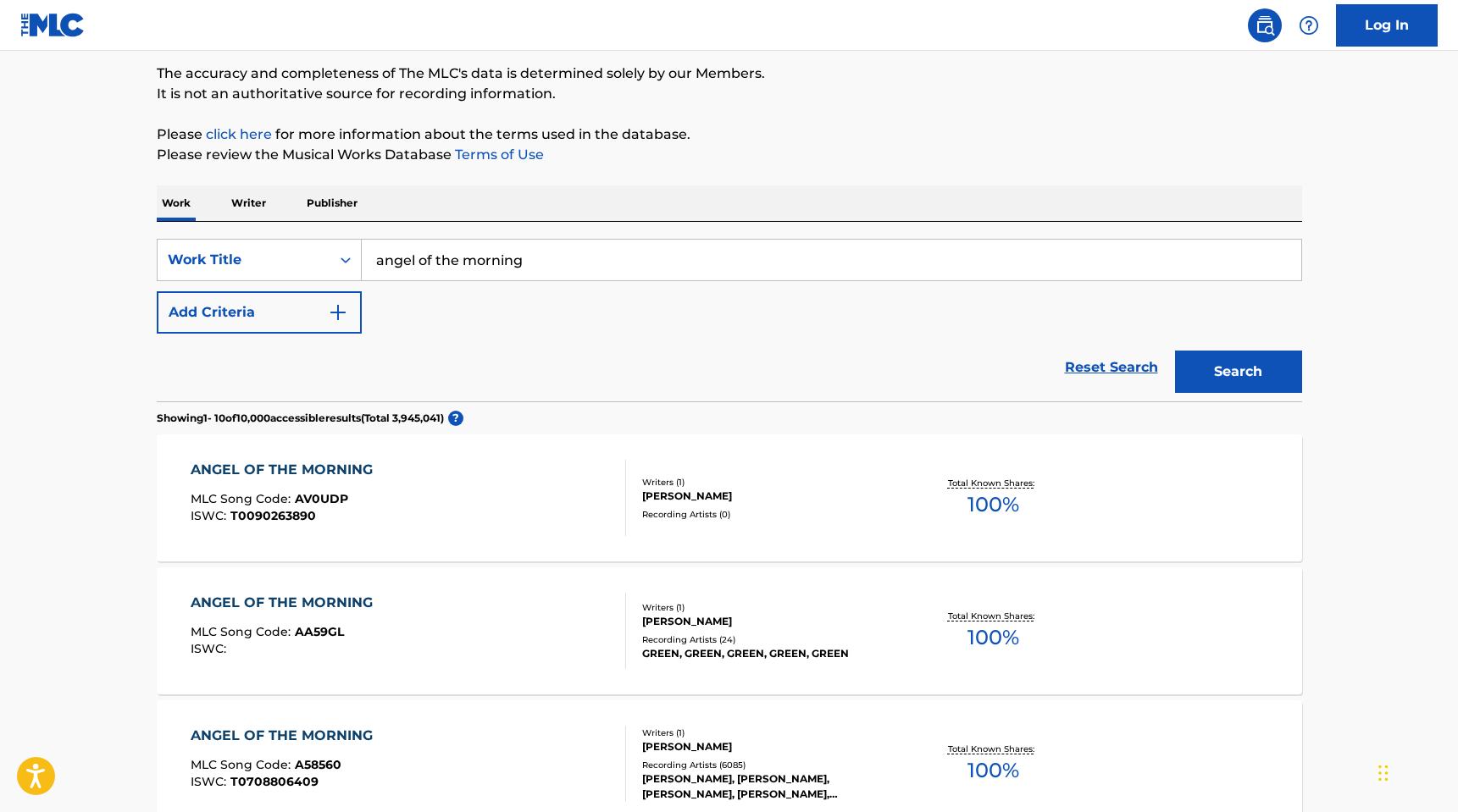
scroll to position [140, 0]
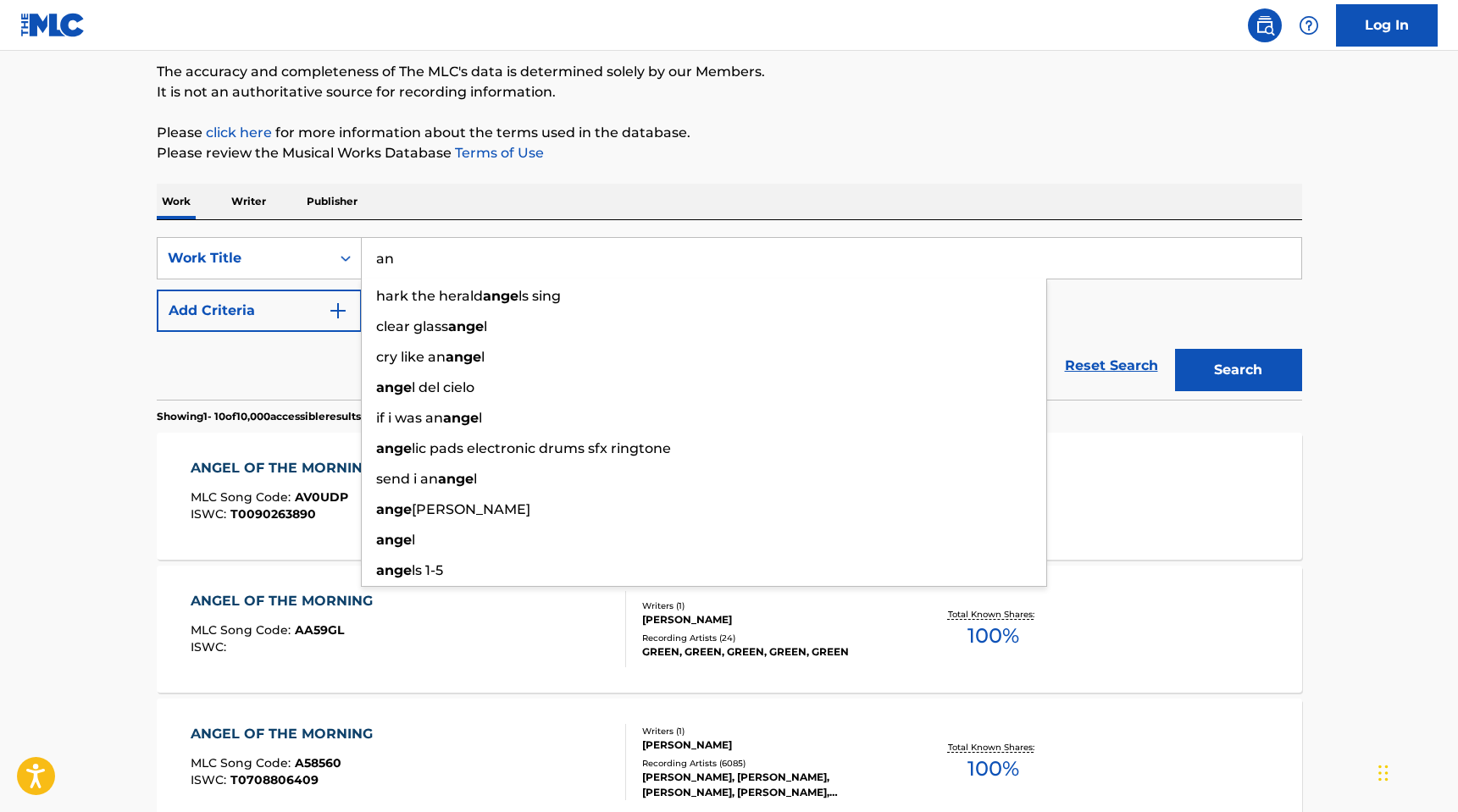
type input "a"
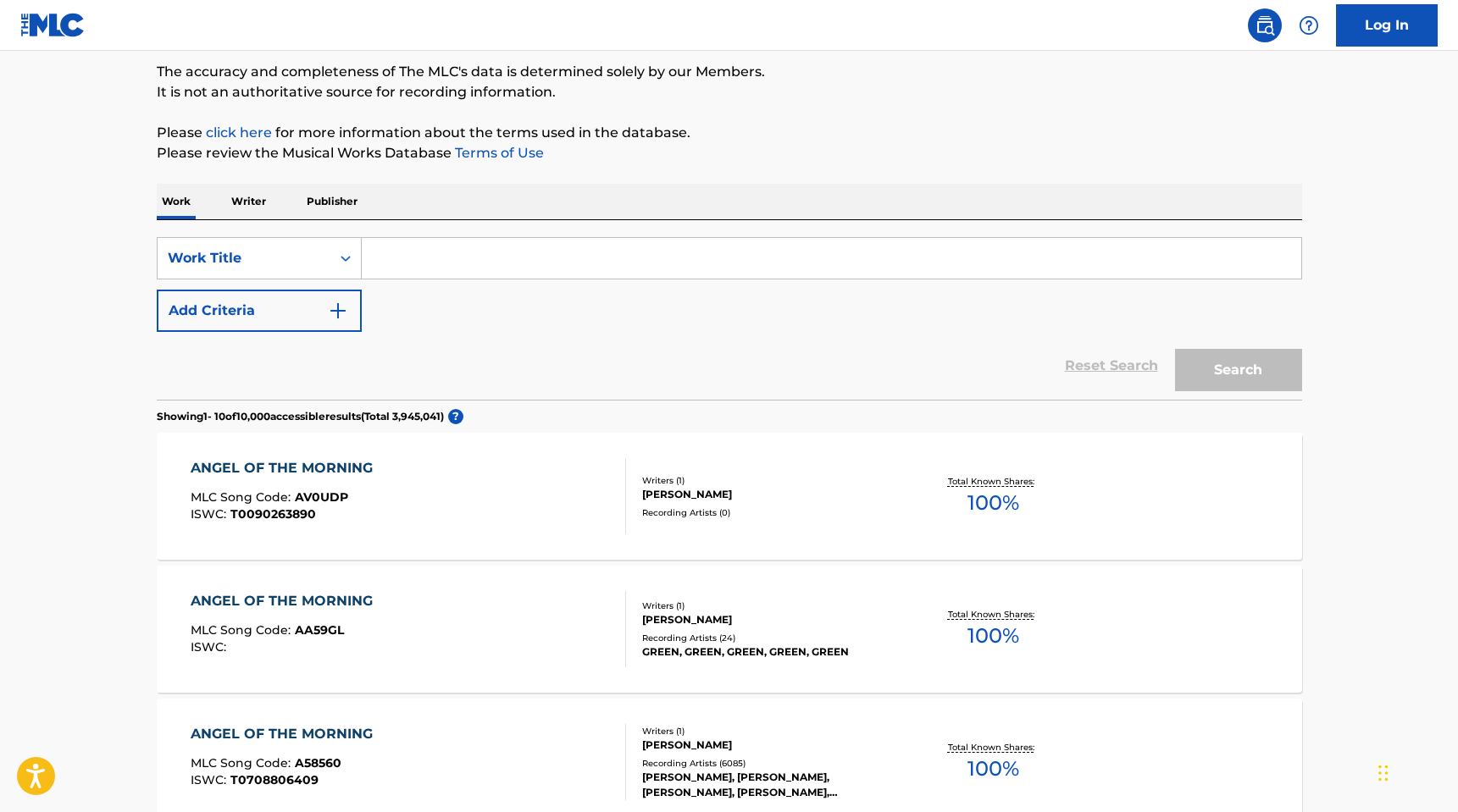
click at [335, 203] on p "Publisher" at bounding box center [332, 201] width 61 height 35
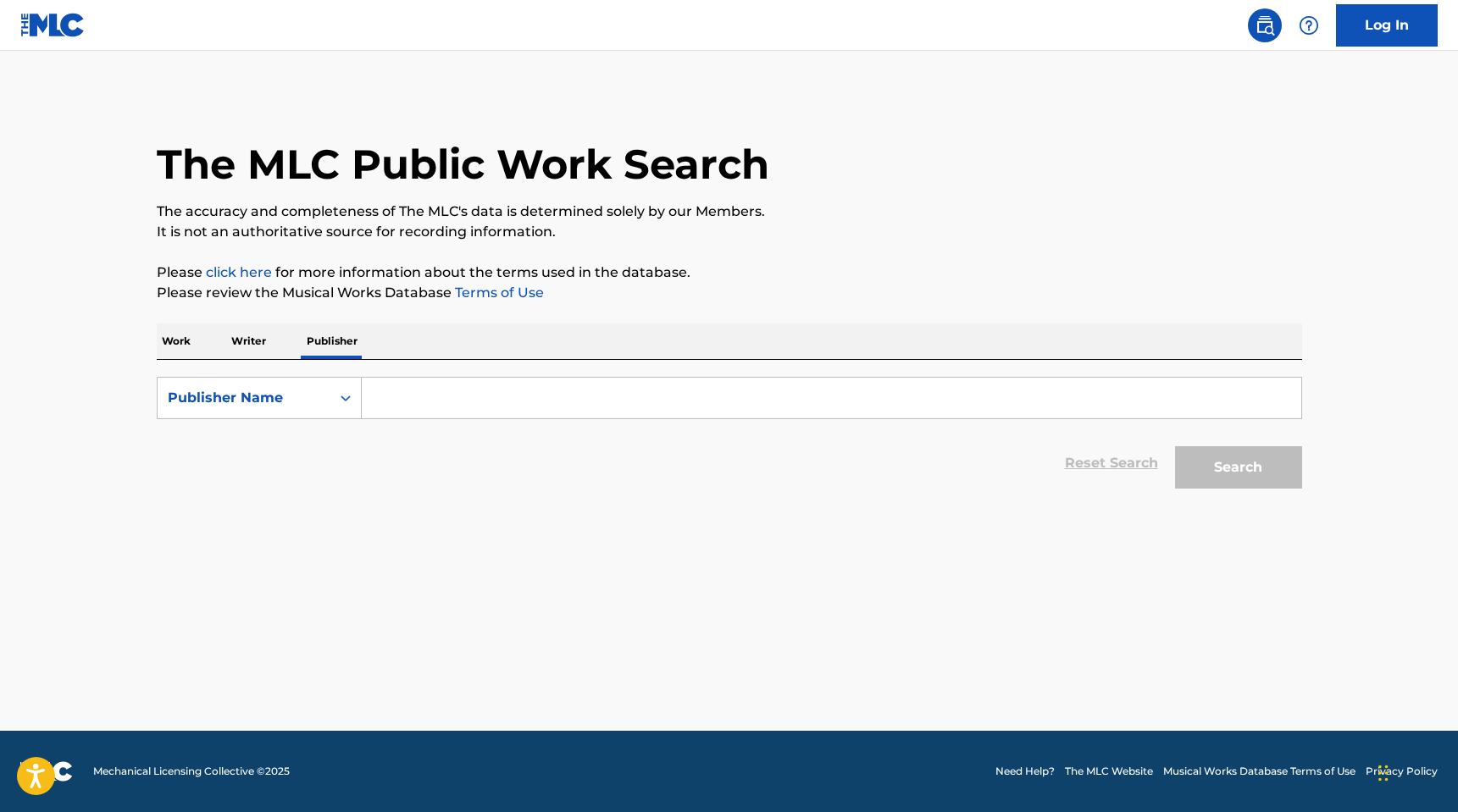
click at [452, 403] on input "Search Form" at bounding box center [831, 398] width 939 height 41
click at [176, 345] on p "Work" at bounding box center [176, 341] width 39 height 35
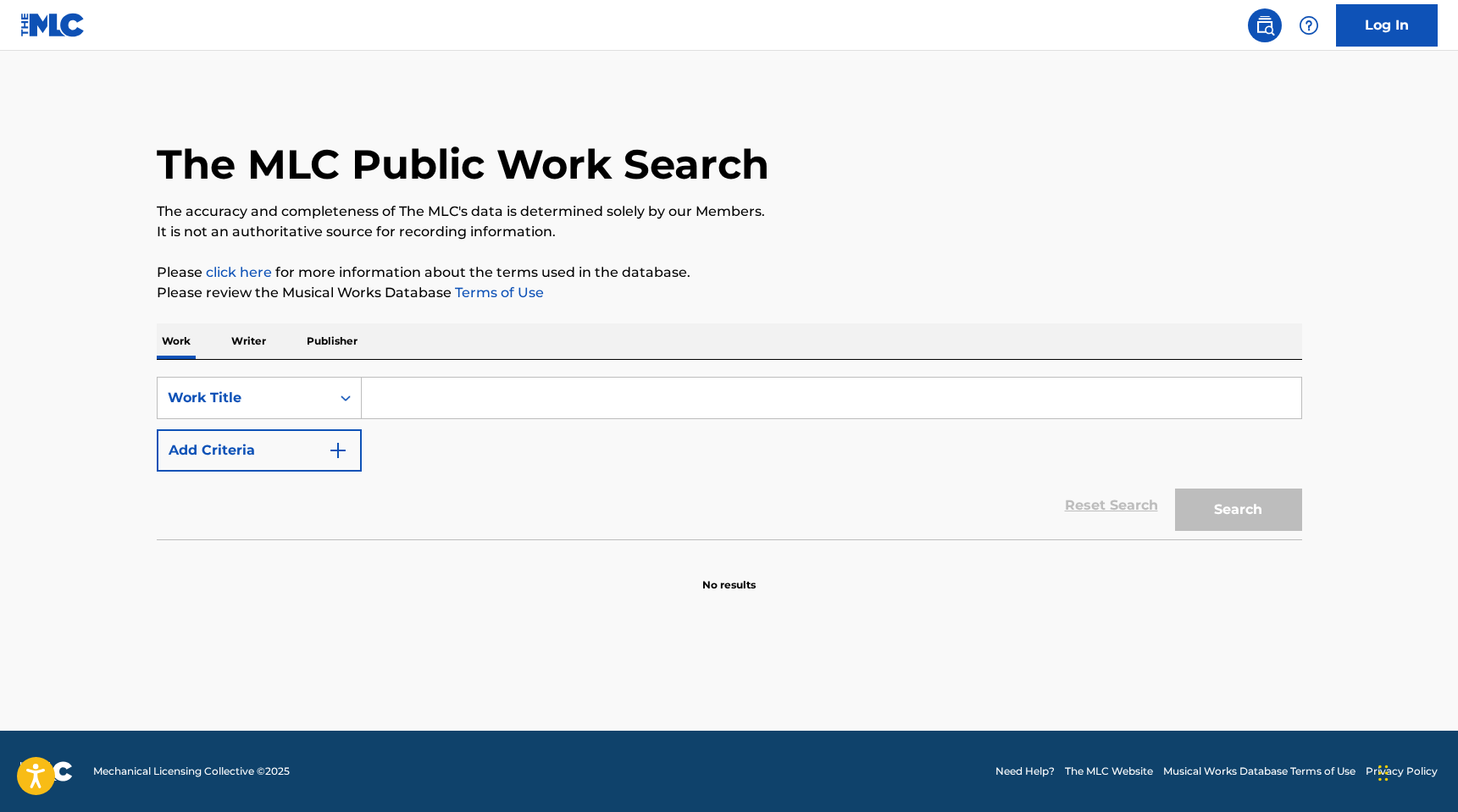
click at [519, 401] on input "Search Form" at bounding box center [831, 398] width 939 height 41
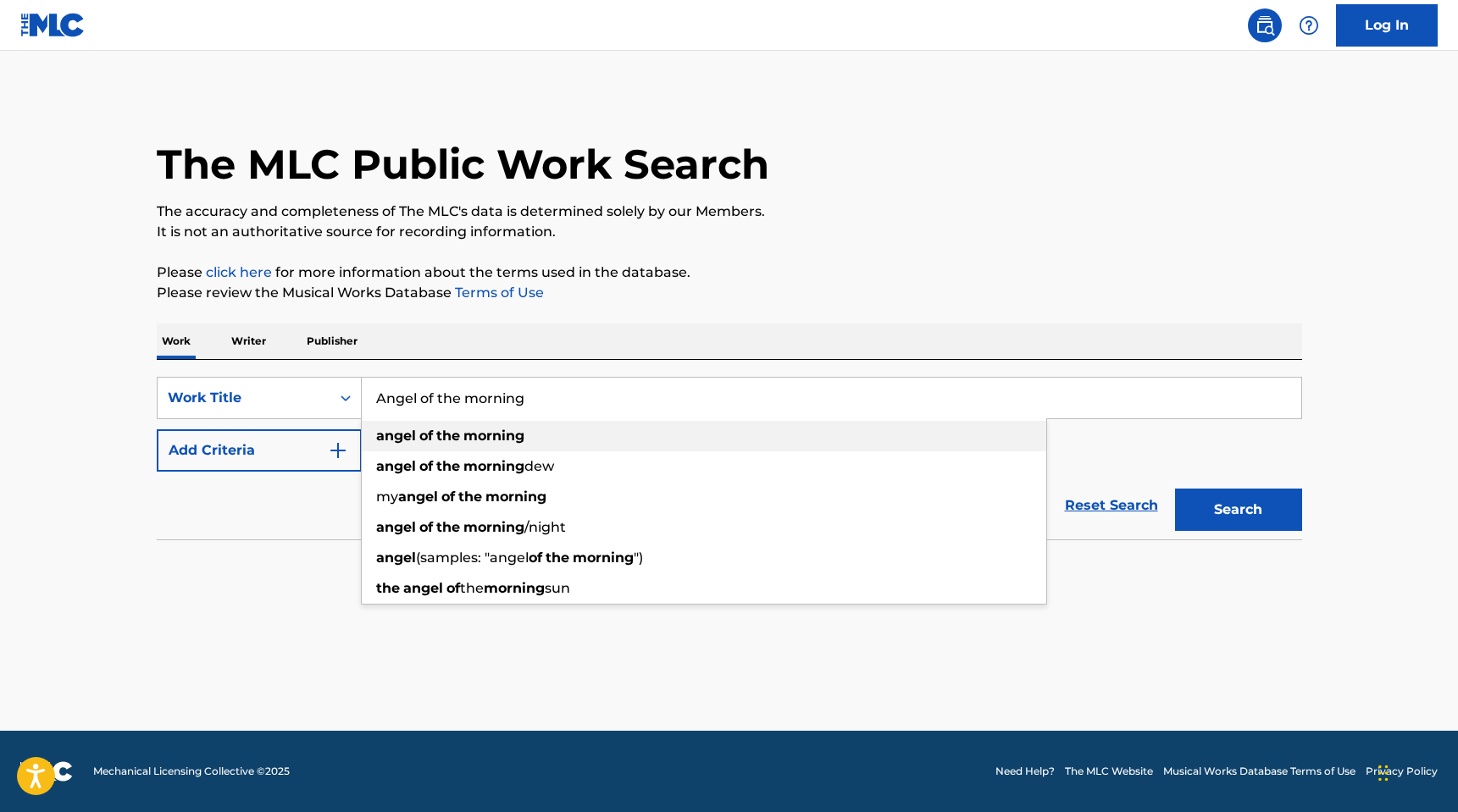
click at [518, 434] on strong "morning" at bounding box center [493, 436] width 61 height 16
type input "angel of the morning"
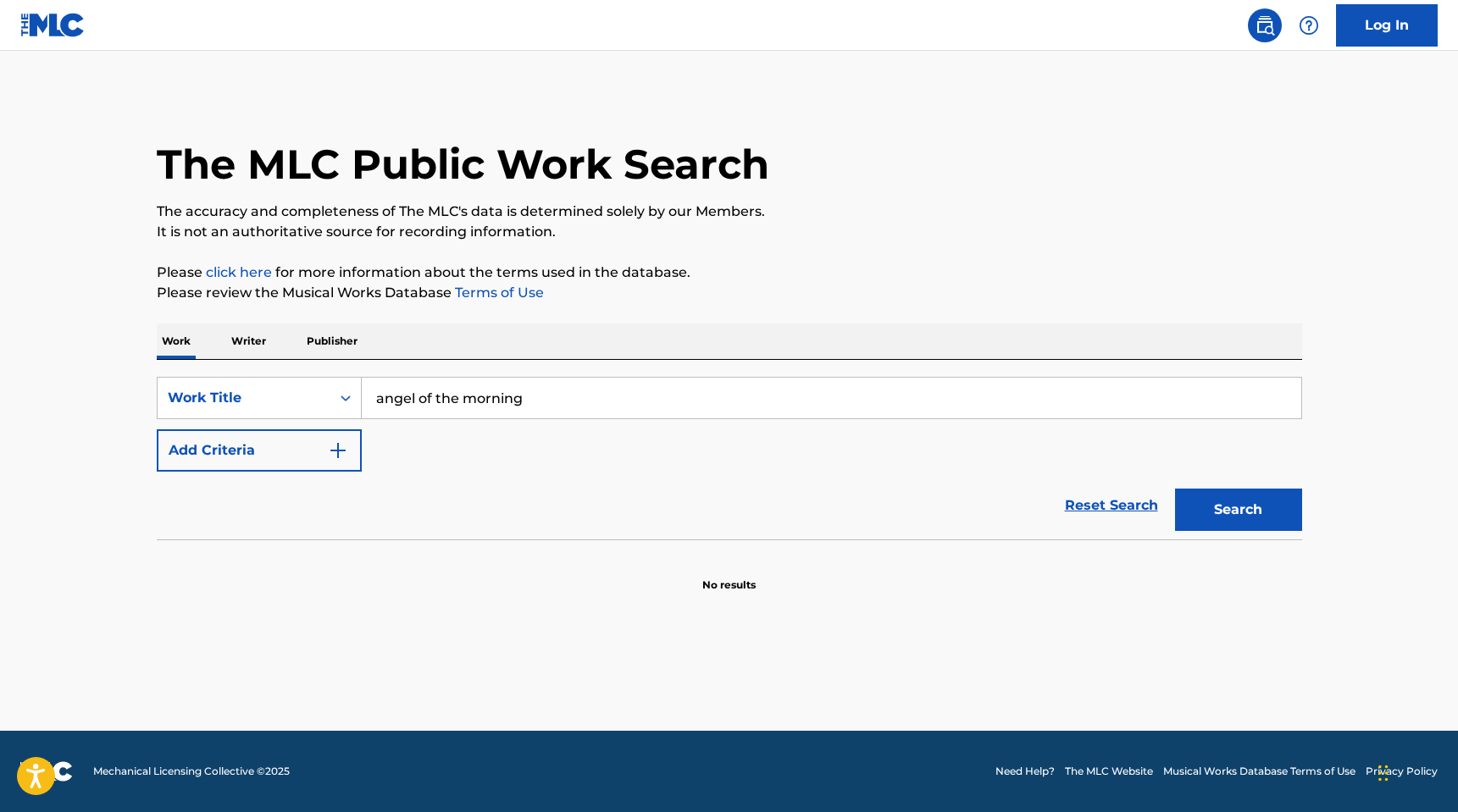
click at [1233, 501] on button "Search" at bounding box center [1239, 509] width 127 height 43
click at [256, 343] on p "Writer" at bounding box center [248, 341] width 45 height 35
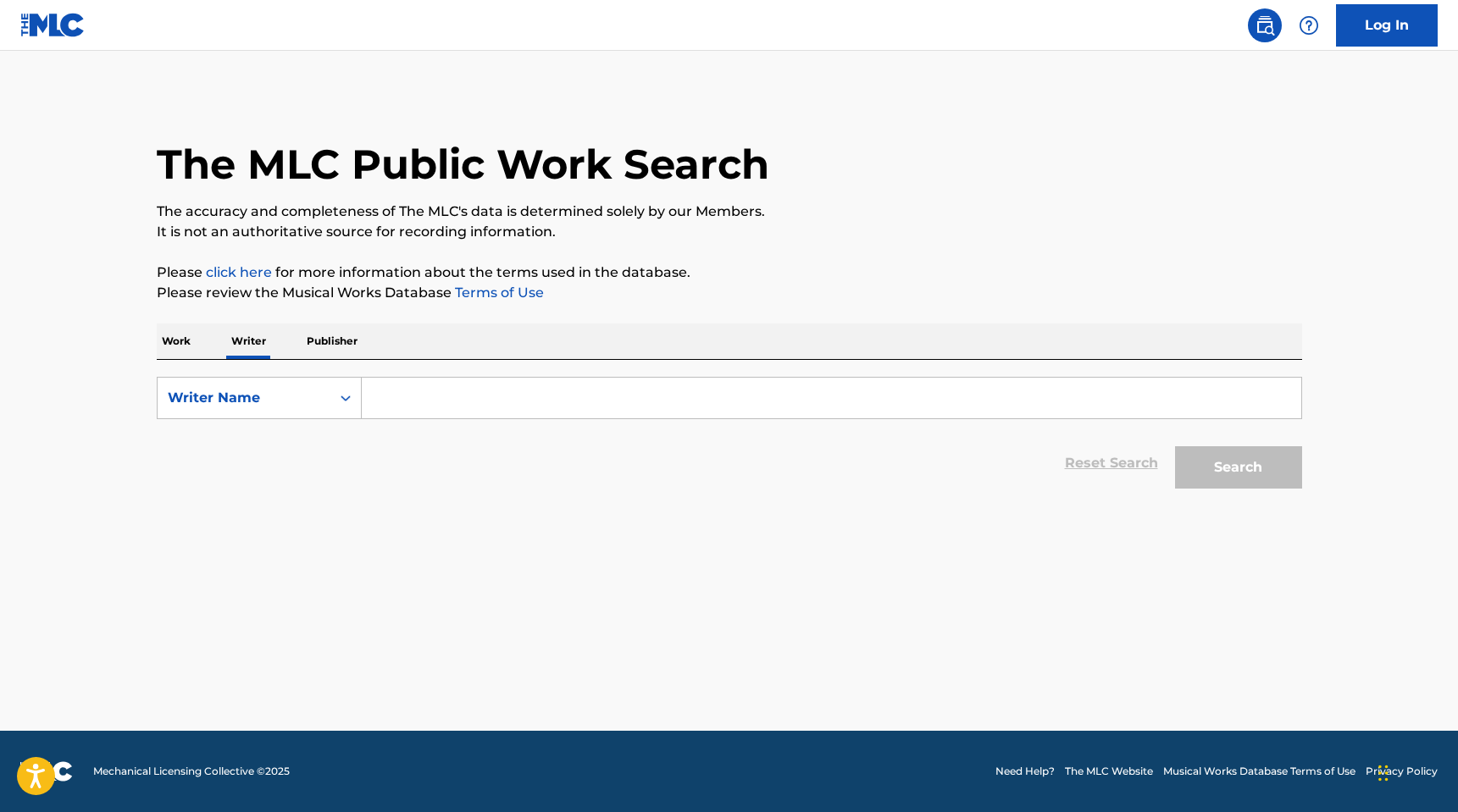
click at [427, 396] on input "Search Form" at bounding box center [831, 398] width 939 height 41
type input "Lance Woolie"
click at [1175, 446] on button "Search" at bounding box center [1239, 467] width 127 height 43
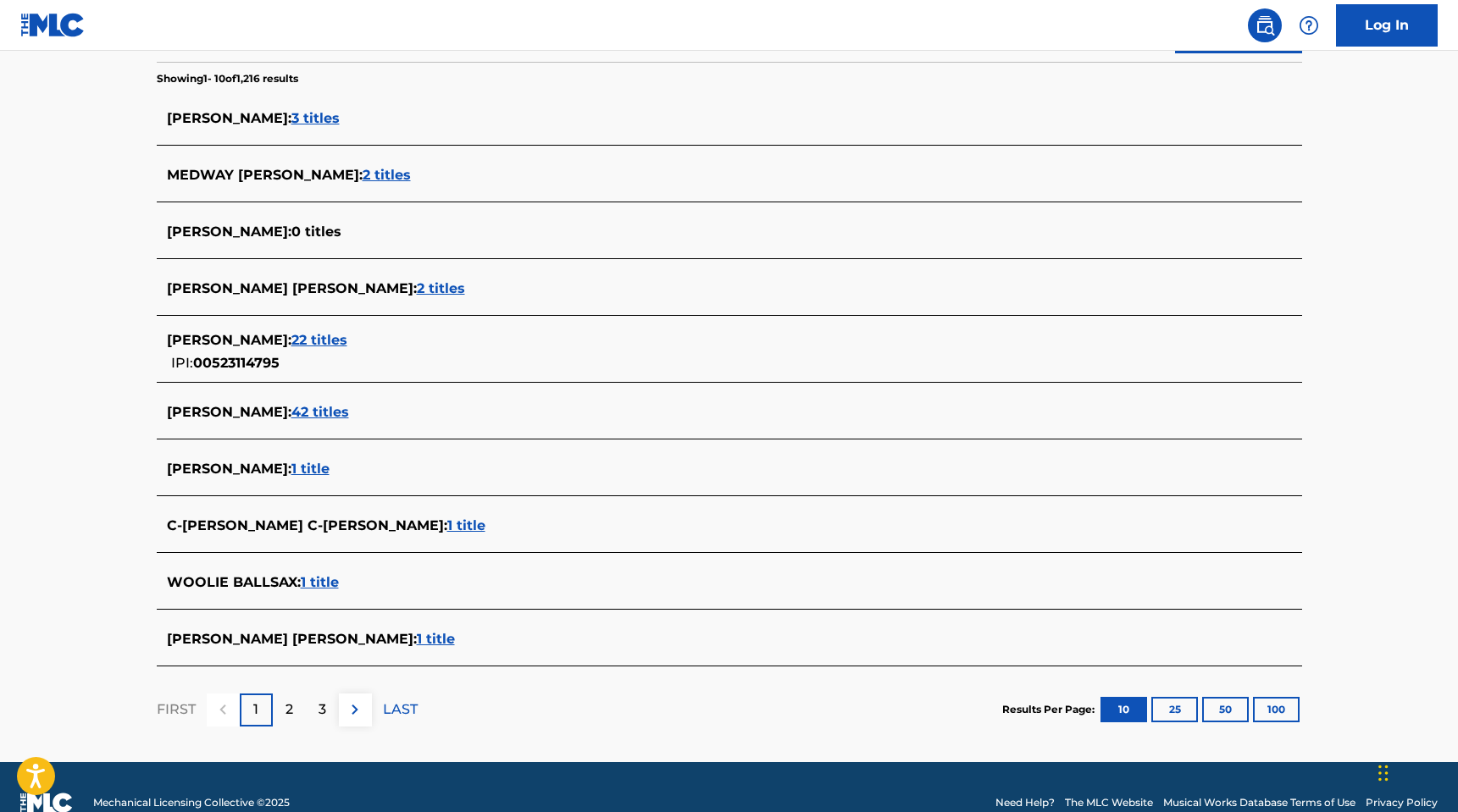
scroll to position [462, 0]
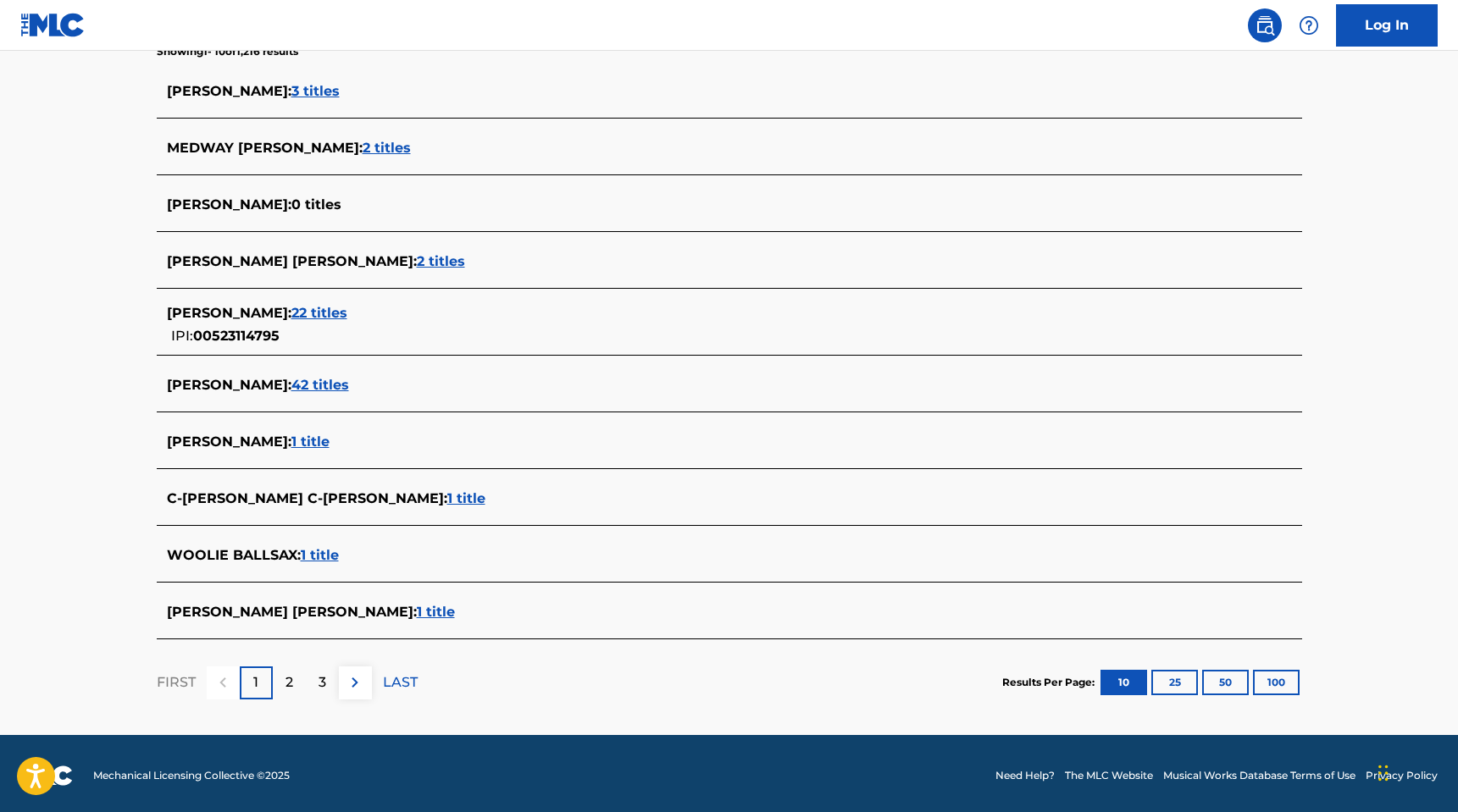
click at [284, 676] on div "2" at bounding box center [289, 682] width 33 height 33
